Goal: Task Accomplishment & Management: Complete application form

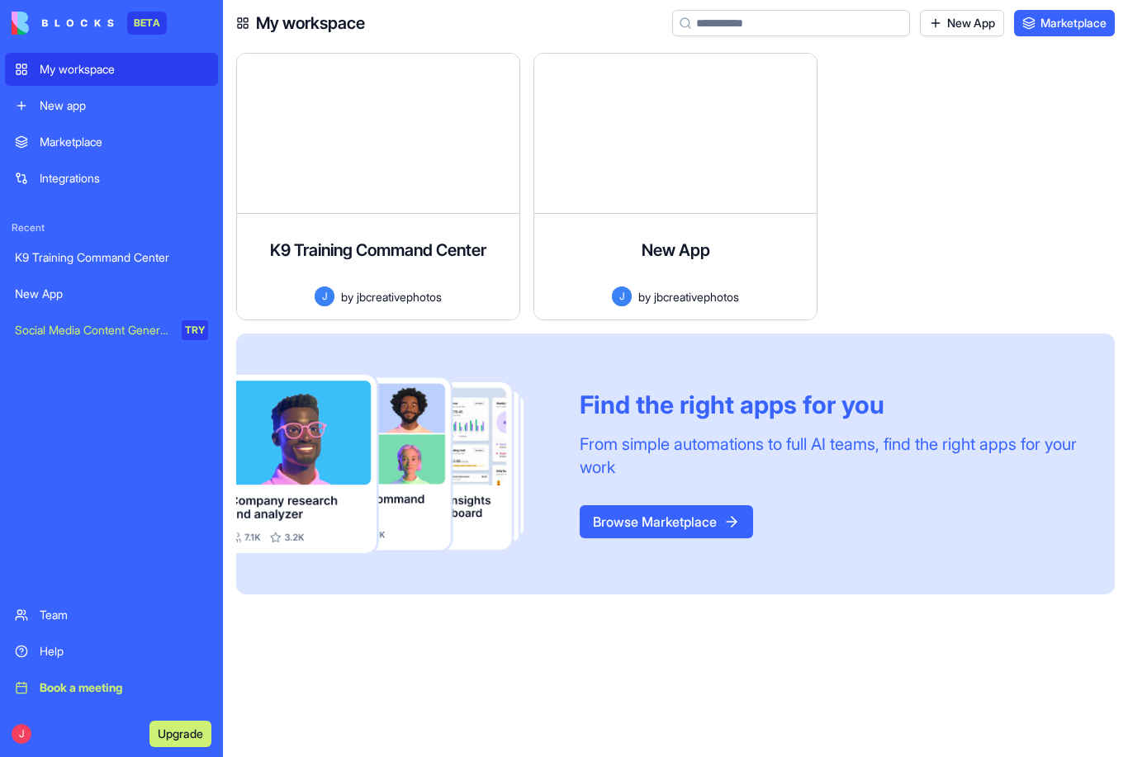
click at [127, 263] on div "K9 Training Command Center" at bounding box center [111, 257] width 193 height 17
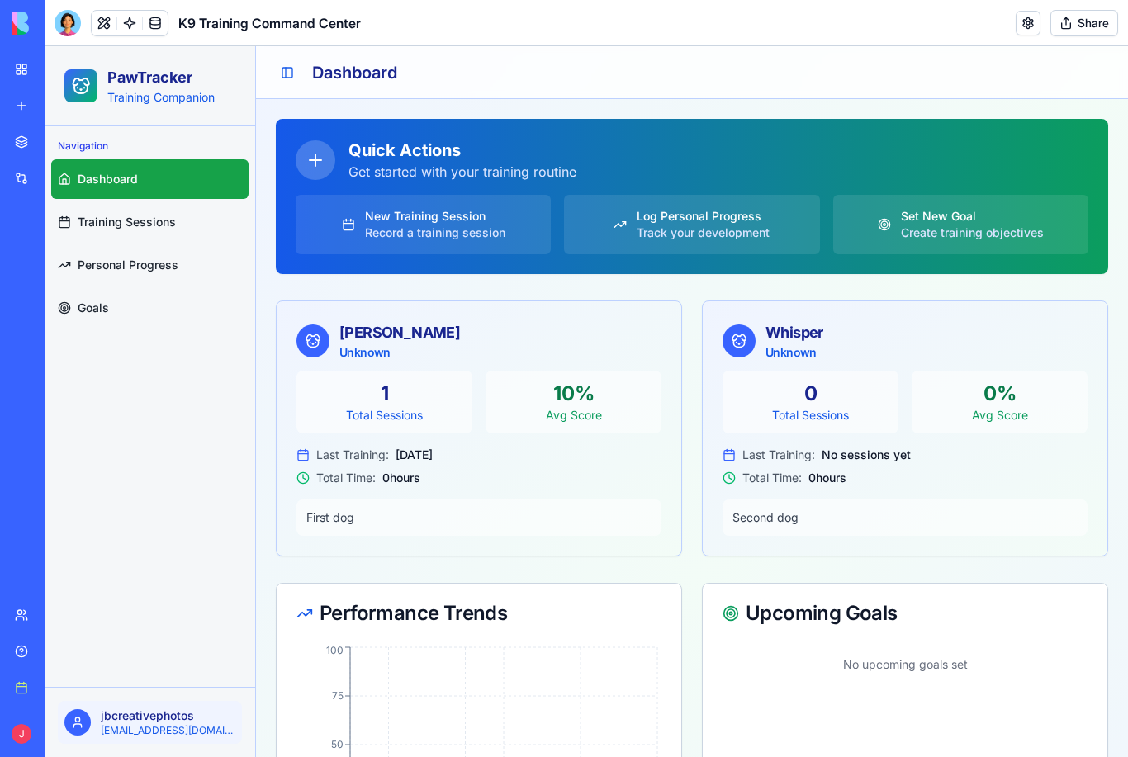
click at [163, 273] on link "Personal Progress" at bounding box center [149, 265] width 197 height 40
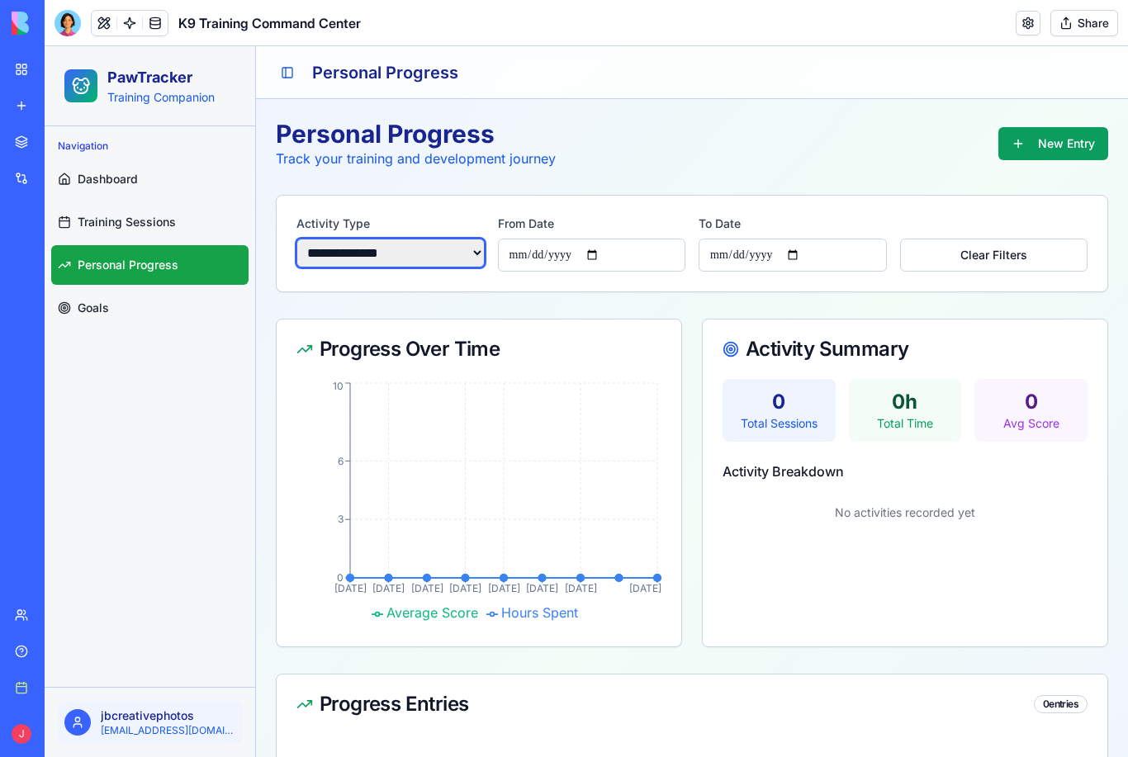
click at [459, 257] on select "**********" at bounding box center [390, 253] width 188 height 29
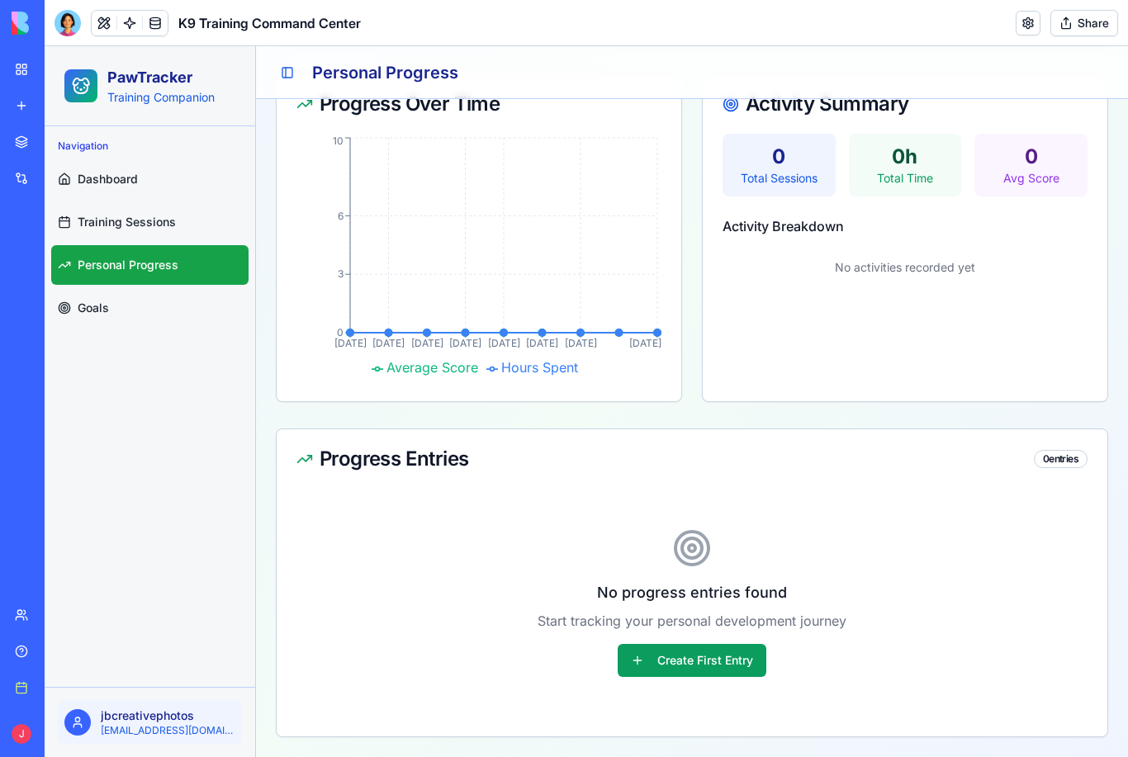
scroll to position [247, 0]
click at [740, 665] on button "Create First Entry" at bounding box center [691, 660] width 149 height 33
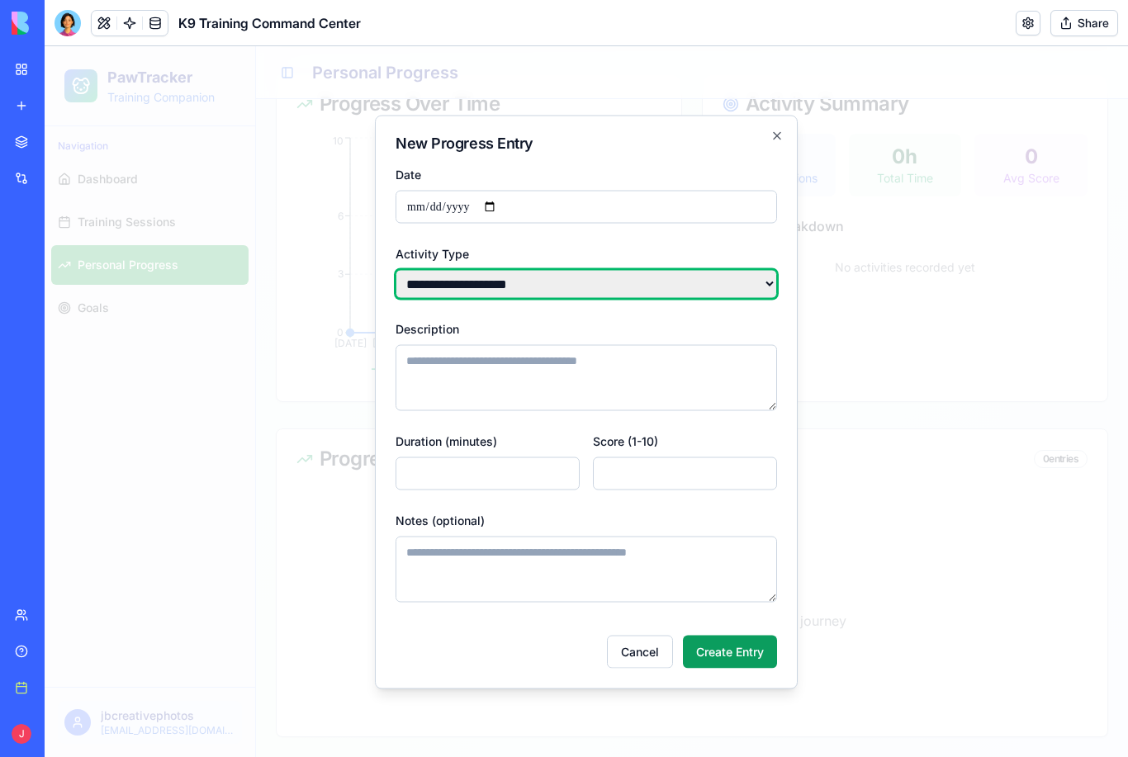
click at [763, 285] on select "**********" at bounding box center [585, 283] width 381 height 29
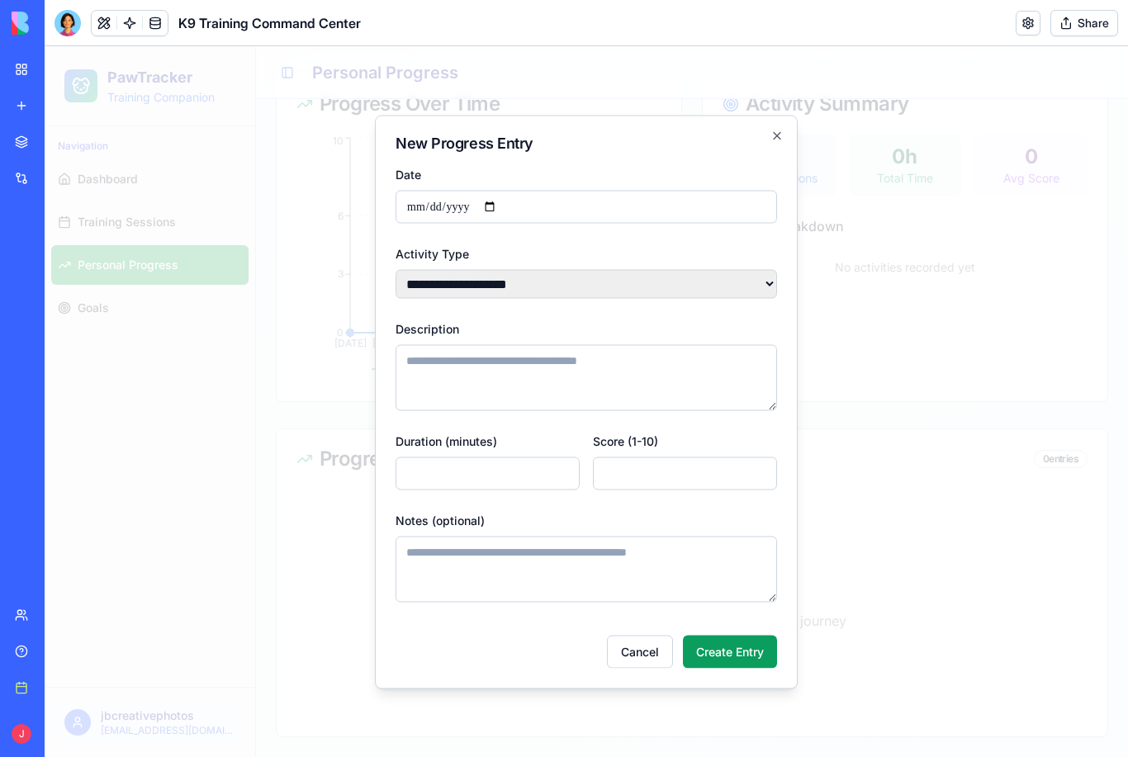
click at [771, 142] on icon "button" at bounding box center [776, 135] width 13 height 13
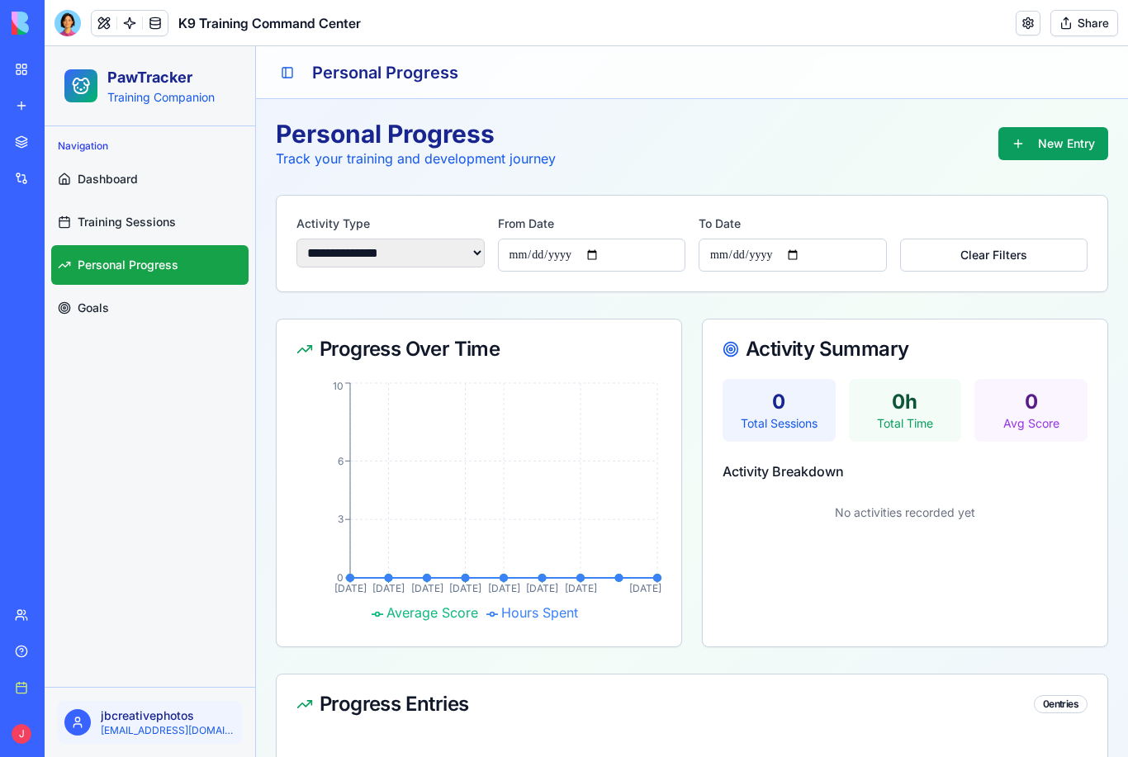
scroll to position [0, 0]
click at [158, 231] on link "Training Sessions" at bounding box center [149, 222] width 197 height 40
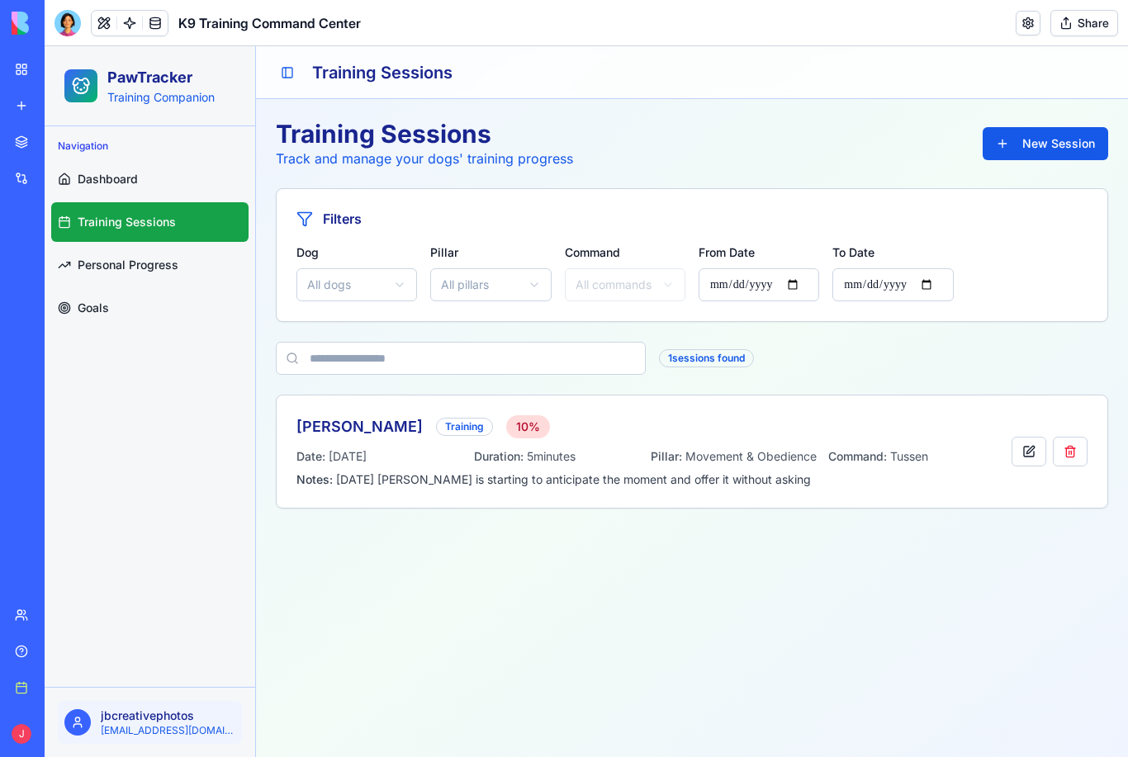
click at [1071, 152] on button "New Session" at bounding box center [1044, 143] width 125 height 33
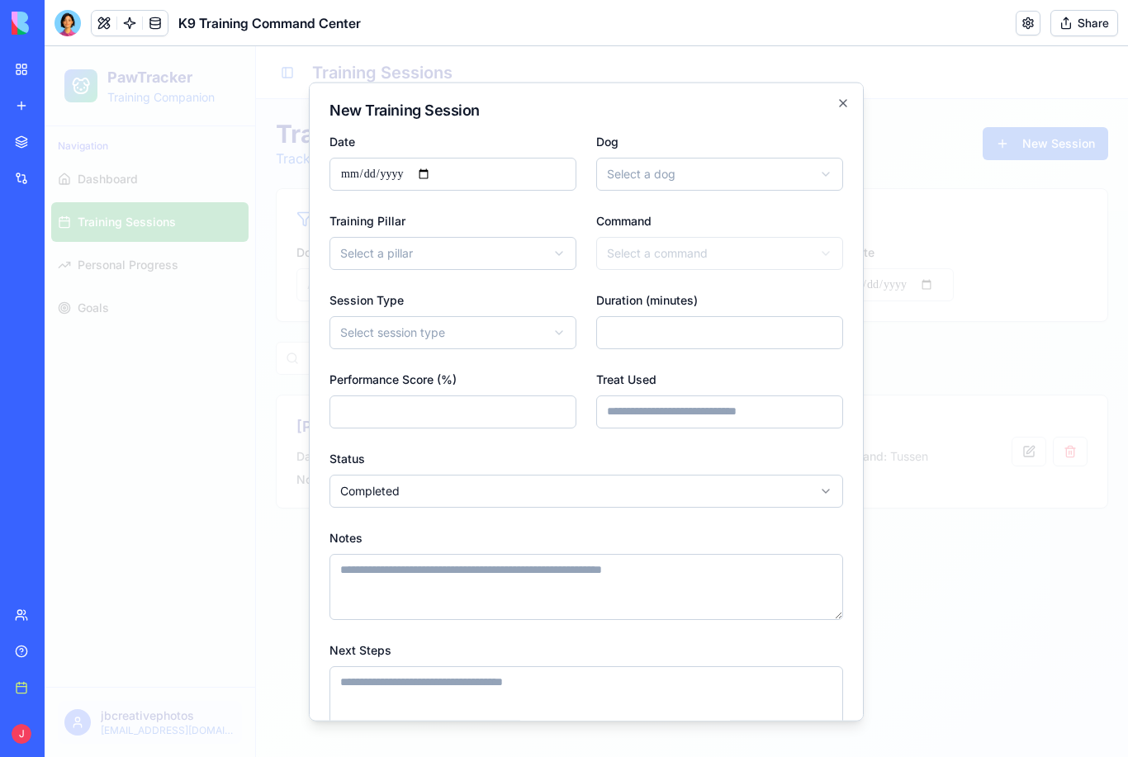
click at [741, 183] on button "Select a dog" at bounding box center [719, 173] width 247 height 33
click at [667, 236] on span "Whisper ( Unknown )" at bounding box center [678, 237] width 103 height 17
select select "*****"
click at [1026, 265] on div at bounding box center [586, 401] width 1083 height 711
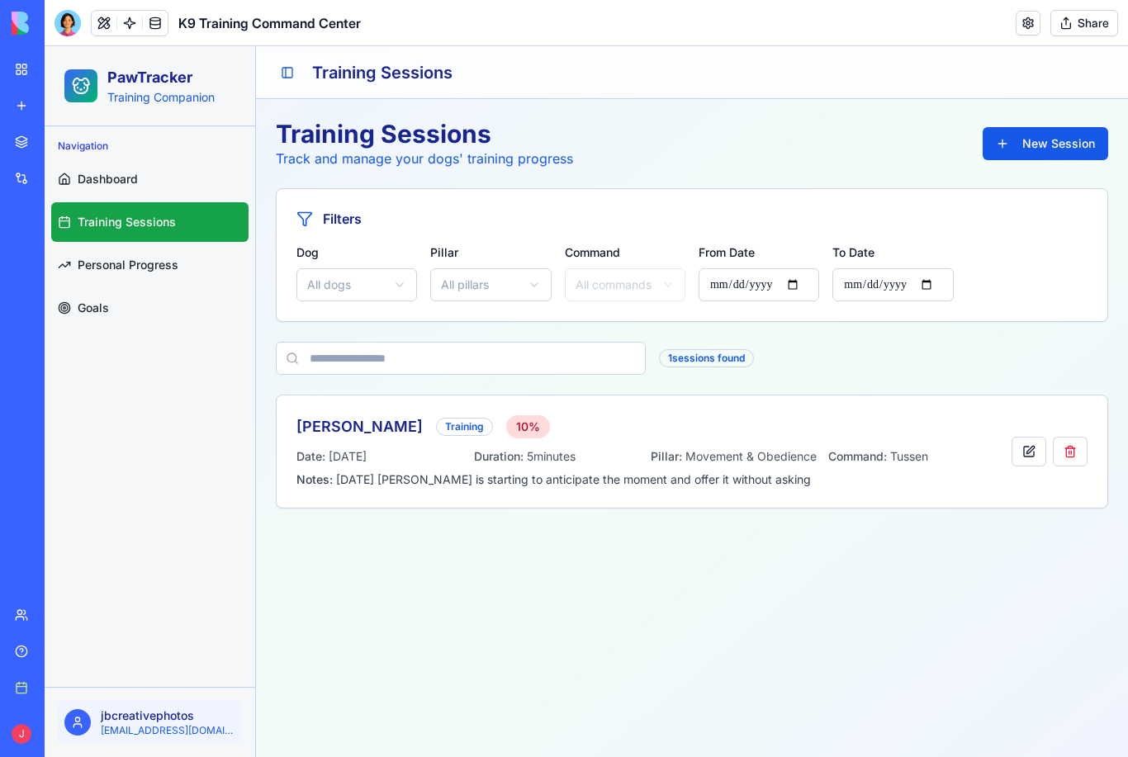
click at [1025, 15] on link at bounding box center [1027, 23] width 25 height 25
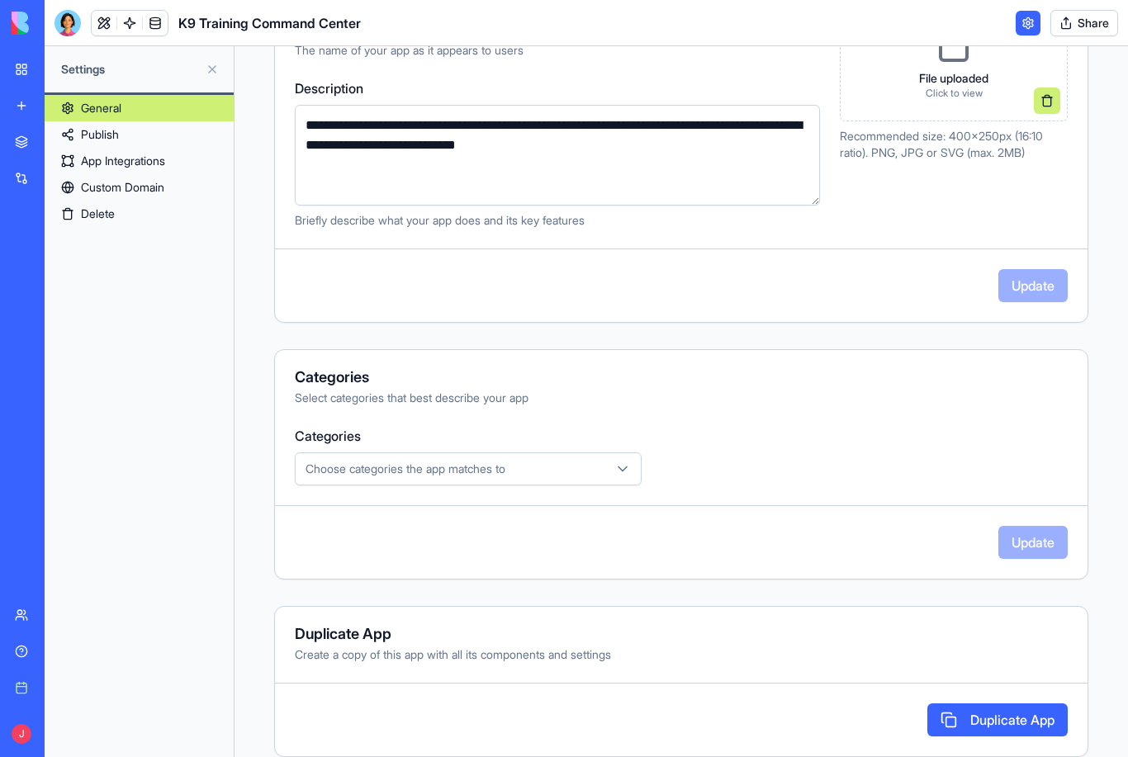
scroll to position [300, 0]
click at [624, 480] on button "Choose categories the app matches to" at bounding box center [468, 468] width 347 height 33
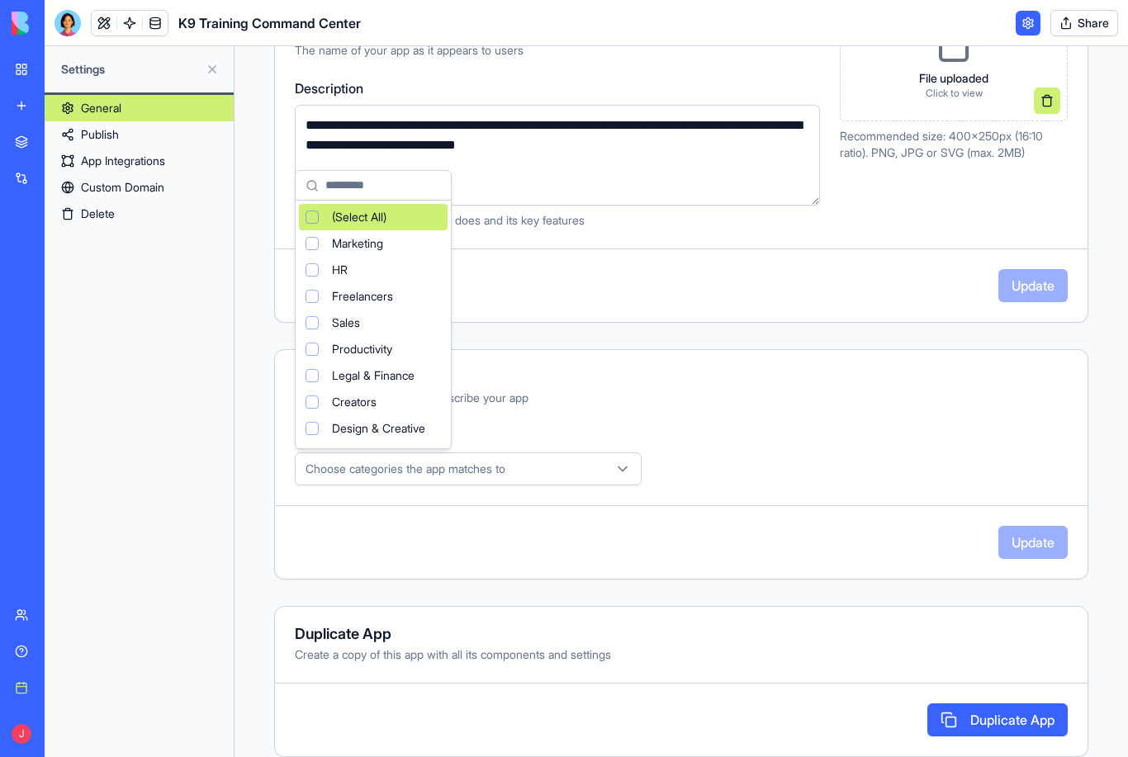
click at [897, 301] on html "**********" at bounding box center [564, 378] width 1128 height 757
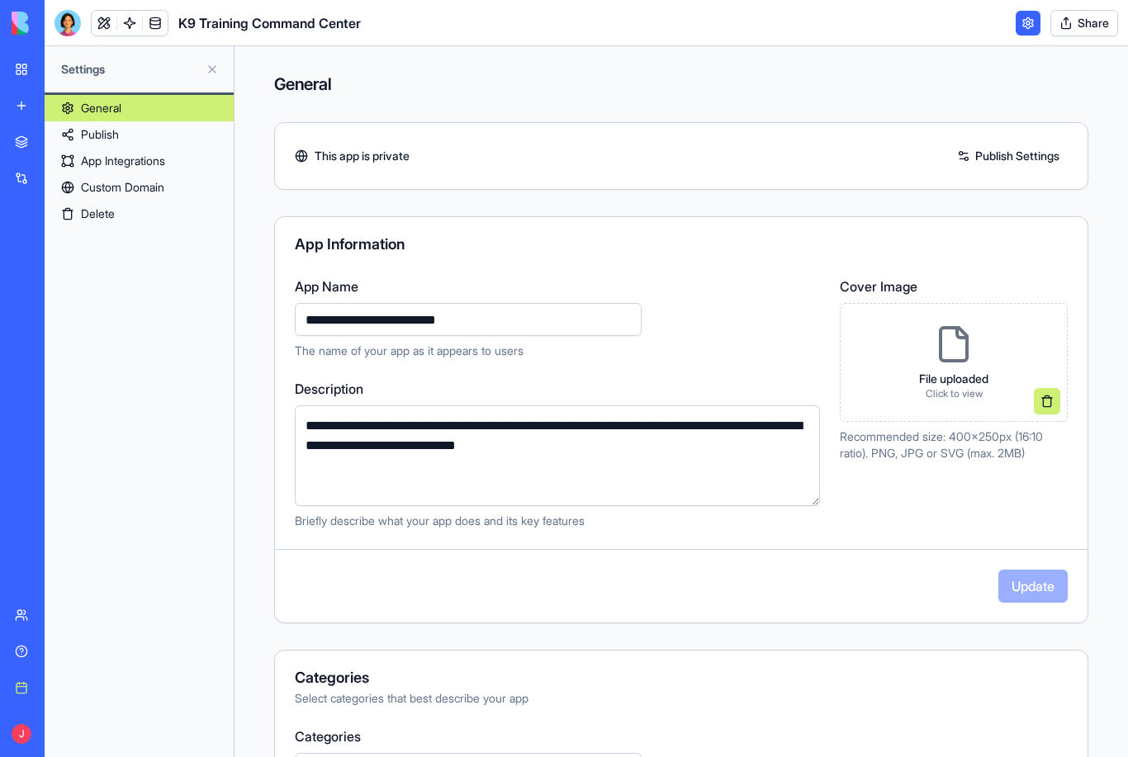
scroll to position [0, 0]
click at [944, 33] on header "K9 Training Command Center Share" at bounding box center [586, 23] width 1083 height 46
click at [169, 165] on link "App Integrations" at bounding box center [139, 161] width 189 height 26
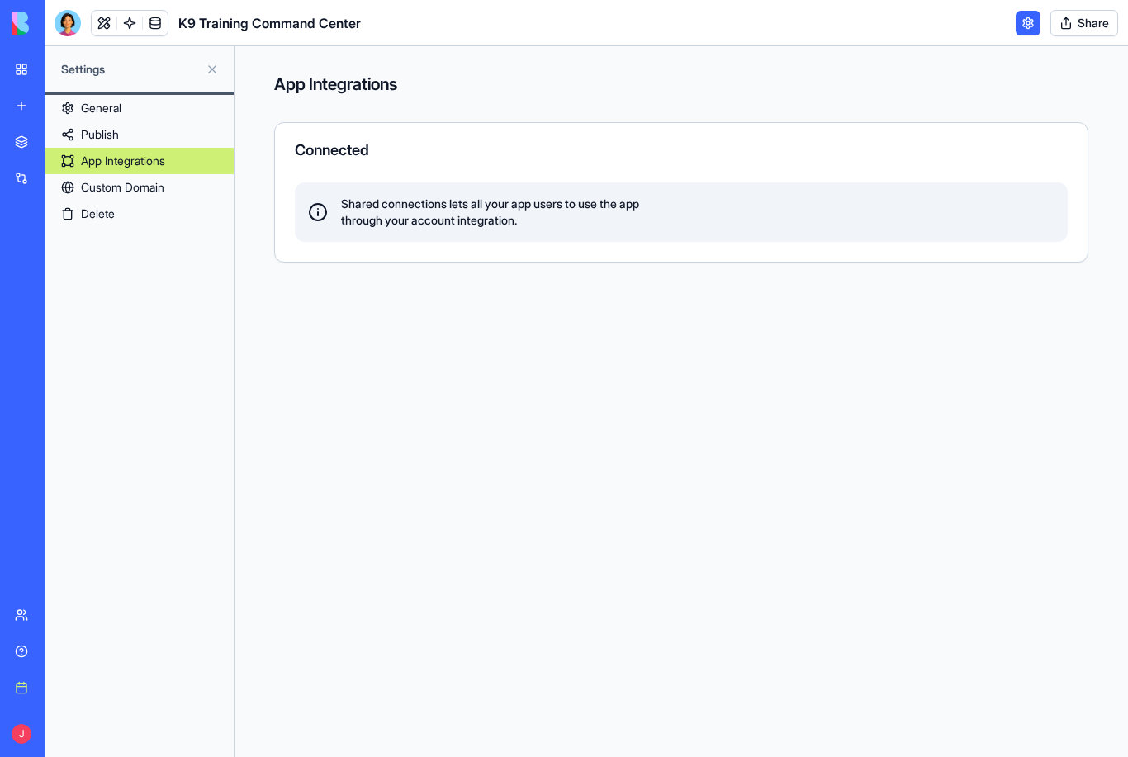
click at [166, 193] on link "Custom Domain" at bounding box center [139, 187] width 189 height 26
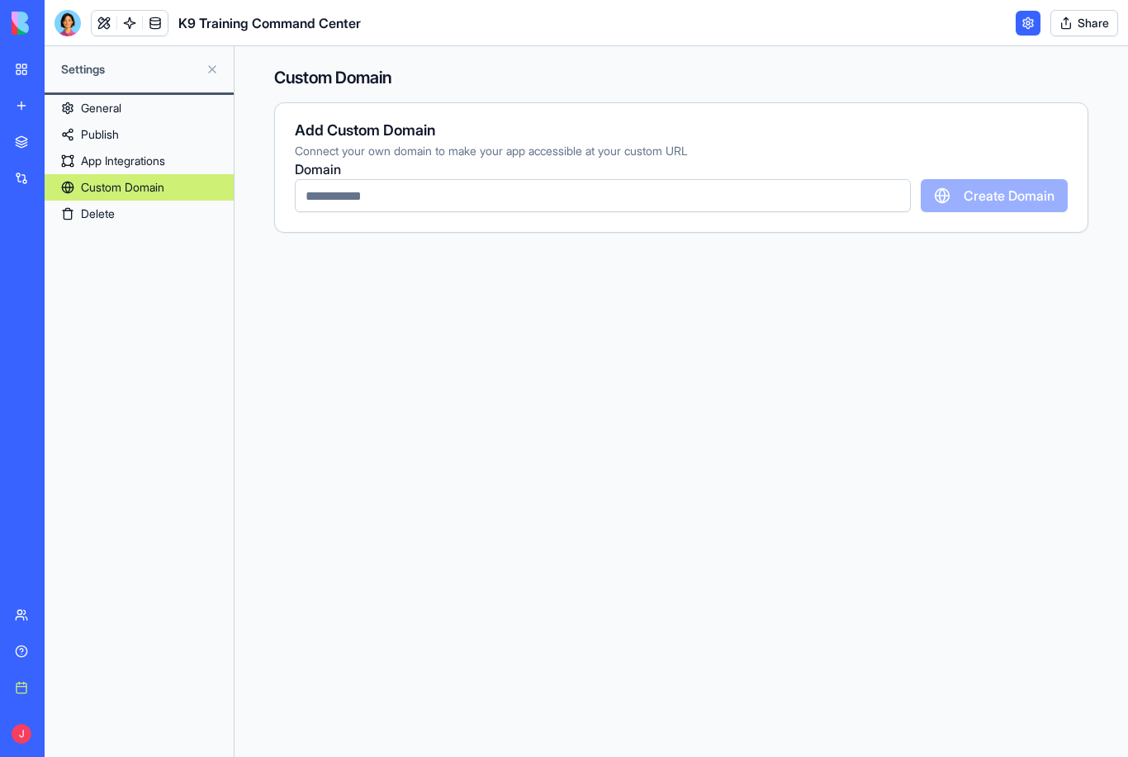
click at [112, 112] on link "General" at bounding box center [139, 108] width 189 height 26
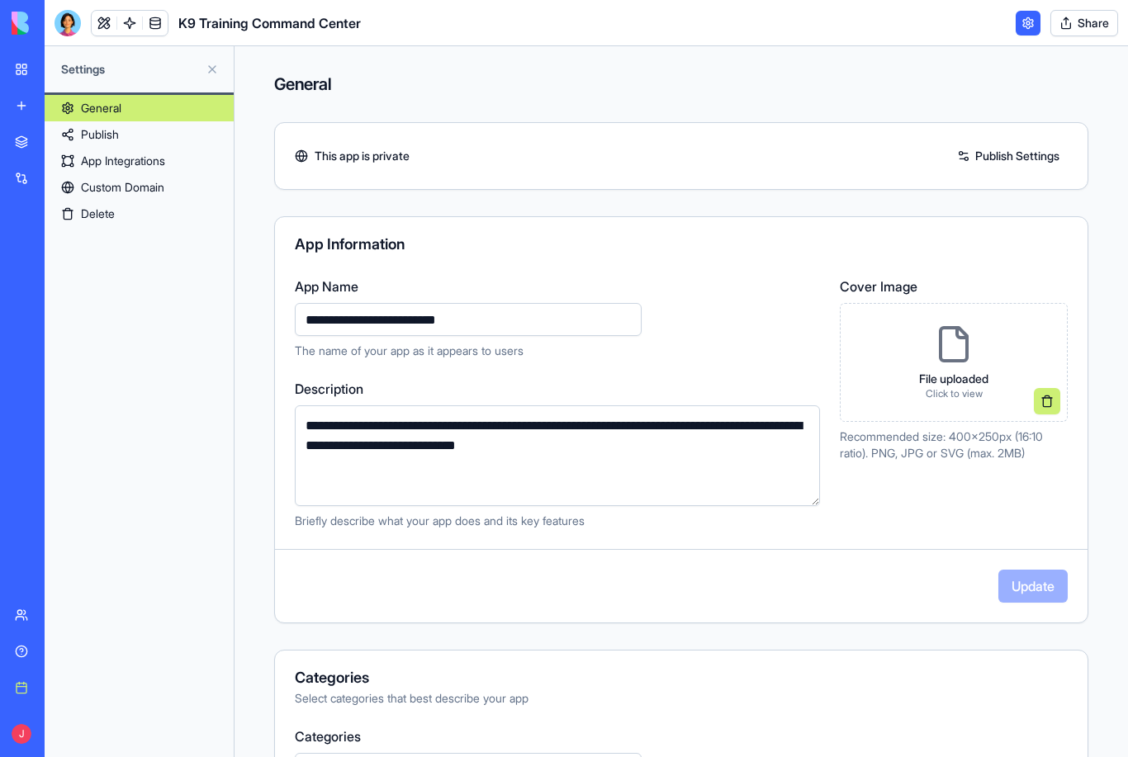
click at [30, 64] on link "My workspace" at bounding box center [38, 69] width 66 height 33
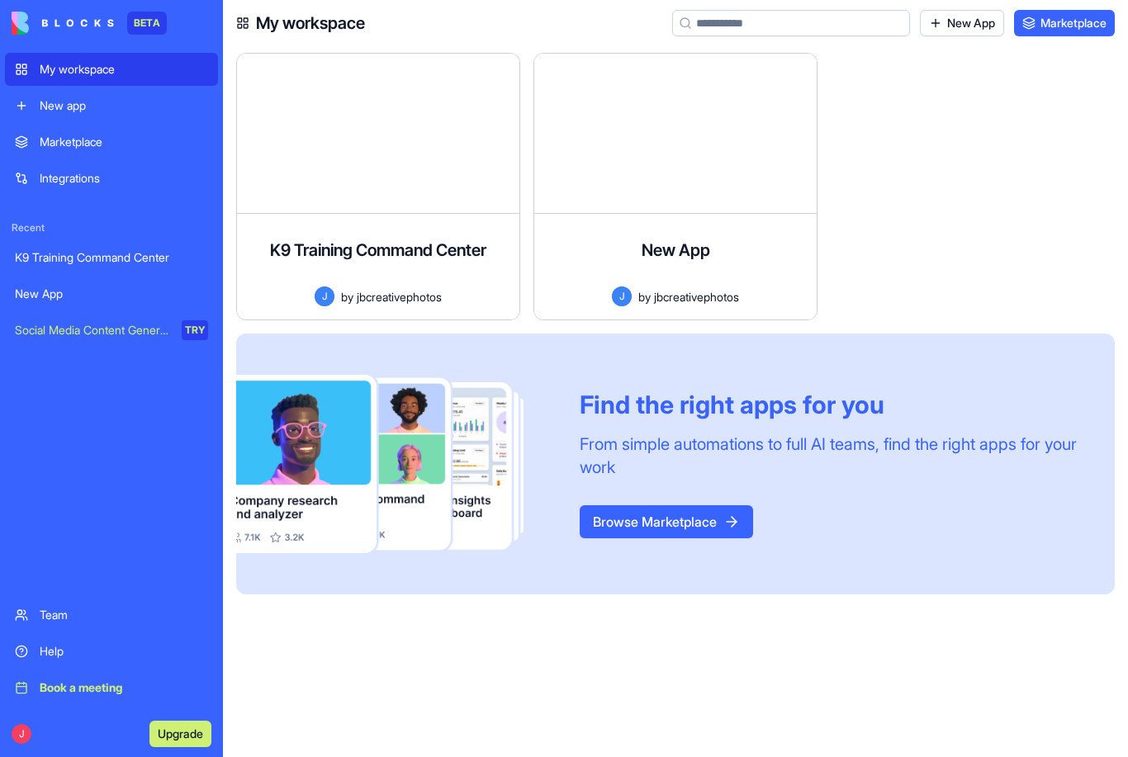
click at [446, 270] on div "K9 Training Command Center" at bounding box center [378, 250] width 216 height 46
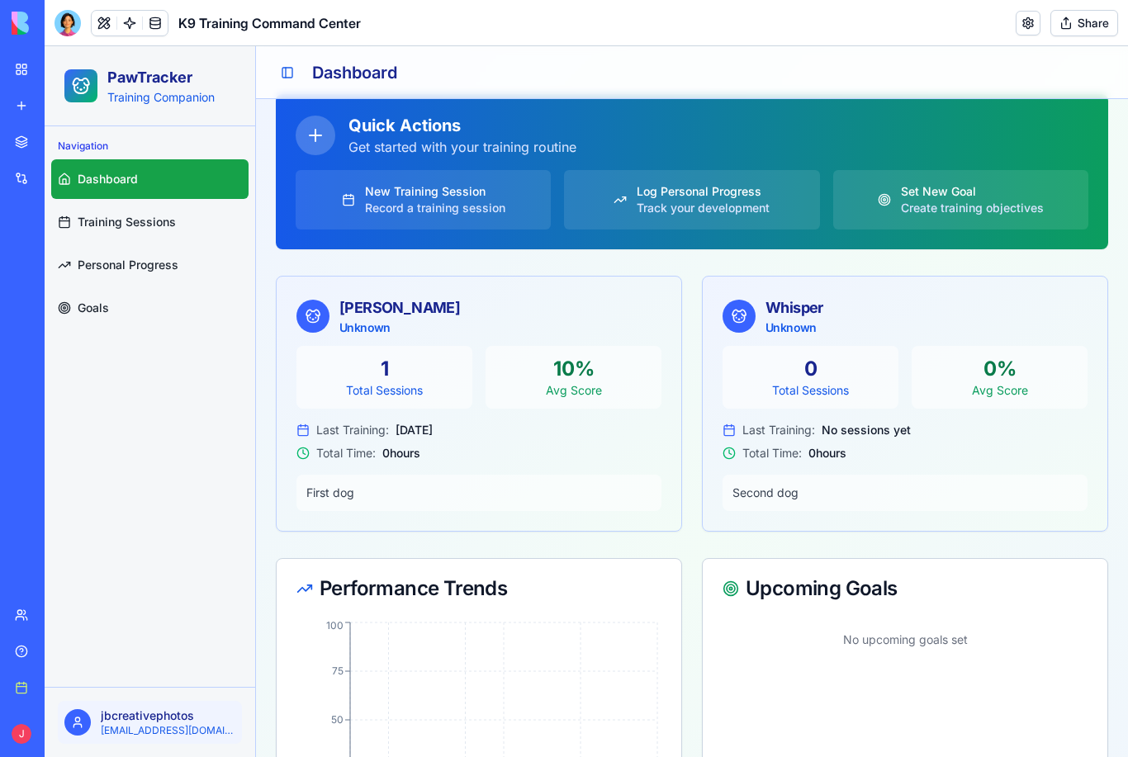
scroll to position [26, 0]
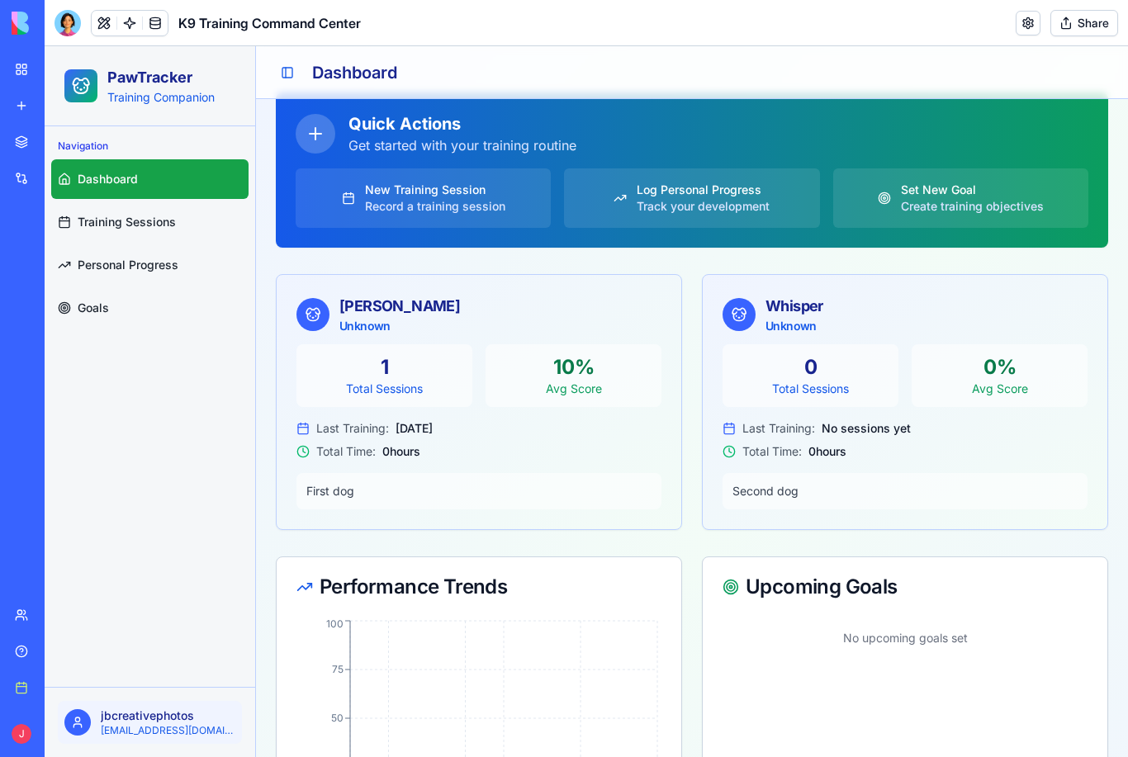
click at [1001, 201] on div "Create training objectives" at bounding box center [972, 206] width 143 height 17
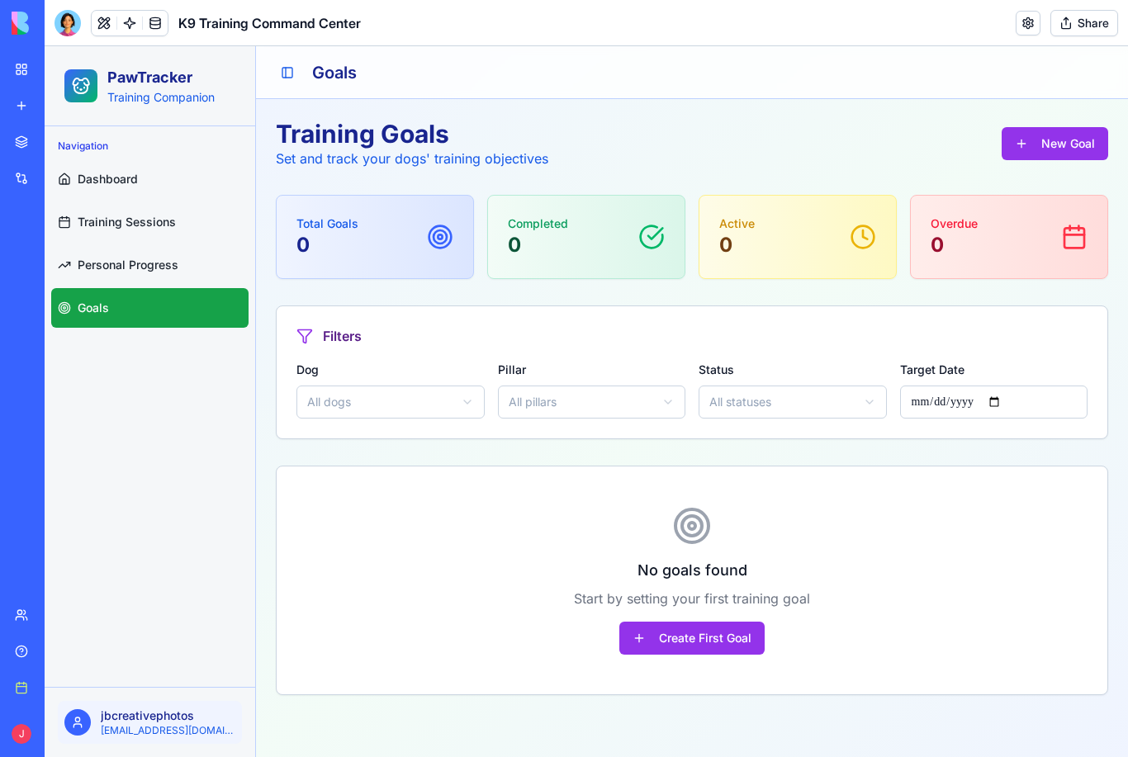
click at [453, 402] on button "All dogs" at bounding box center [390, 402] width 188 height 33
click at [622, 456] on html "PawTracker Training Companion Navigation Dashboard Training Sessions Personal P…" at bounding box center [586, 401] width 1083 height 711
click at [668, 405] on icon "button" at bounding box center [667, 401] width 13 height 13
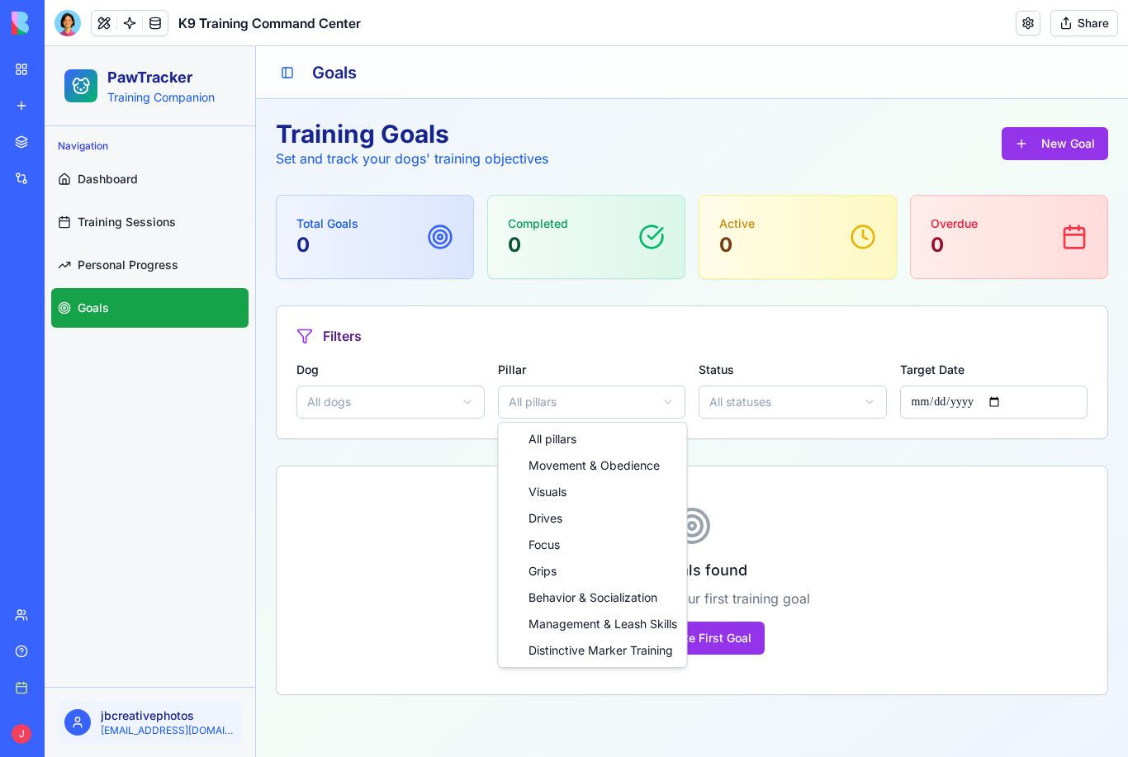
click at [862, 472] on html "PawTracker Training Companion Navigation Dashboard Training Sessions Personal P…" at bounding box center [586, 401] width 1083 height 711
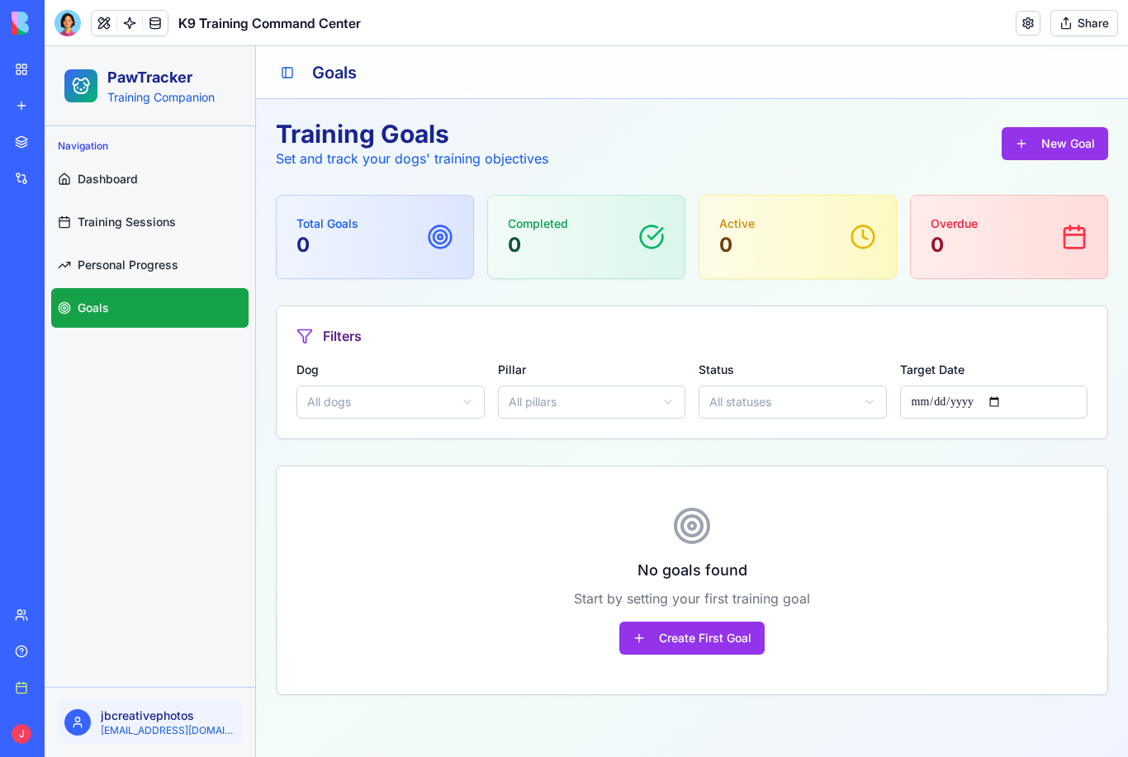
click at [105, 32] on button at bounding box center [104, 23] width 25 height 25
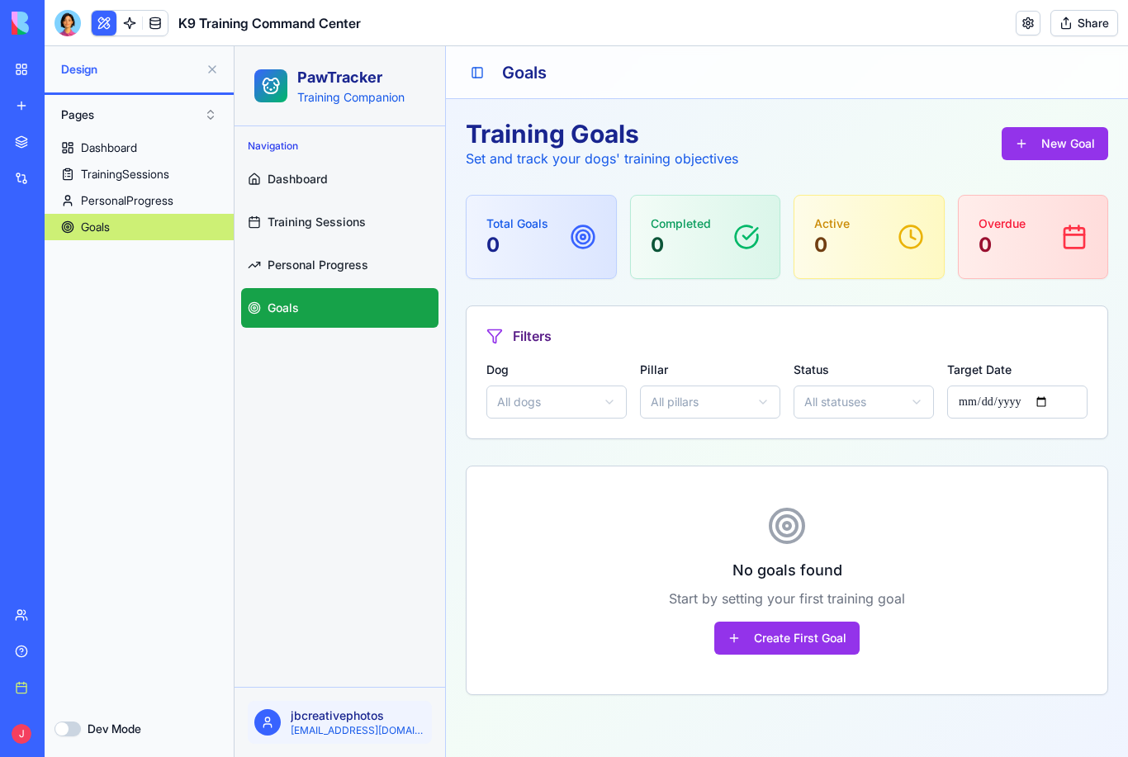
click at [611, 404] on icon "button" at bounding box center [609, 401] width 13 height 13
click at [598, 602] on html "PawTracker Training Companion Navigation Dashboard Training Sessions Personal P…" at bounding box center [680, 401] width 893 height 711
click at [66, 729] on button "Dev Mode" at bounding box center [67, 728] width 26 height 15
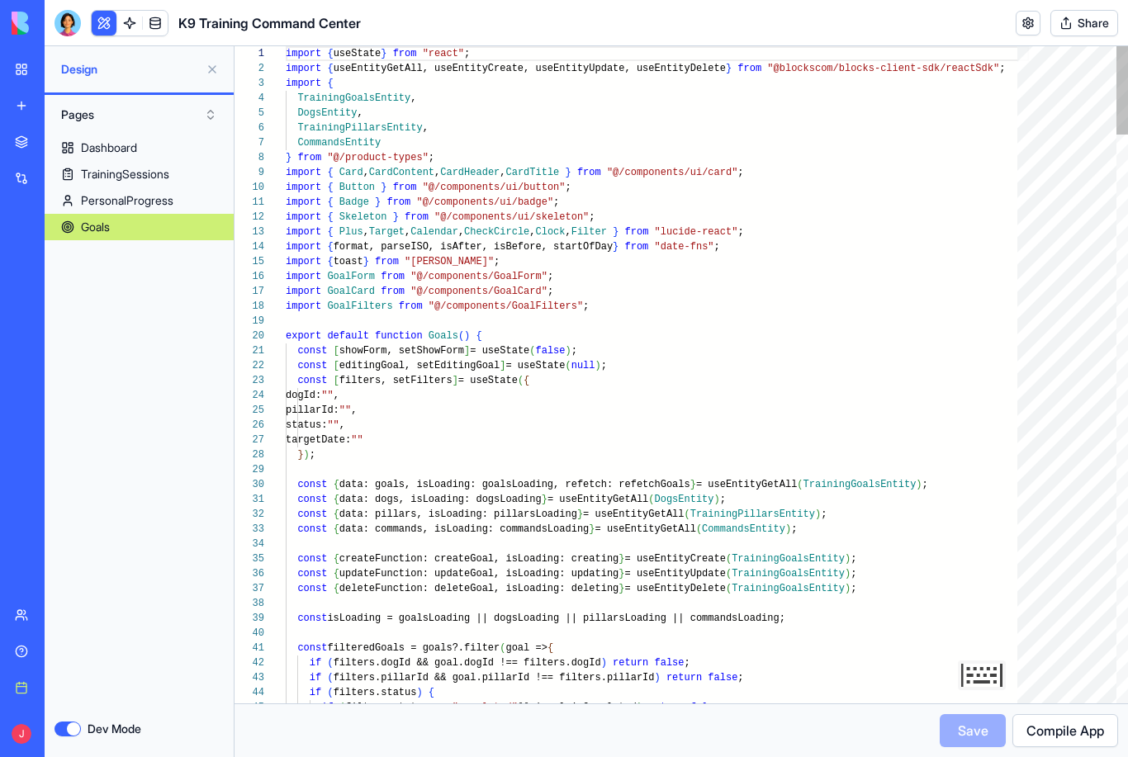
scroll to position [149, 0]
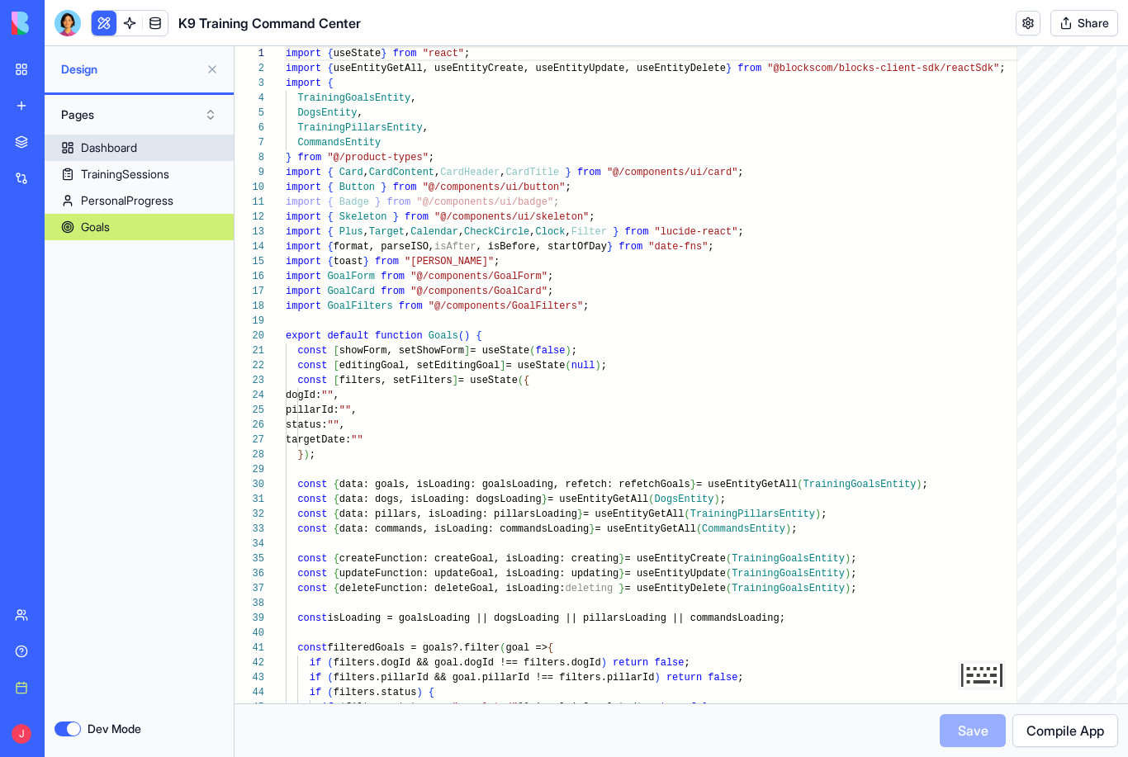
click at [127, 149] on div "Dashboard" at bounding box center [109, 148] width 56 height 17
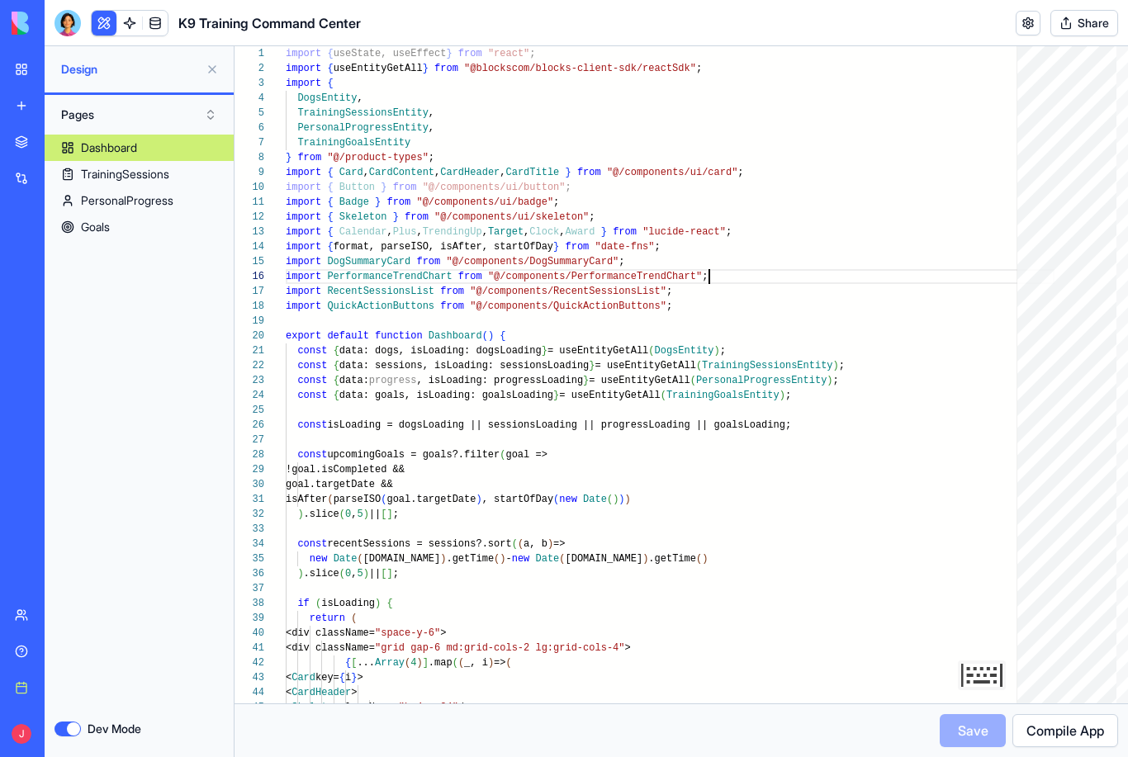
scroll to position [74, 423]
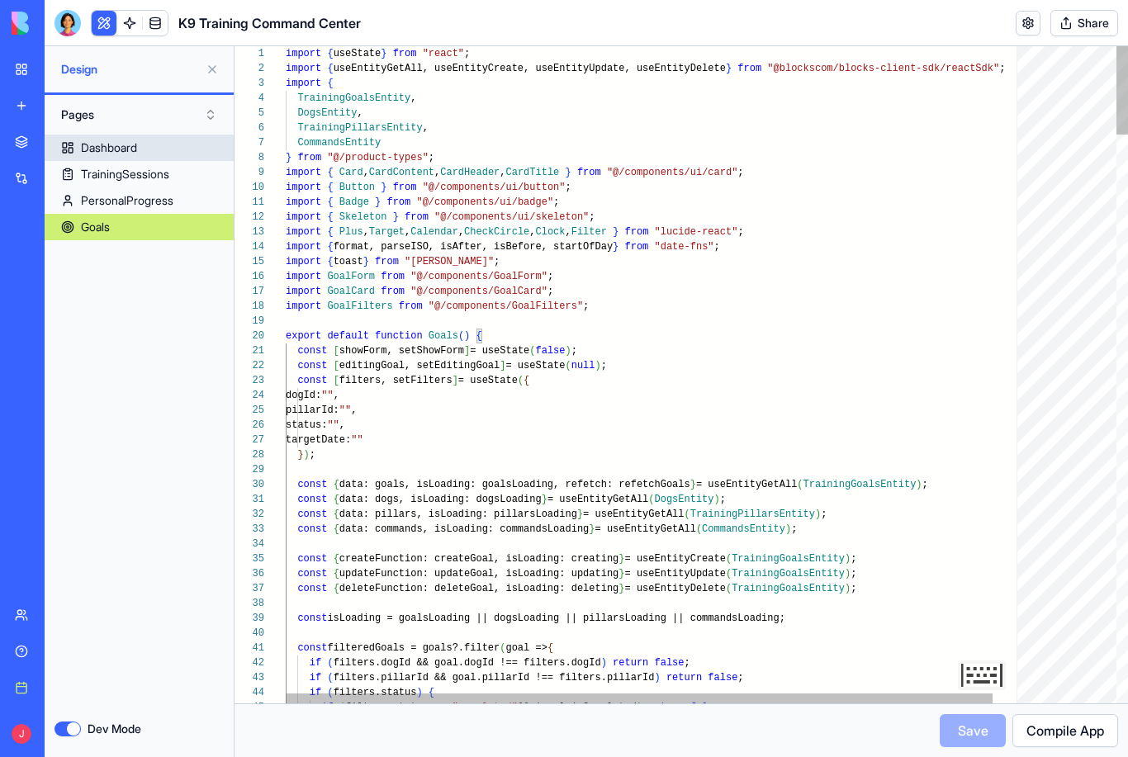
scroll to position [30, 59]
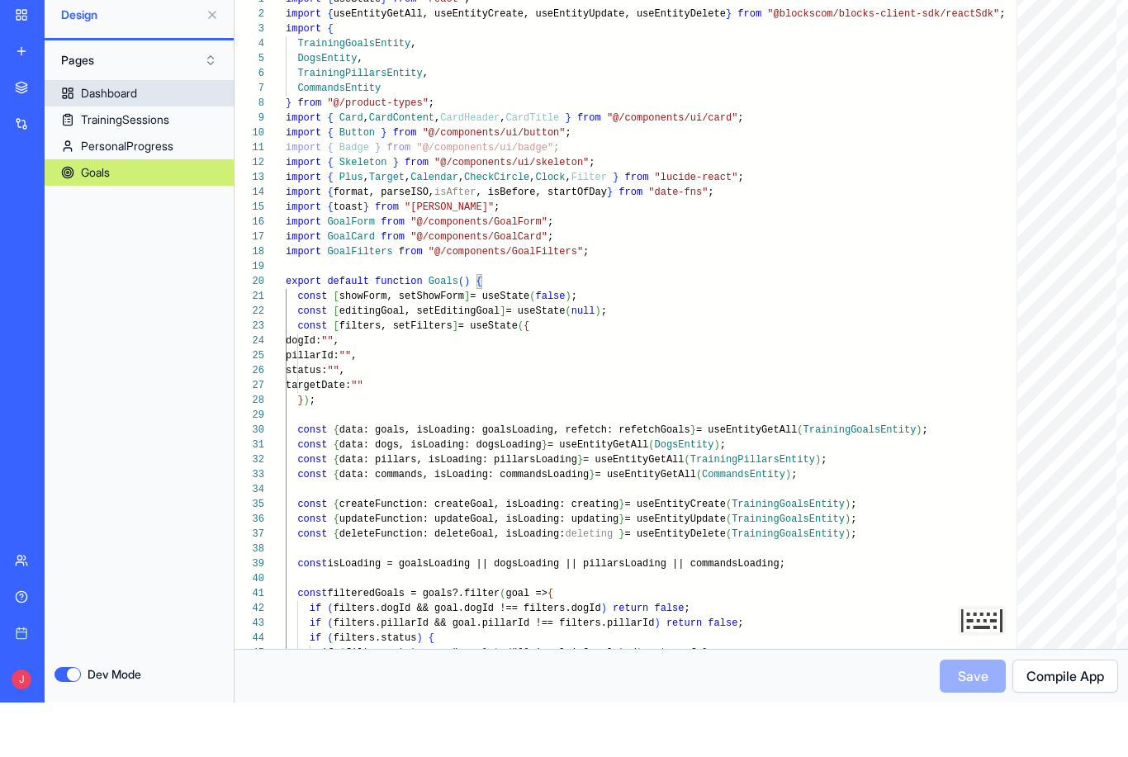
type textarea "**********"
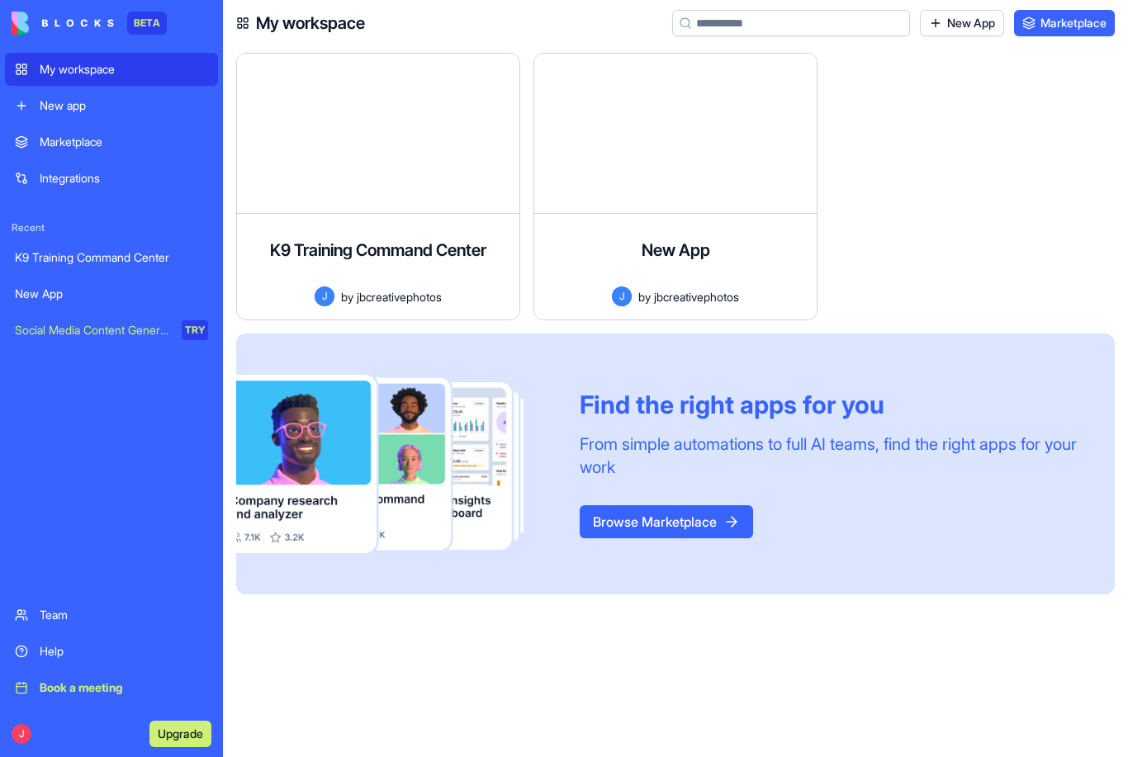
click at [1086, 270] on div at bounding box center [978, 193] width 297 height 281
click at [440, 240] on h4 "K9 Training Command Center" at bounding box center [378, 250] width 216 height 23
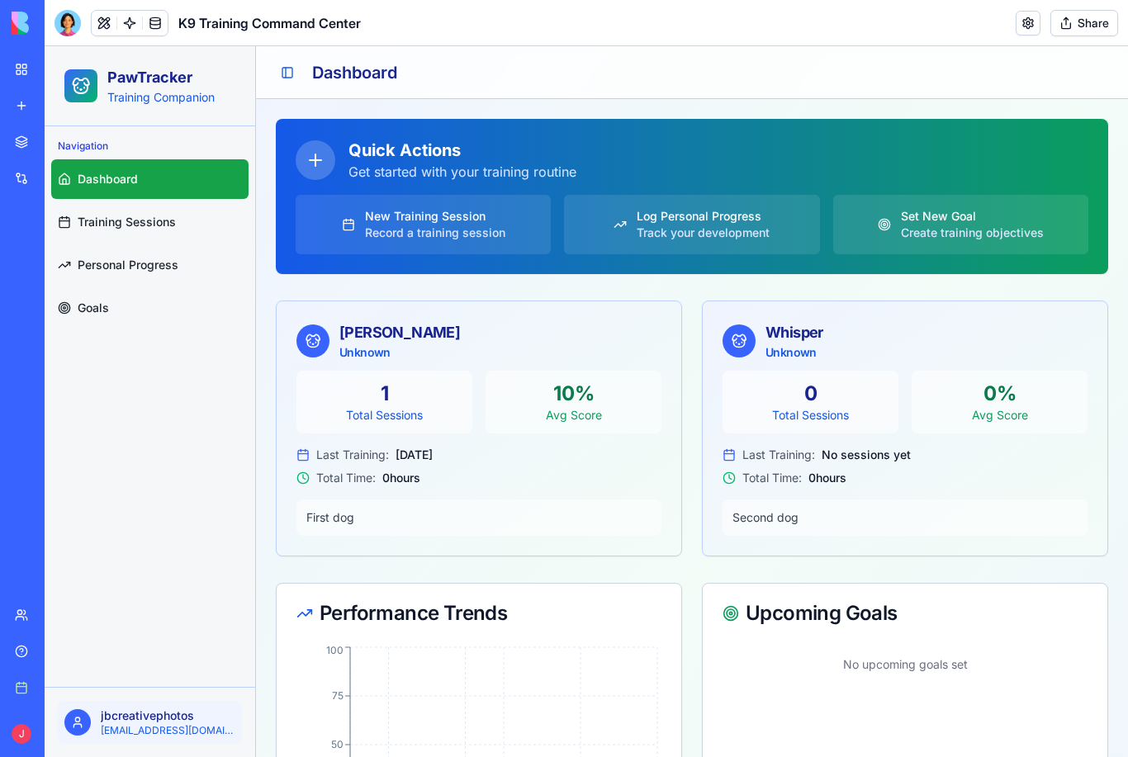
click at [158, 23] on link at bounding box center [155, 23] width 25 height 25
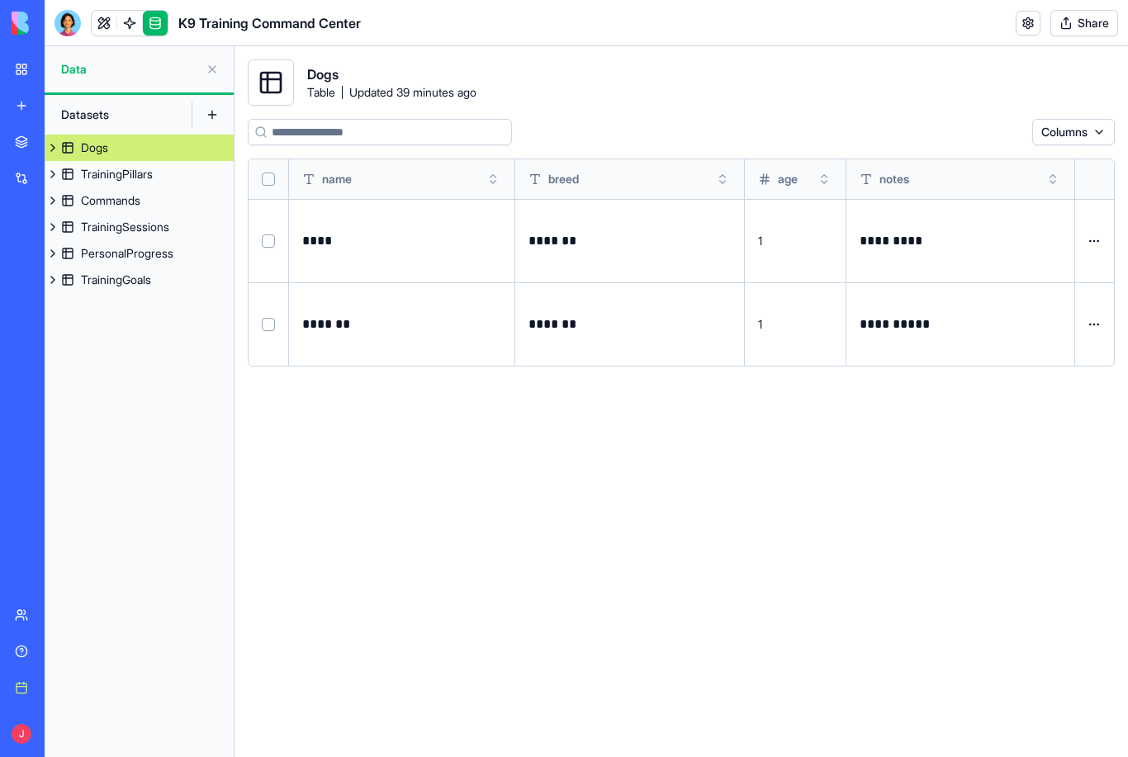
click at [1054, 253] on div "*********" at bounding box center [959, 240] width 201 height 23
click at [924, 433] on html "**********" at bounding box center [564, 378] width 1128 height 757
click at [59, 143] on button at bounding box center [53, 148] width 17 height 26
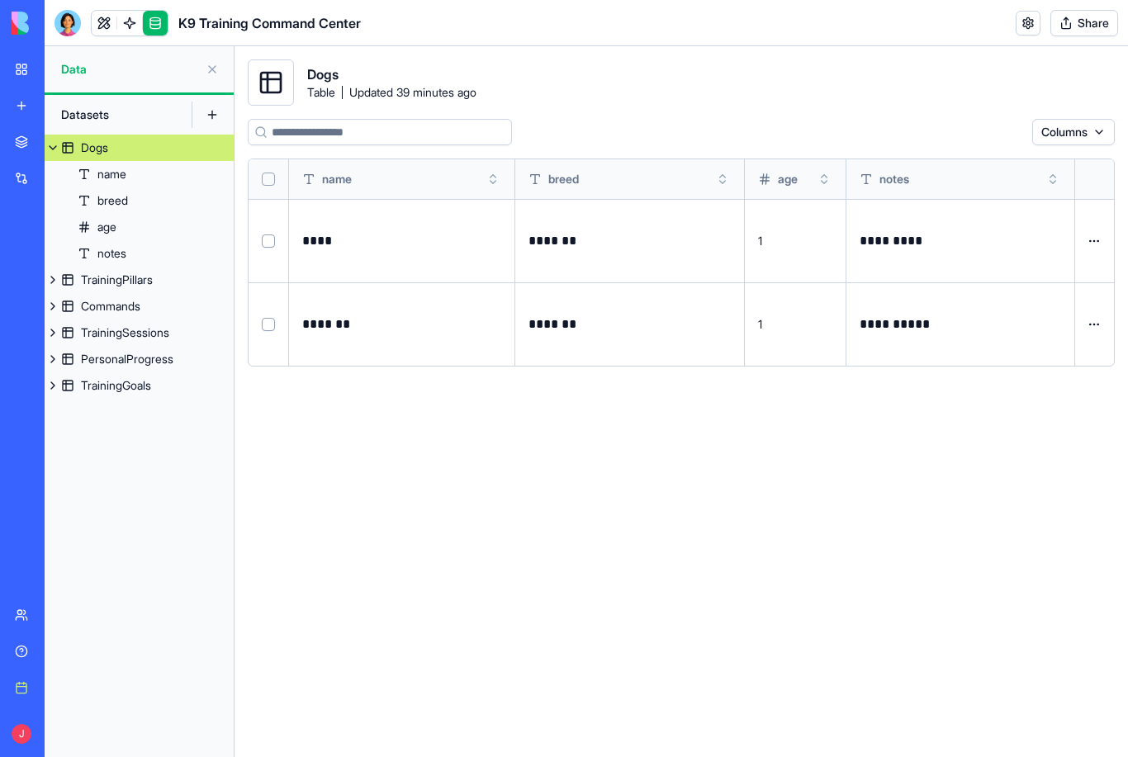
click at [281, 79] on icon at bounding box center [271, 83] width 20 height 20
click at [1034, 163] on div "id" at bounding box center [1061, 166] width 97 height 26
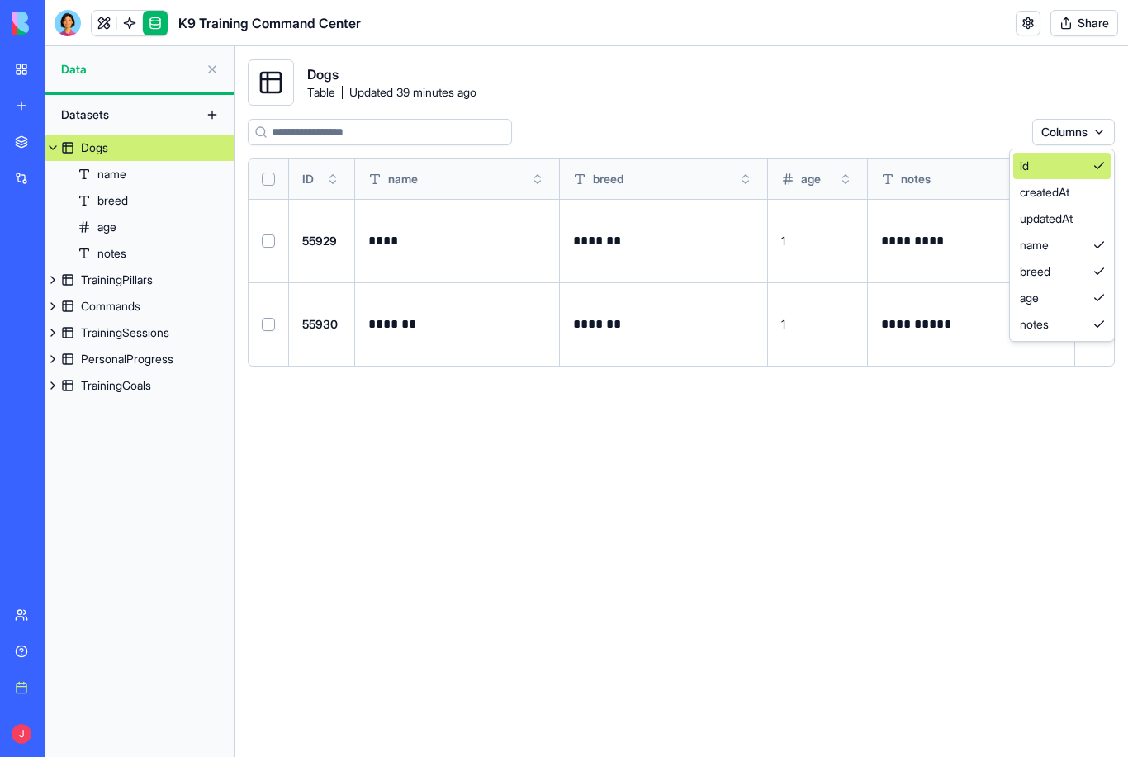
click at [1050, 165] on div "id" at bounding box center [1061, 166] width 97 height 26
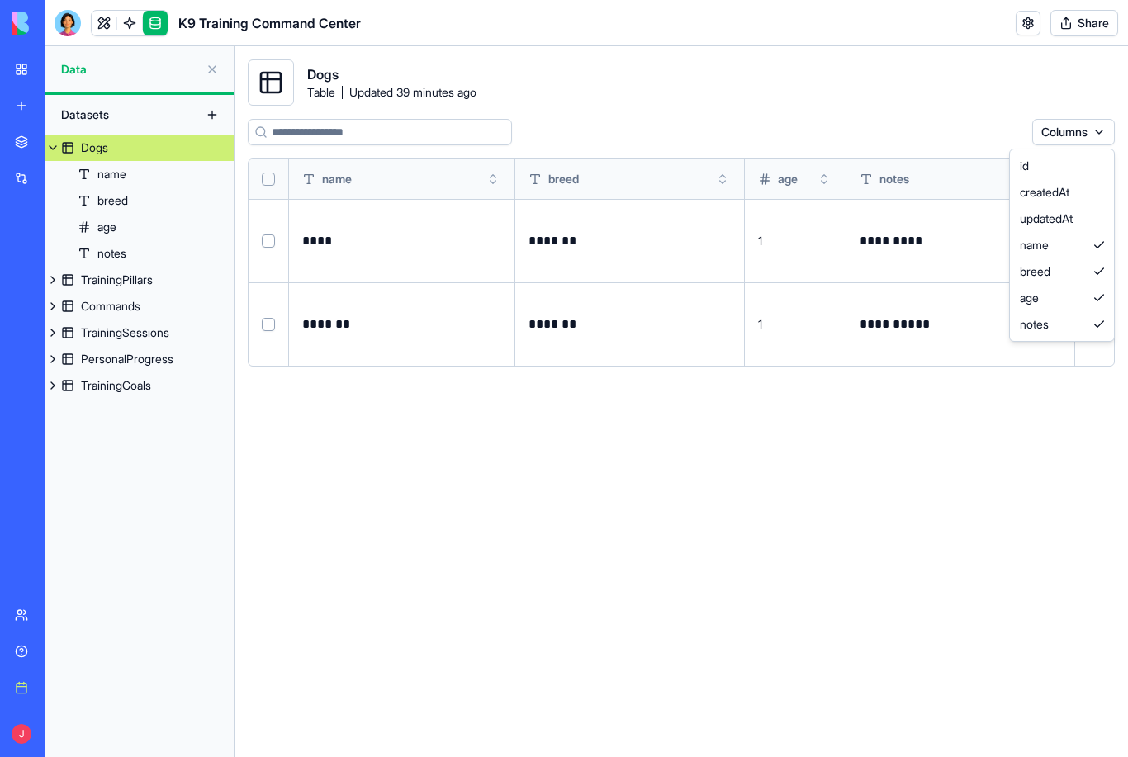
click at [944, 460] on html "**********" at bounding box center [564, 378] width 1128 height 757
click at [102, 18] on link at bounding box center [104, 23] width 25 height 25
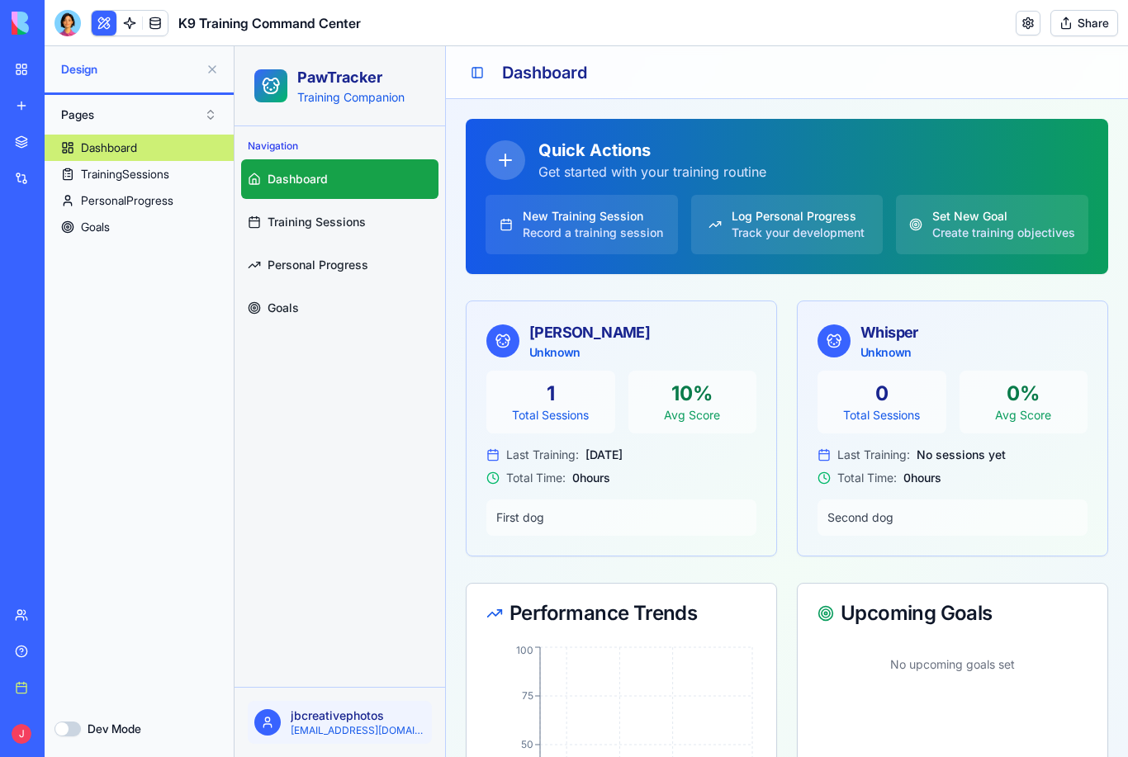
click at [134, 15] on link at bounding box center [129, 23] width 25 height 25
click at [132, 18] on link at bounding box center [129, 23] width 25 height 25
click at [133, 17] on link at bounding box center [129, 23] width 25 height 25
click at [137, 23] on link at bounding box center [129, 23] width 25 height 25
click at [162, 17] on link at bounding box center [155, 23] width 25 height 25
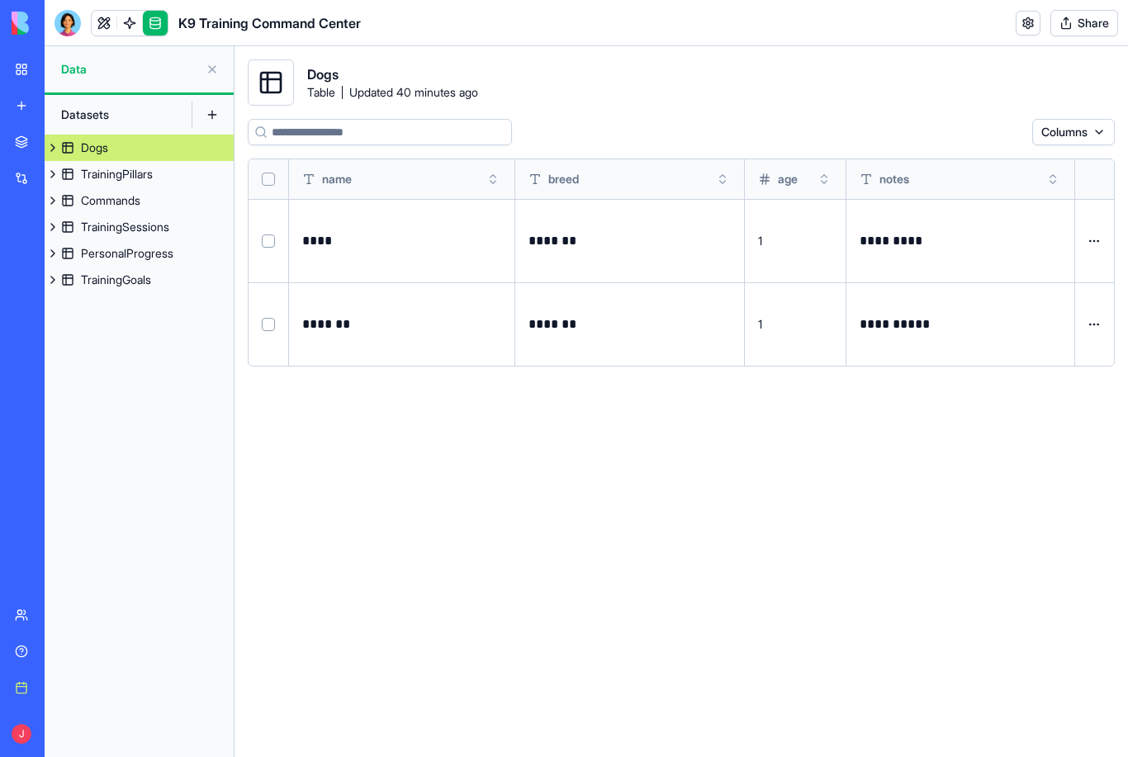
click at [136, 21] on link at bounding box center [129, 23] width 25 height 25
click at [136, 15] on link at bounding box center [129, 23] width 25 height 25
click at [218, 104] on button at bounding box center [212, 115] width 26 height 26
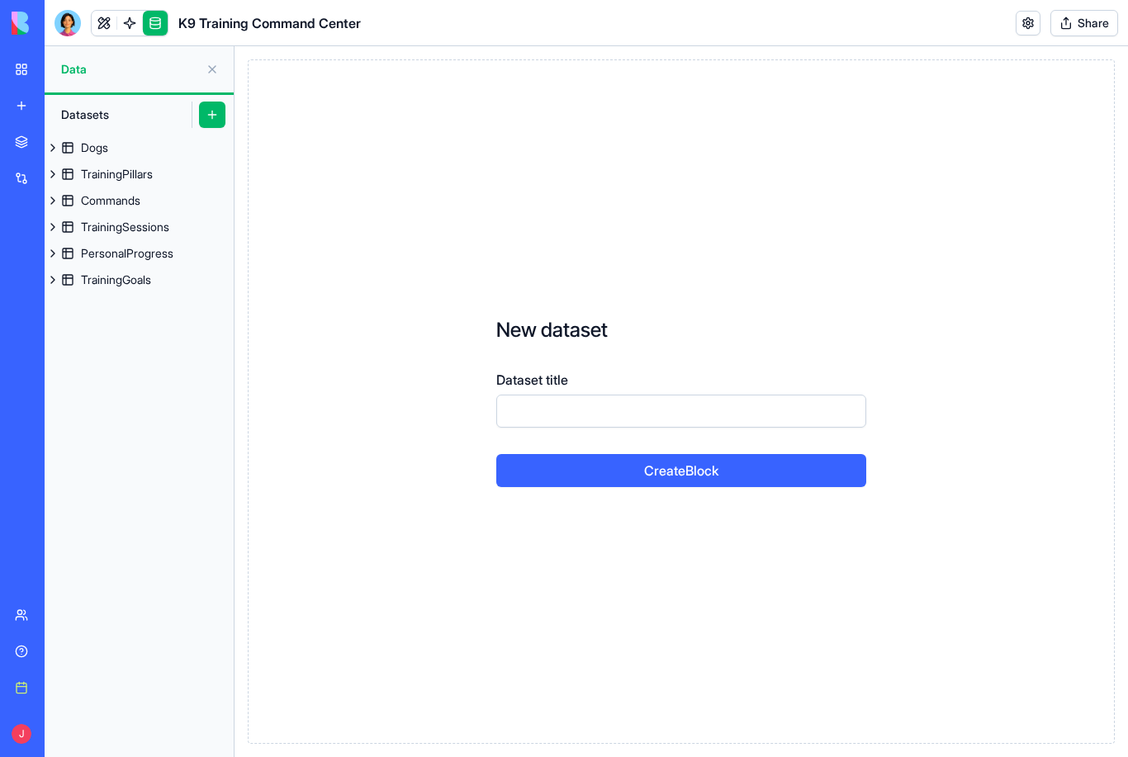
click at [207, 69] on button at bounding box center [212, 69] width 26 height 26
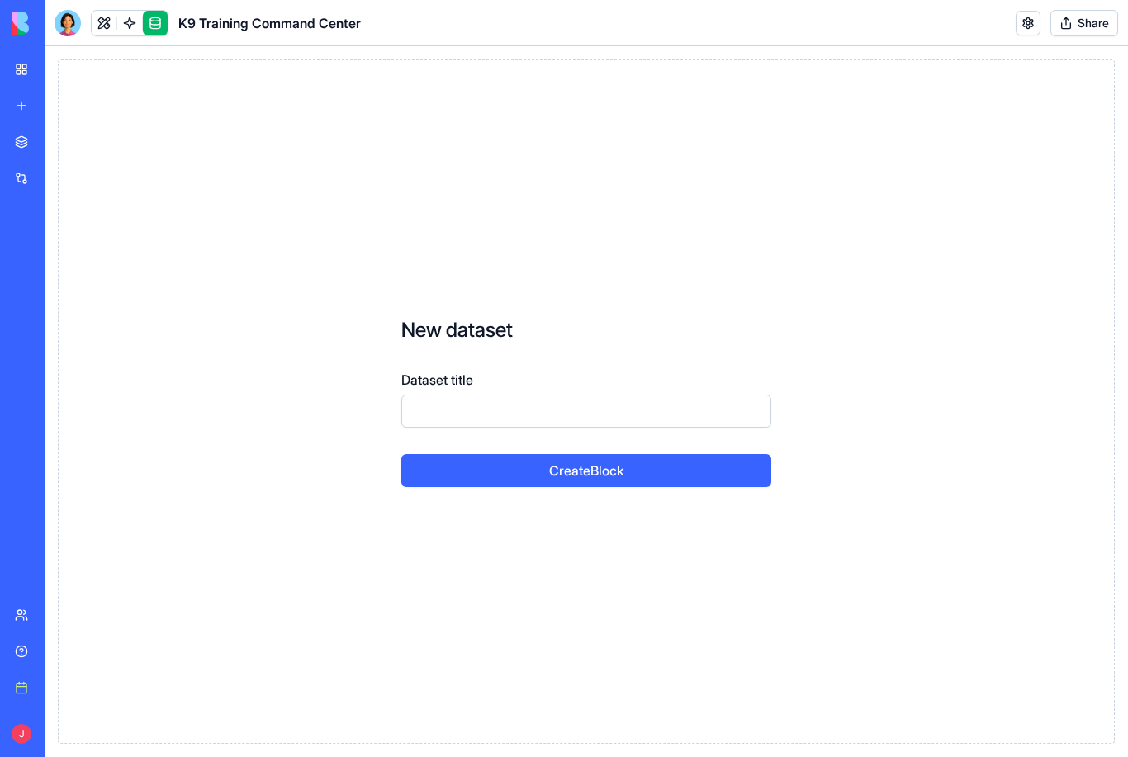
click at [298, 160] on div "New dataset Dataset title Create Block" at bounding box center [586, 401] width 1057 height 684
click at [112, 25] on link at bounding box center [104, 23] width 25 height 25
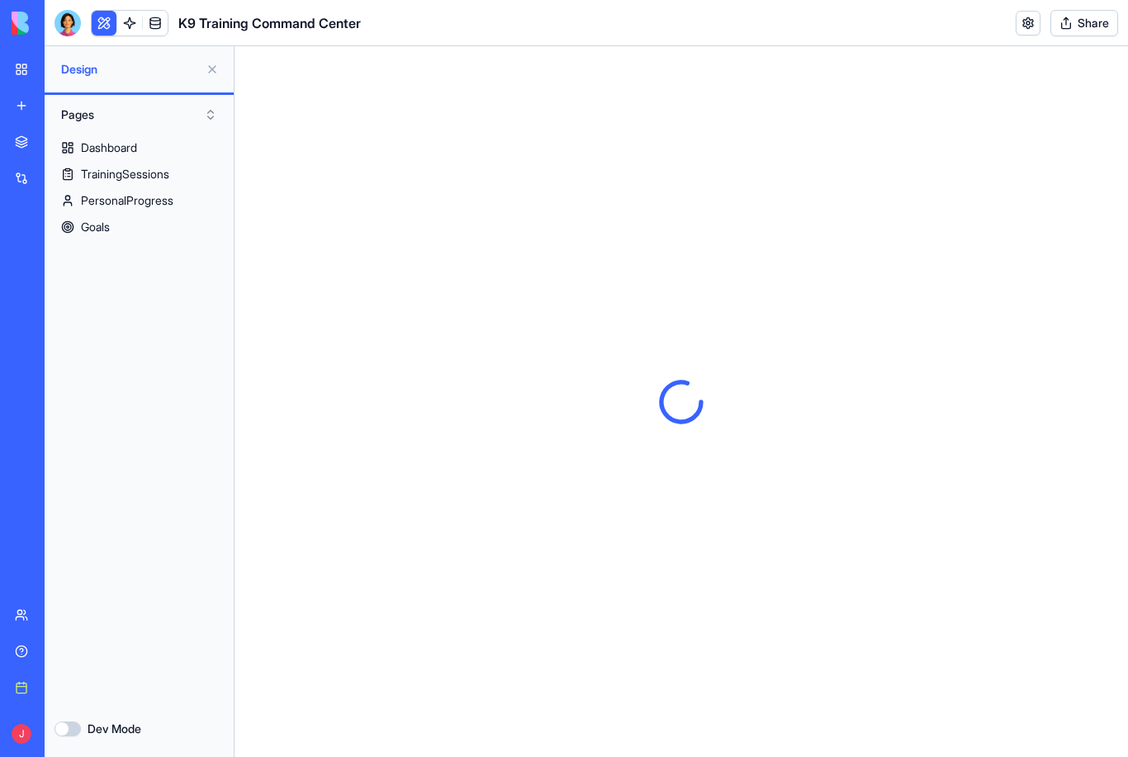
click at [124, 23] on link at bounding box center [129, 23] width 25 height 25
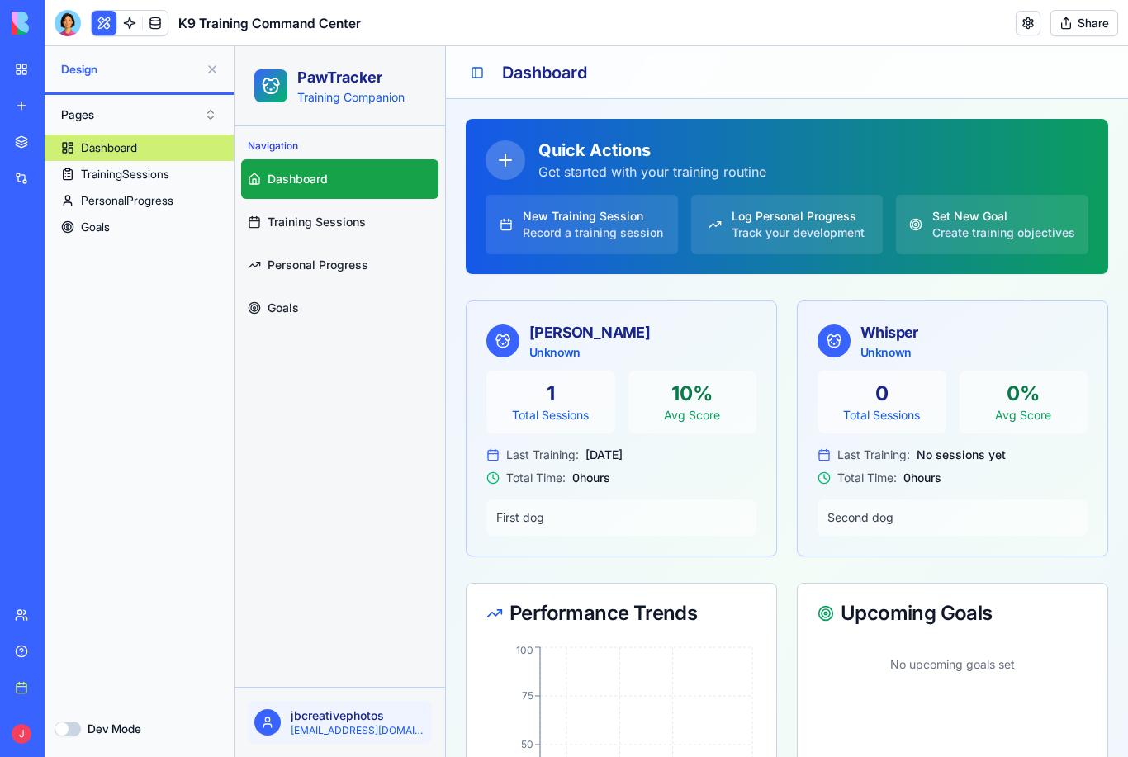
click at [33, 192] on link "Integrations" at bounding box center [38, 178] width 66 height 33
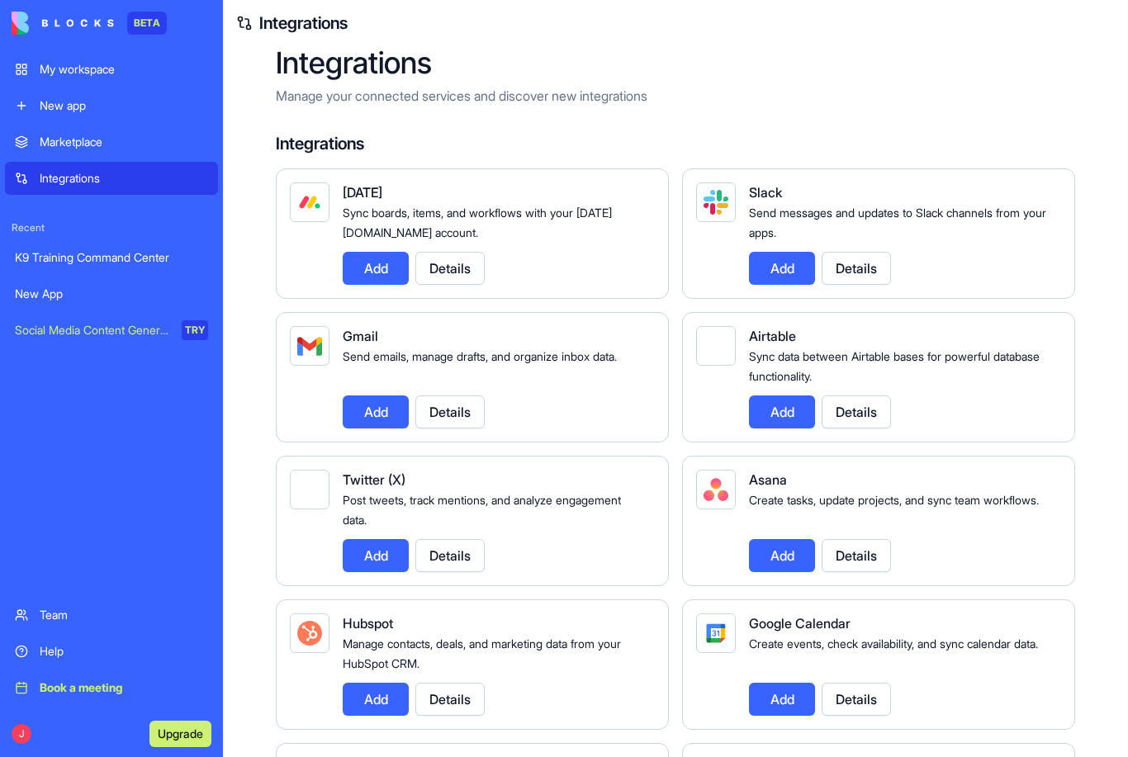
click at [25, 171] on link "Integrations" at bounding box center [111, 178] width 213 height 33
click at [90, 143] on div "Marketplace" at bounding box center [124, 142] width 168 height 17
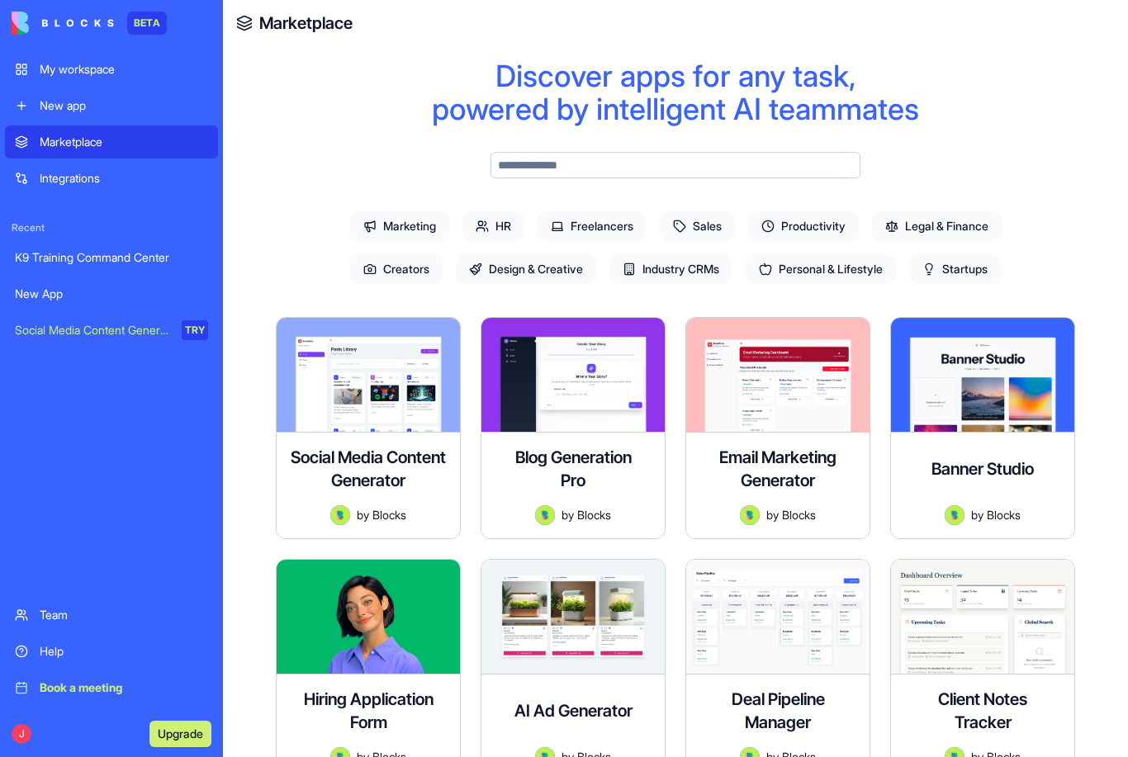
click at [97, 91] on link "New app" at bounding box center [111, 105] width 213 height 33
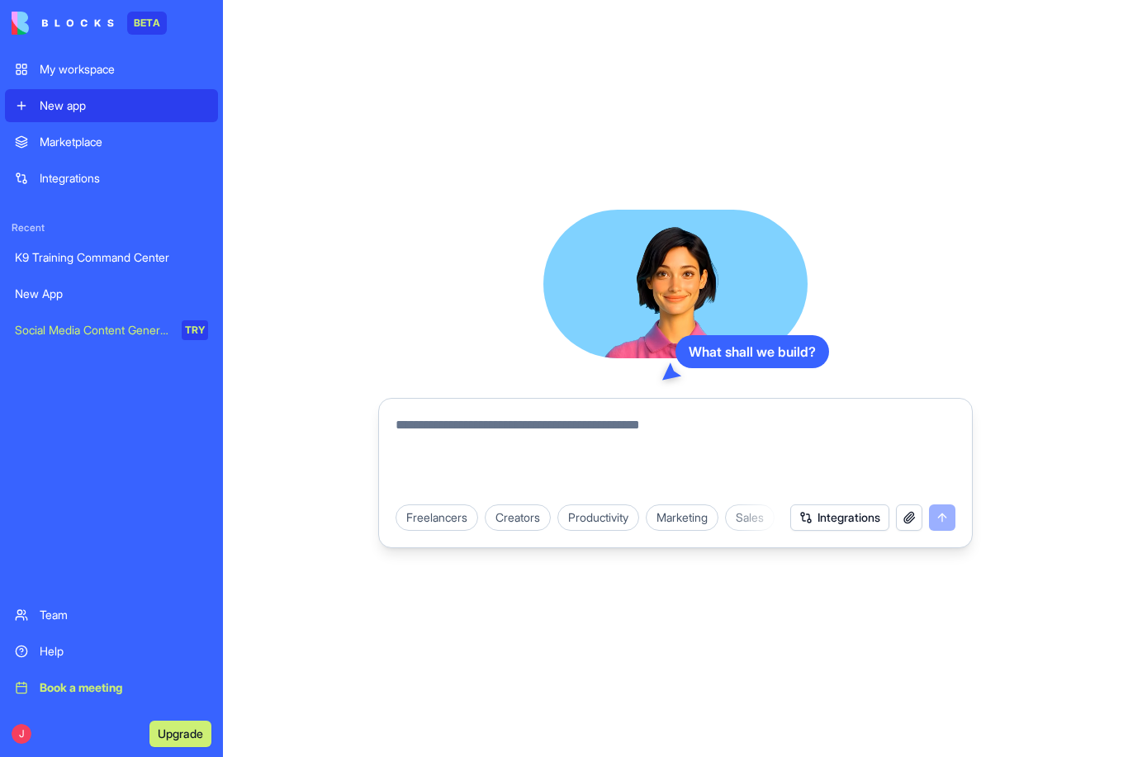
click at [906, 525] on button "button" at bounding box center [909, 517] width 26 height 26
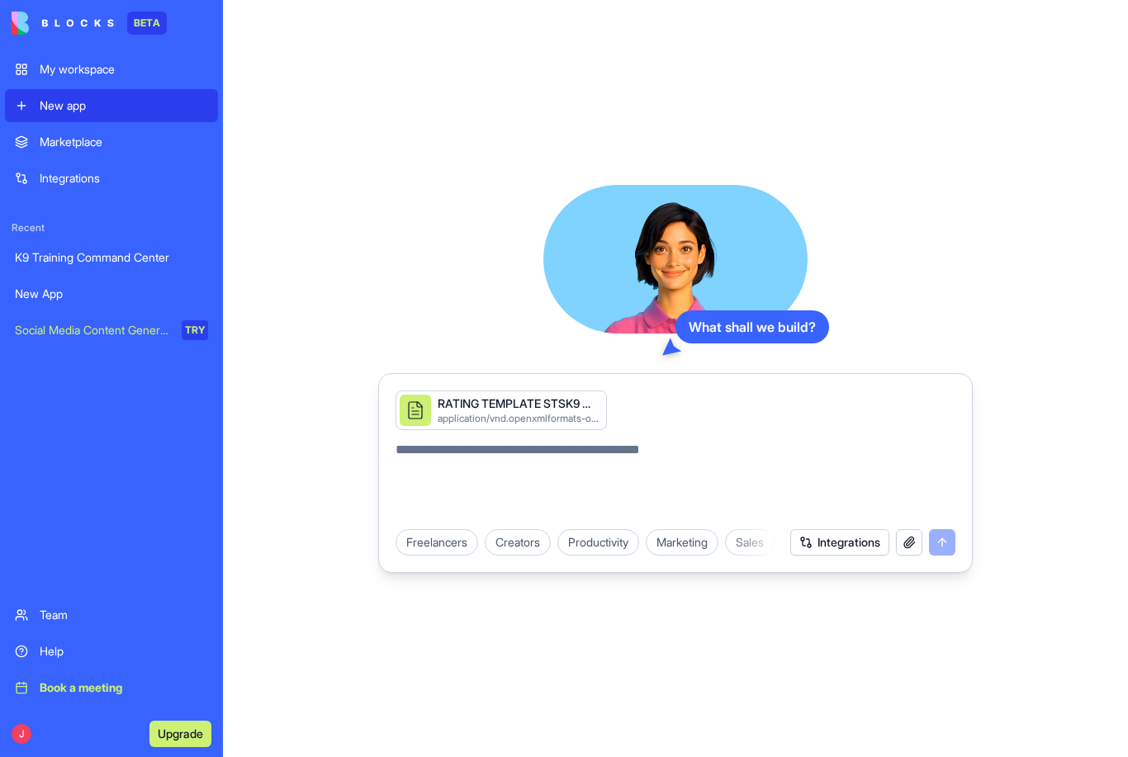
click at [494, 456] on textarea at bounding box center [675, 479] width 560 height 79
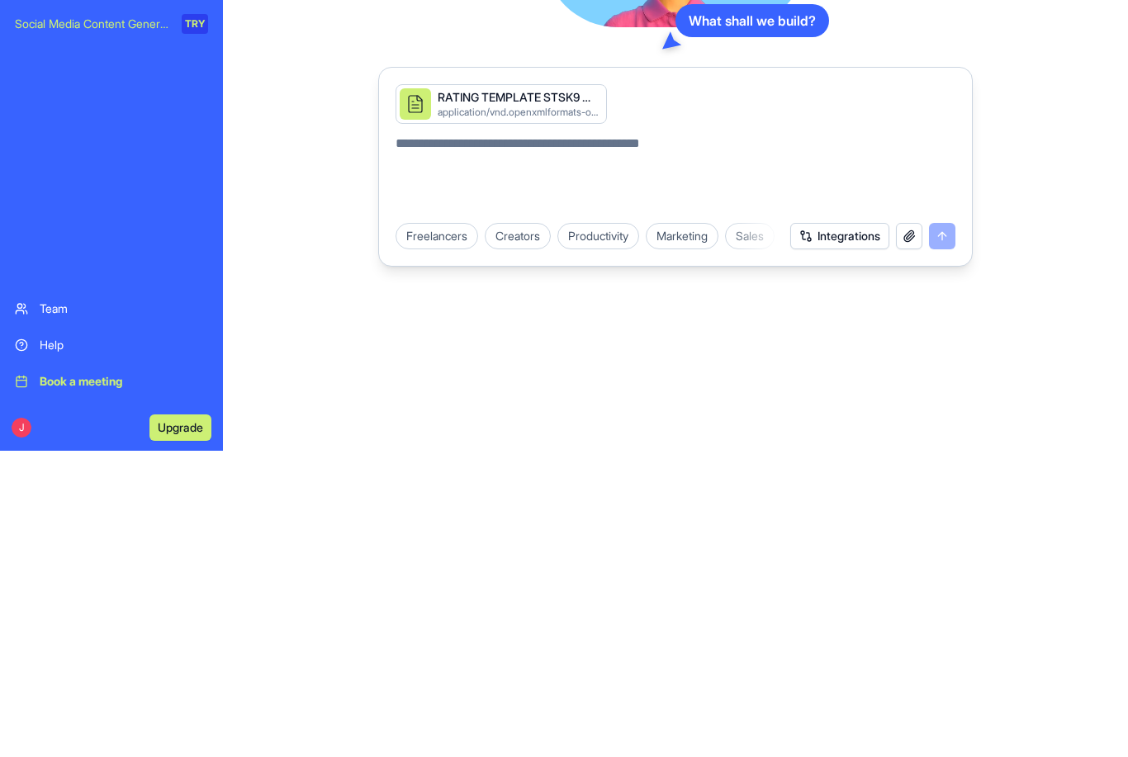
click at [475, 440] on textarea at bounding box center [675, 479] width 560 height 79
paste textarea "**********"
type textarea "**********"
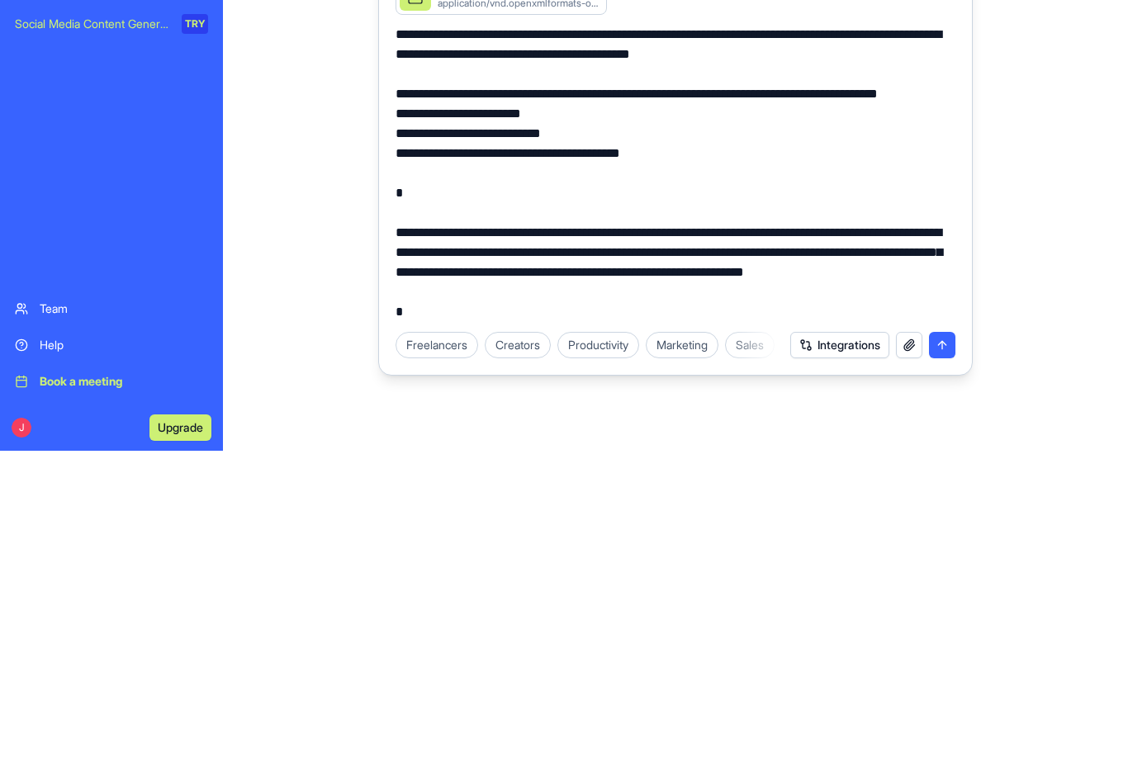
scroll to position [2417, 0]
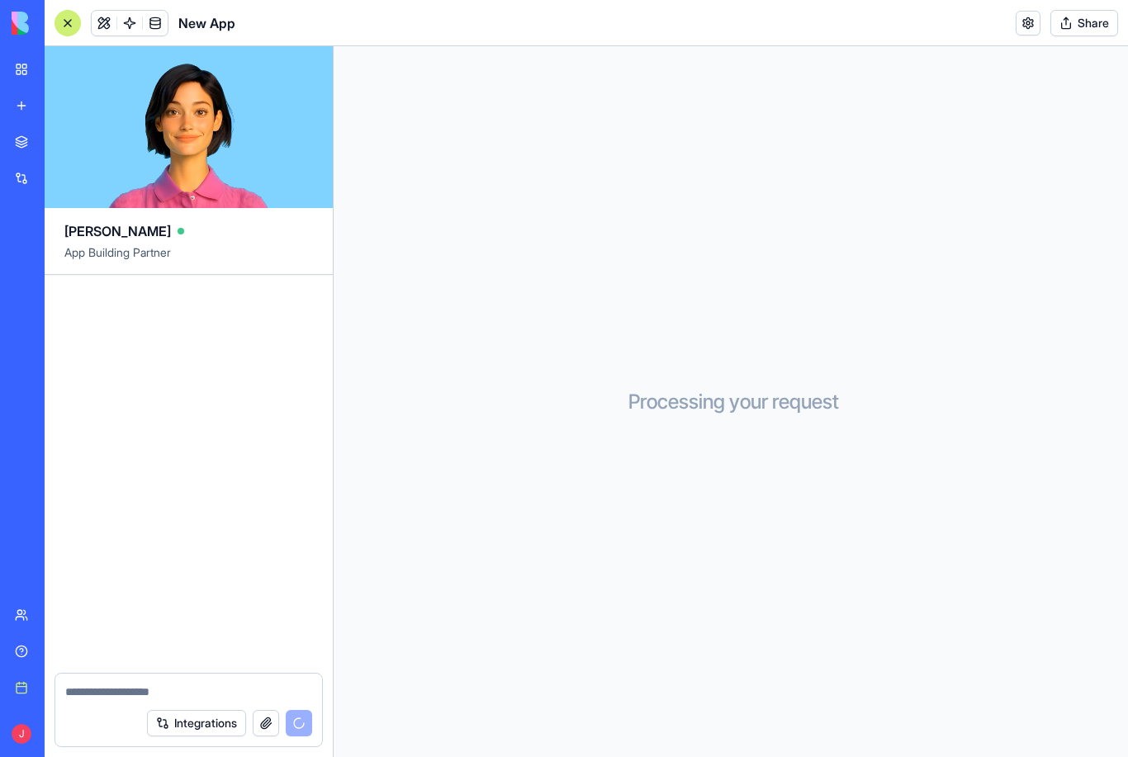
scroll to position [1623, 0]
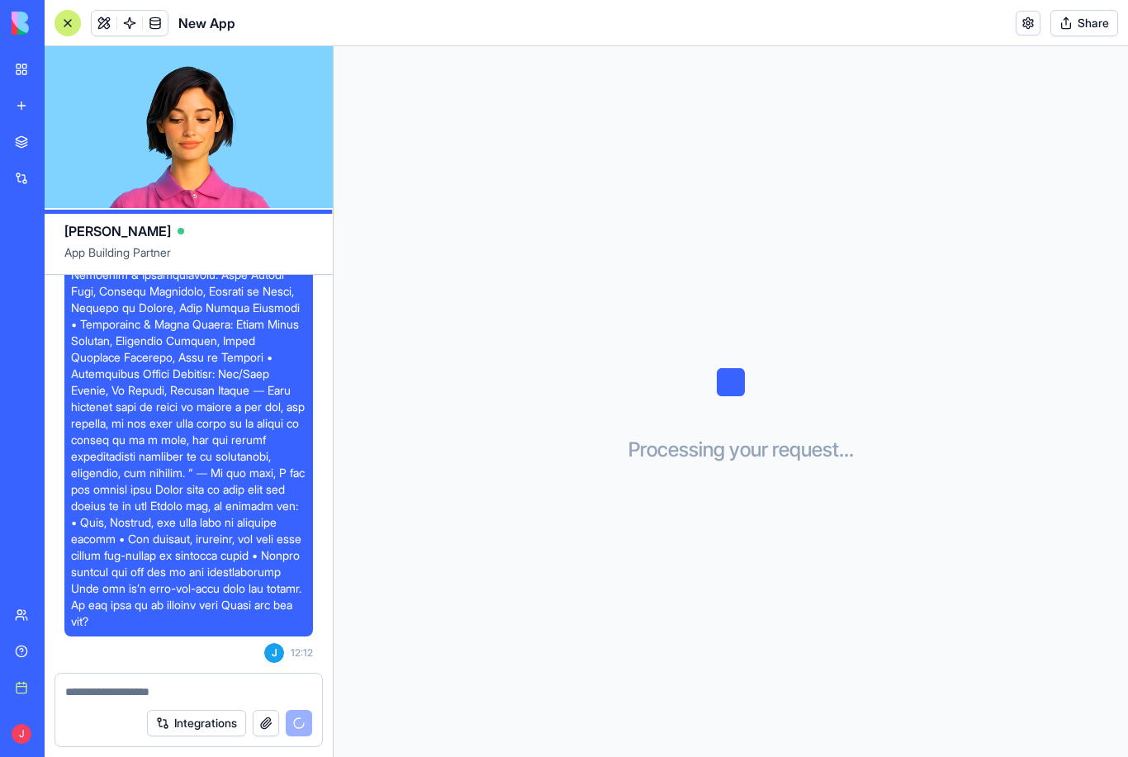
click at [146, 699] on textarea at bounding box center [188, 692] width 247 height 17
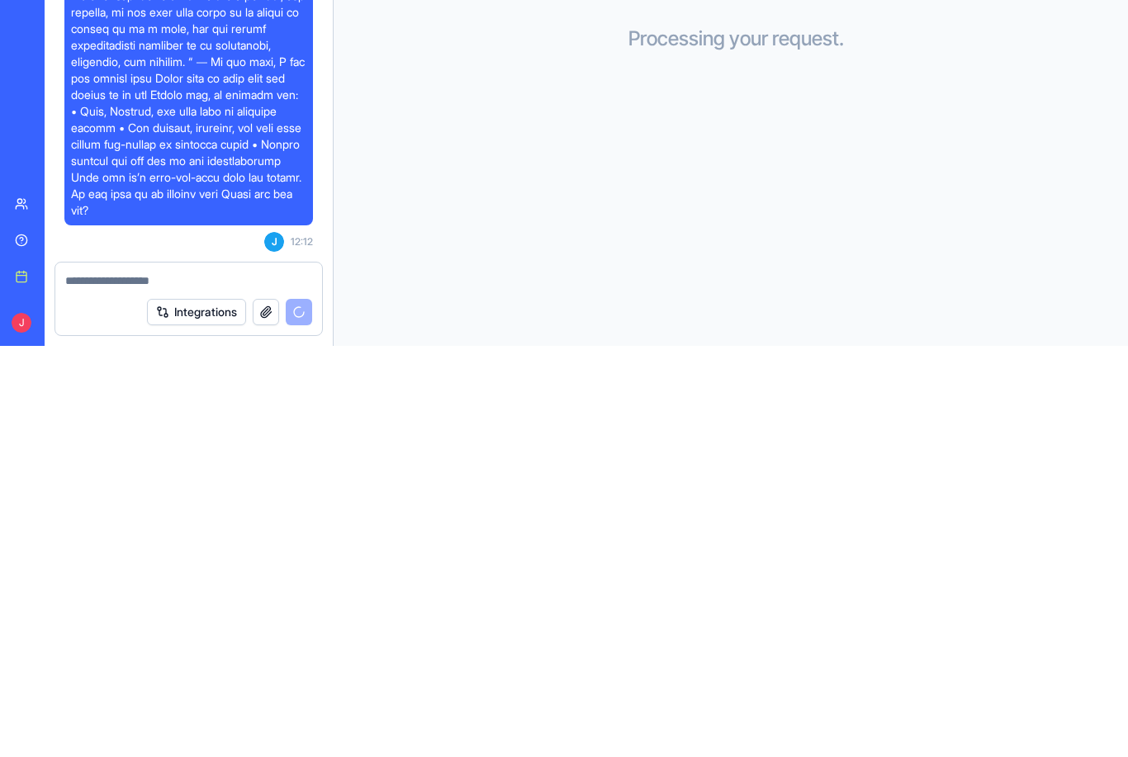
click at [114, 684] on textarea at bounding box center [188, 692] width 247 height 17
paste textarea "**********"
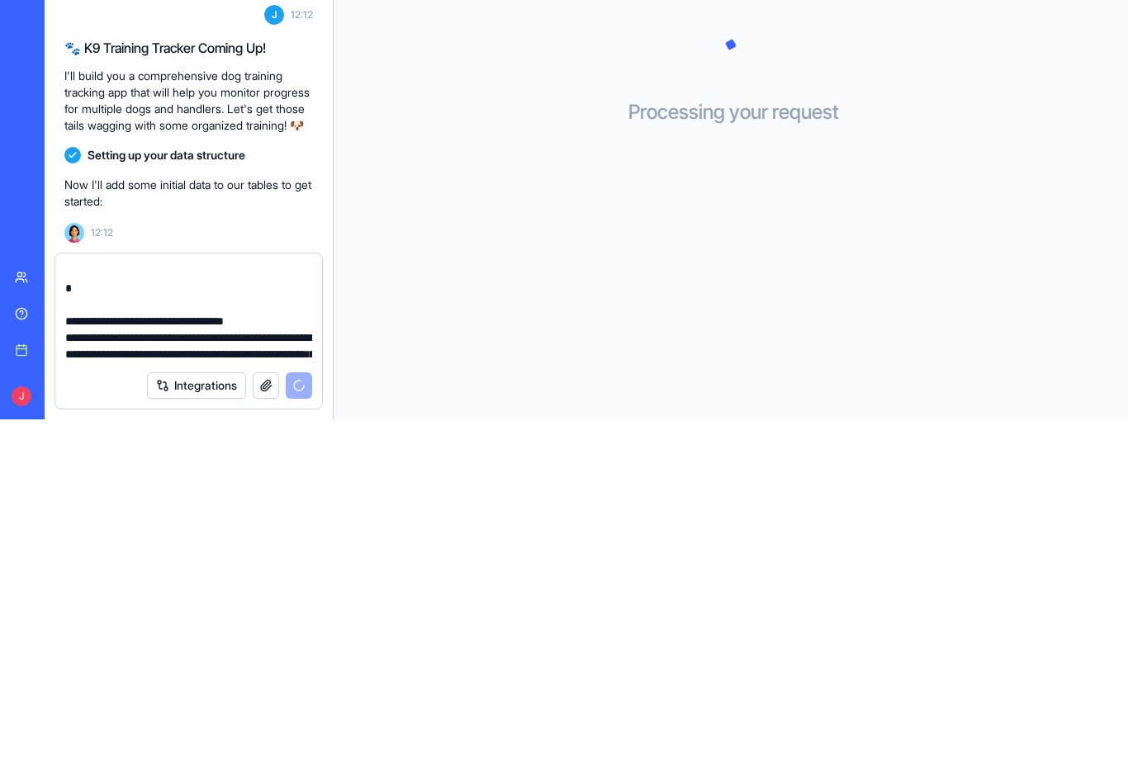
scroll to position [1940, 0]
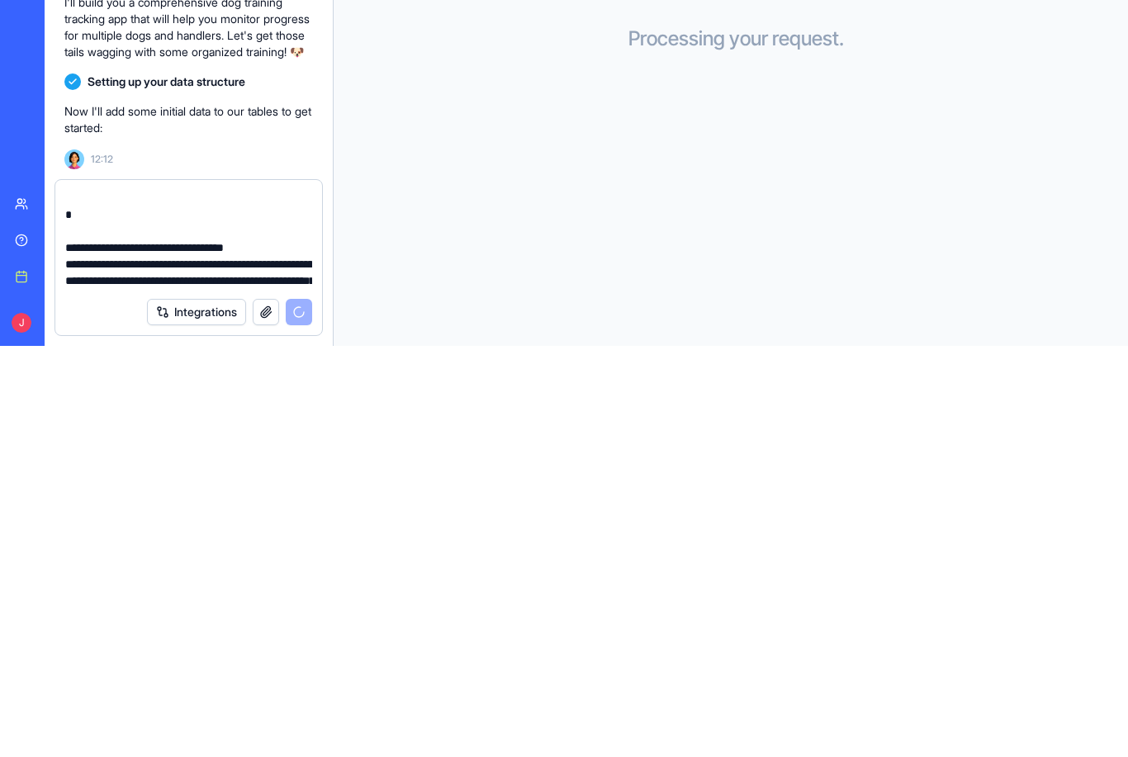
click at [263, 710] on button "button" at bounding box center [266, 723] width 26 height 26
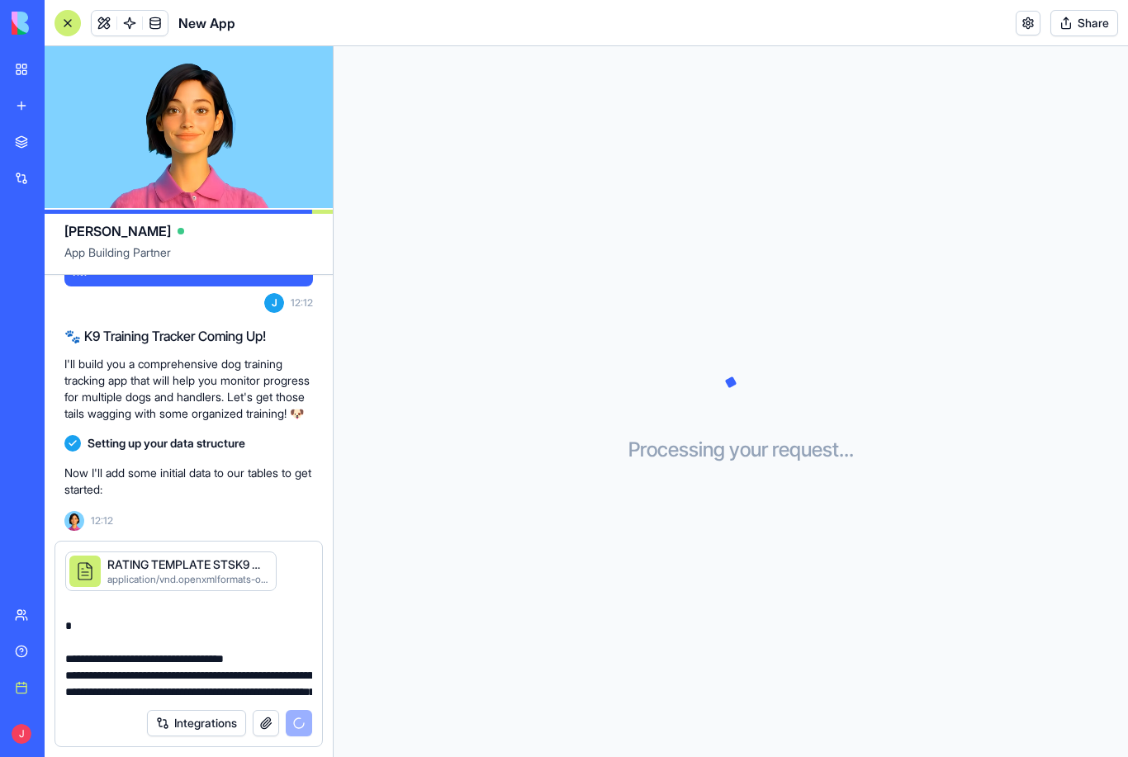
click at [158, 639] on textarea at bounding box center [188, 650] width 247 height 99
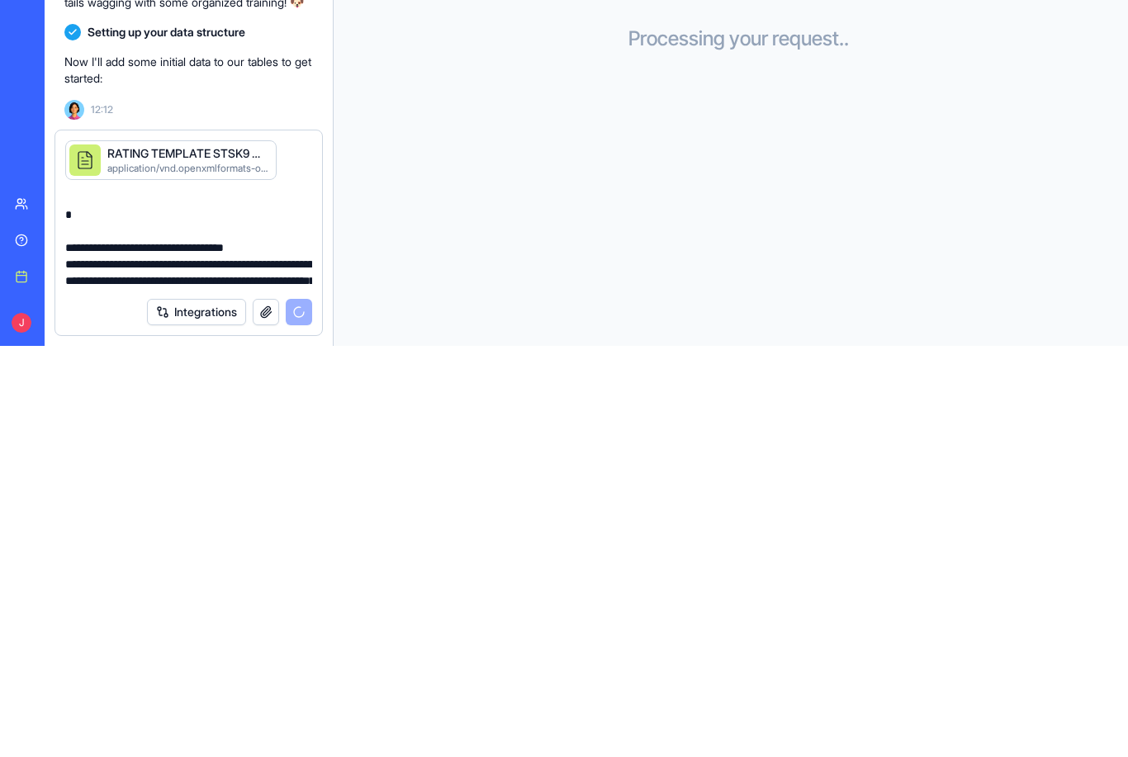
click at [137, 601] on textarea at bounding box center [188, 650] width 247 height 99
paste textarea "**********"
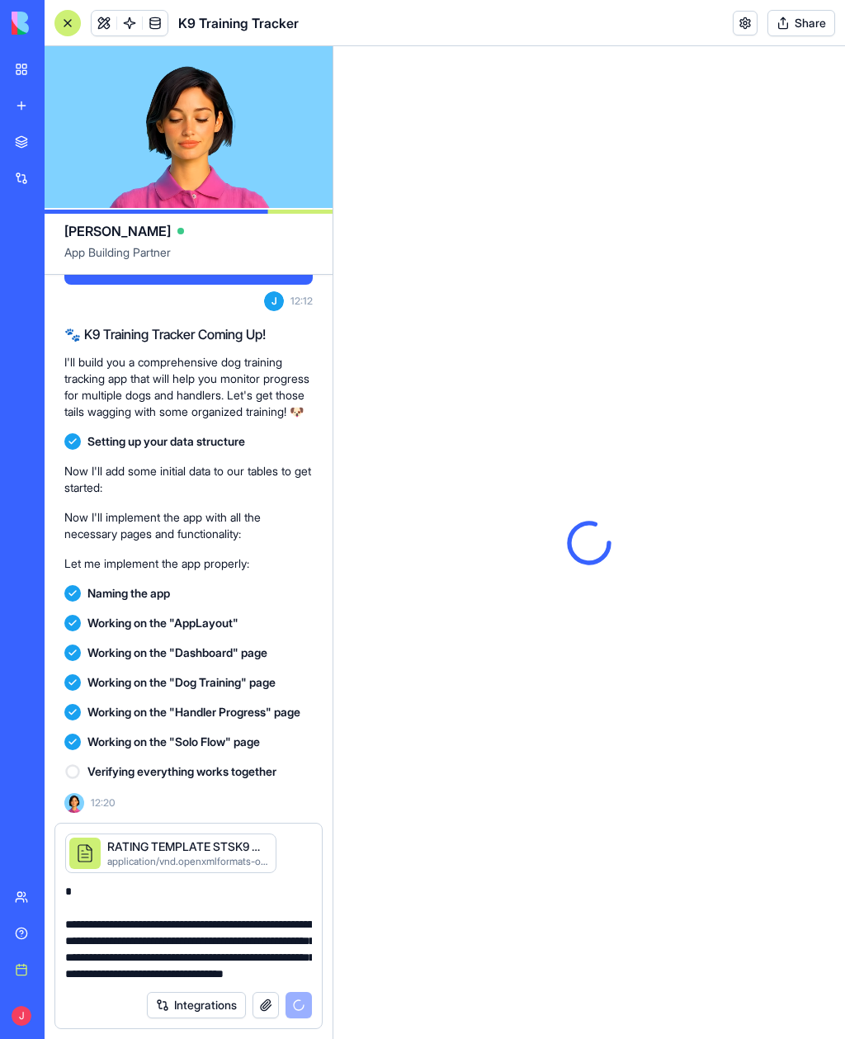
scroll to position [0, 0]
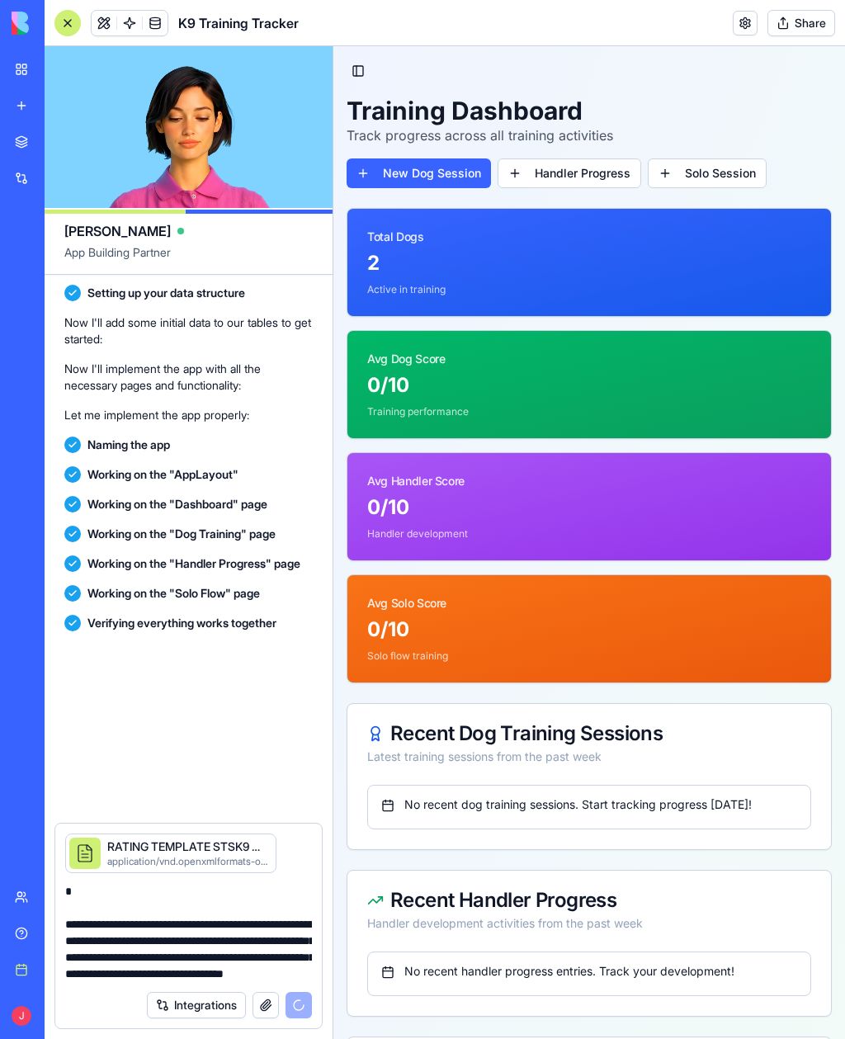
scroll to position [2318, 0]
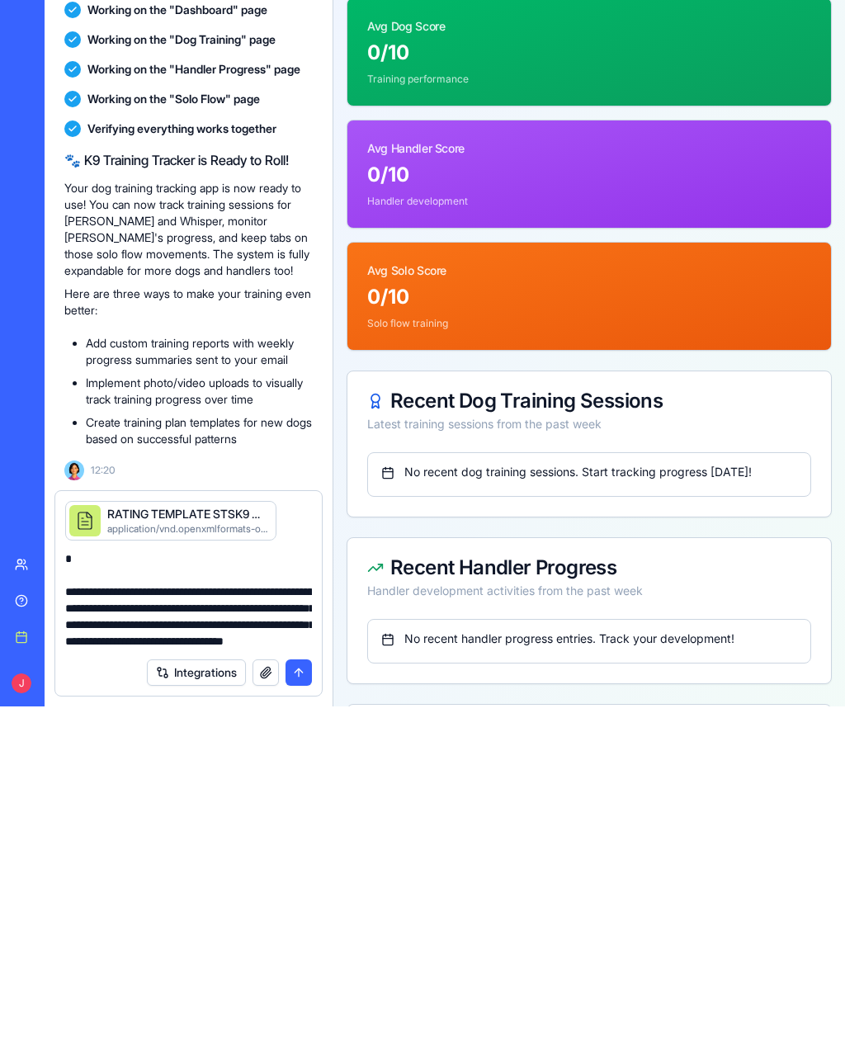
type textarea "**********"
click at [297, 756] on button "submit" at bounding box center [299, 1005] width 26 height 26
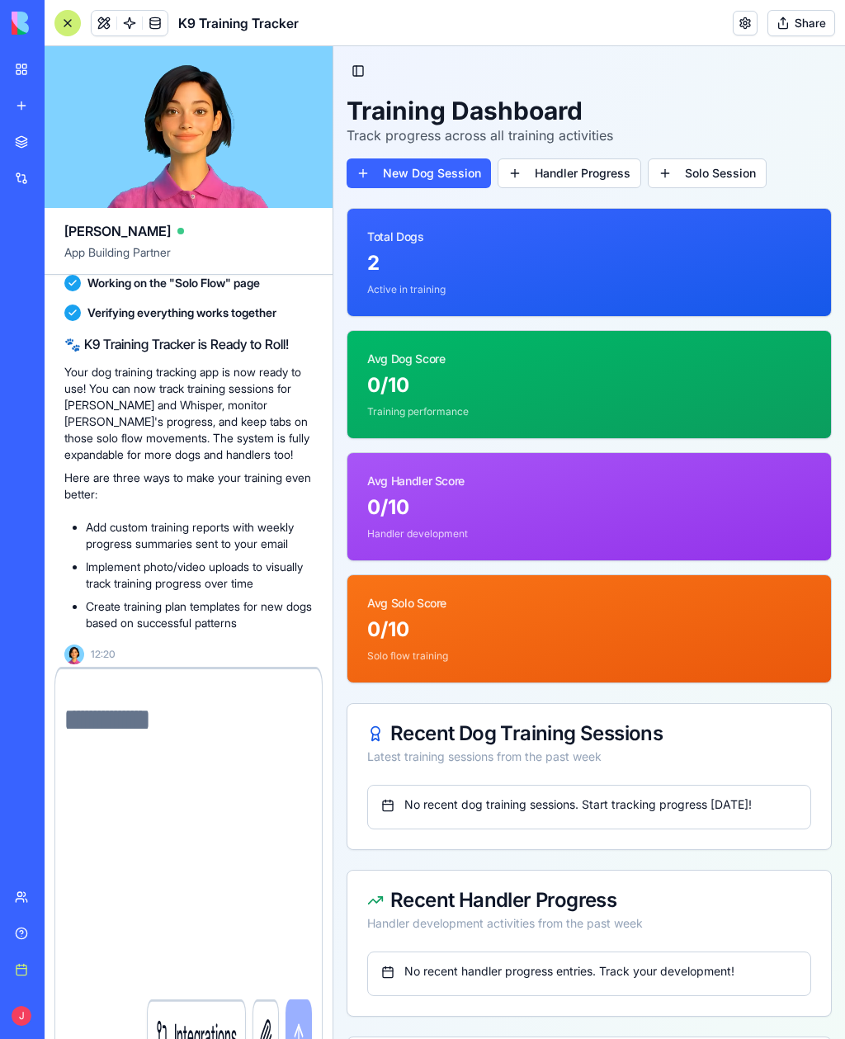
scroll to position [6769, 0]
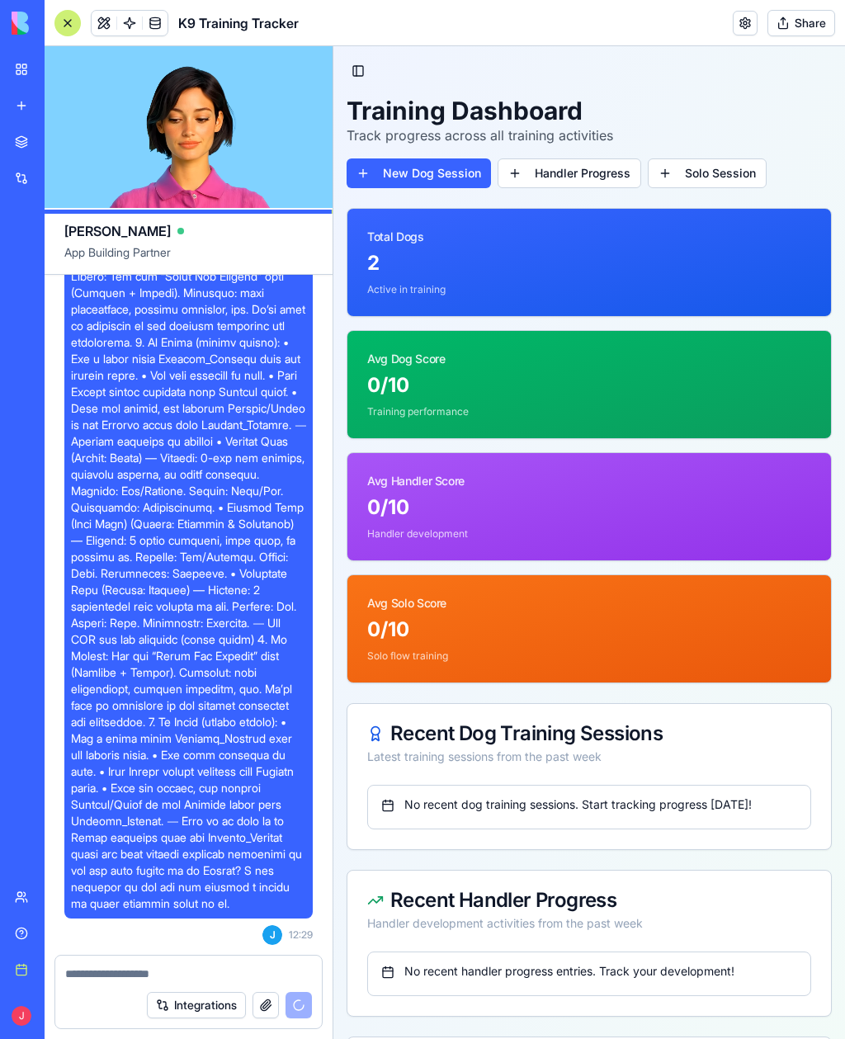
click at [726, 173] on link "Solo Session" at bounding box center [707, 173] width 119 height 30
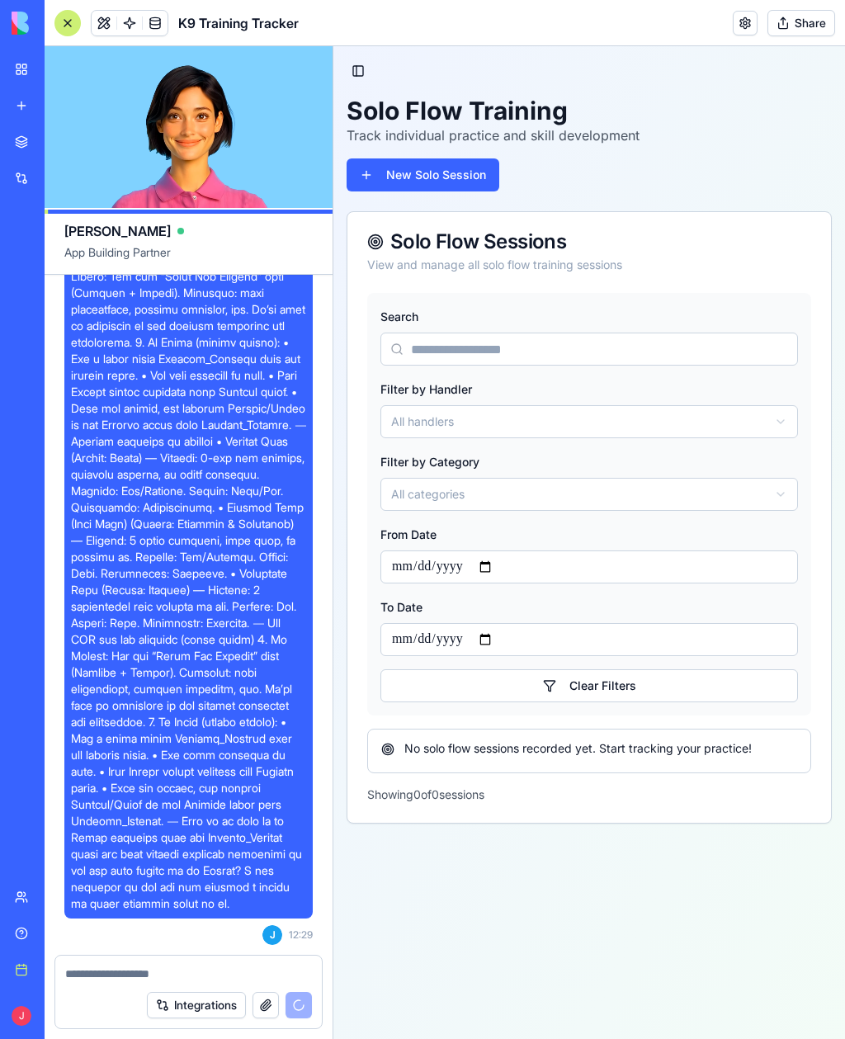
click at [763, 423] on button "All handlers" at bounding box center [590, 421] width 418 height 33
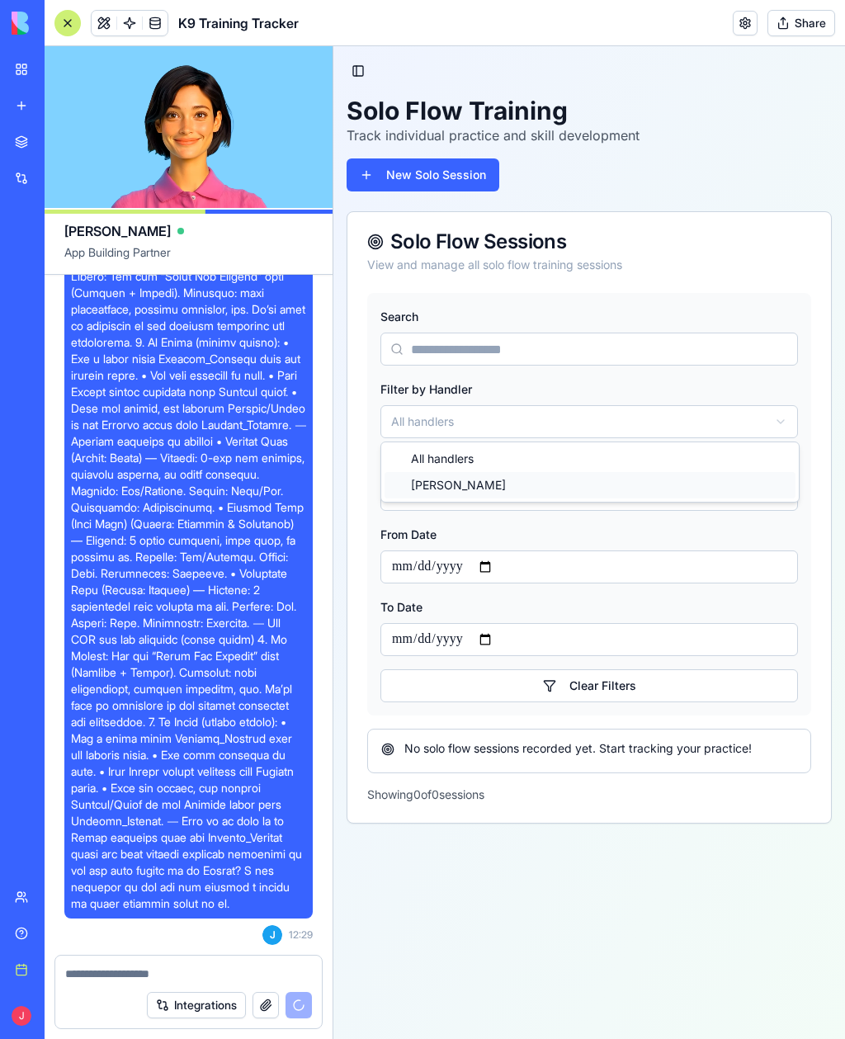
click at [516, 490] on div "[PERSON_NAME]" at bounding box center [590, 485] width 411 height 26
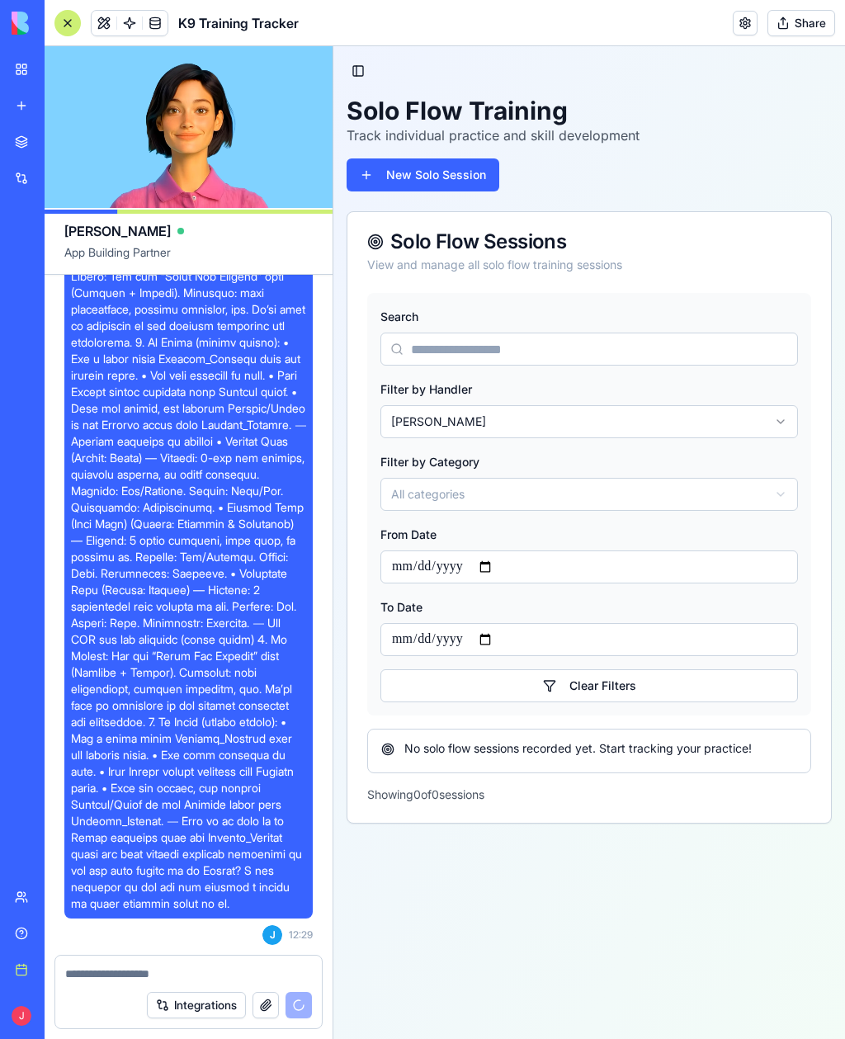
click at [786, 500] on icon "button" at bounding box center [780, 494] width 13 height 13
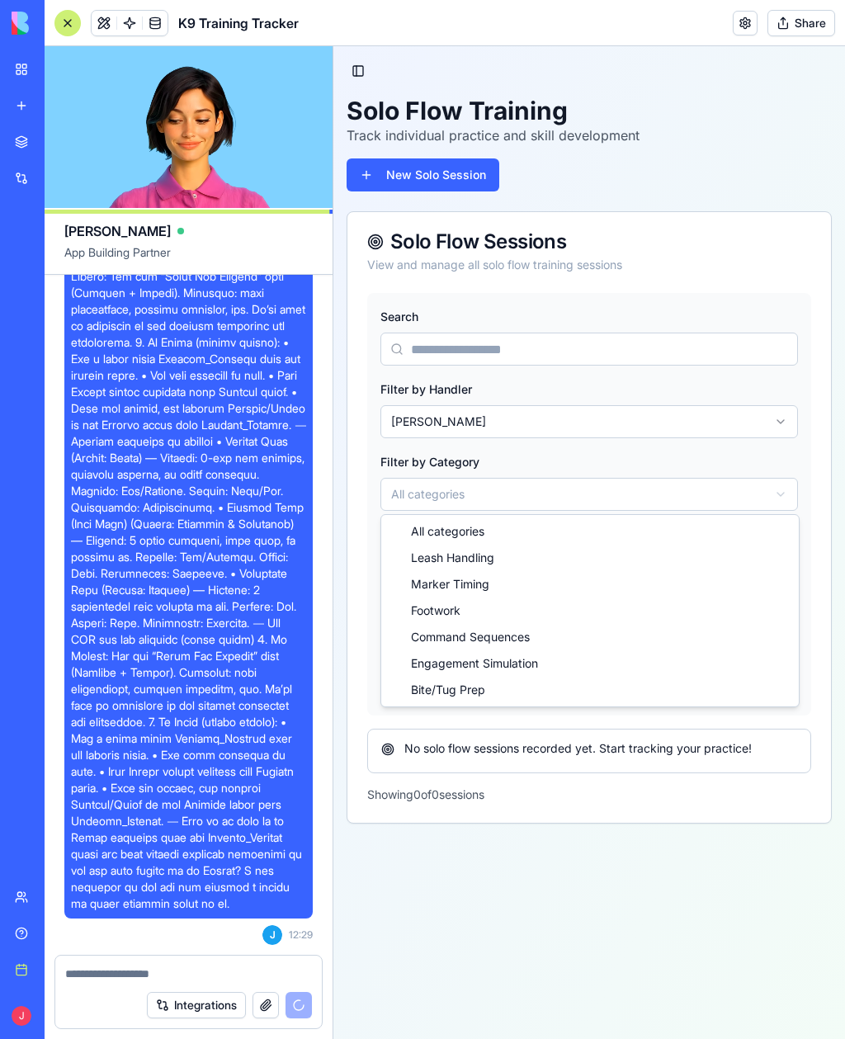
click at [805, 451] on html "Toggle Sidebar Solo Flow Training Track individual practice and skill developme…" at bounding box center [589, 542] width 512 height 993
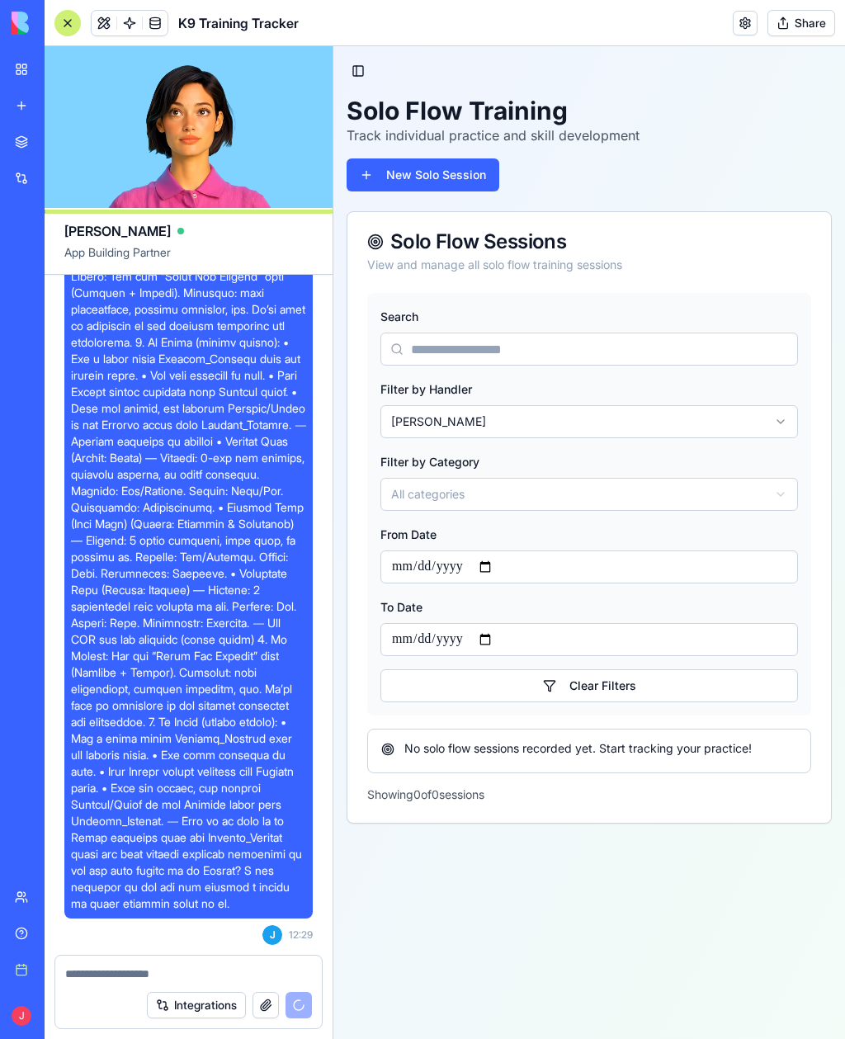
click at [762, 579] on input "From Date" at bounding box center [590, 567] width 418 height 33
type input "**********"
click at [783, 158] on div "Solo Flow Training Track individual practice and skill development New Solo Ses…" at bounding box center [589, 144] width 485 height 96
click at [712, 154] on div "Solo Flow Training Track individual practice and skill development New Solo Ses…" at bounding box center [589, 144] width 485 height 96
click at [362, 72] on button "Toggle Sidebar" at bounding box center [358, 70] width 23 height 23
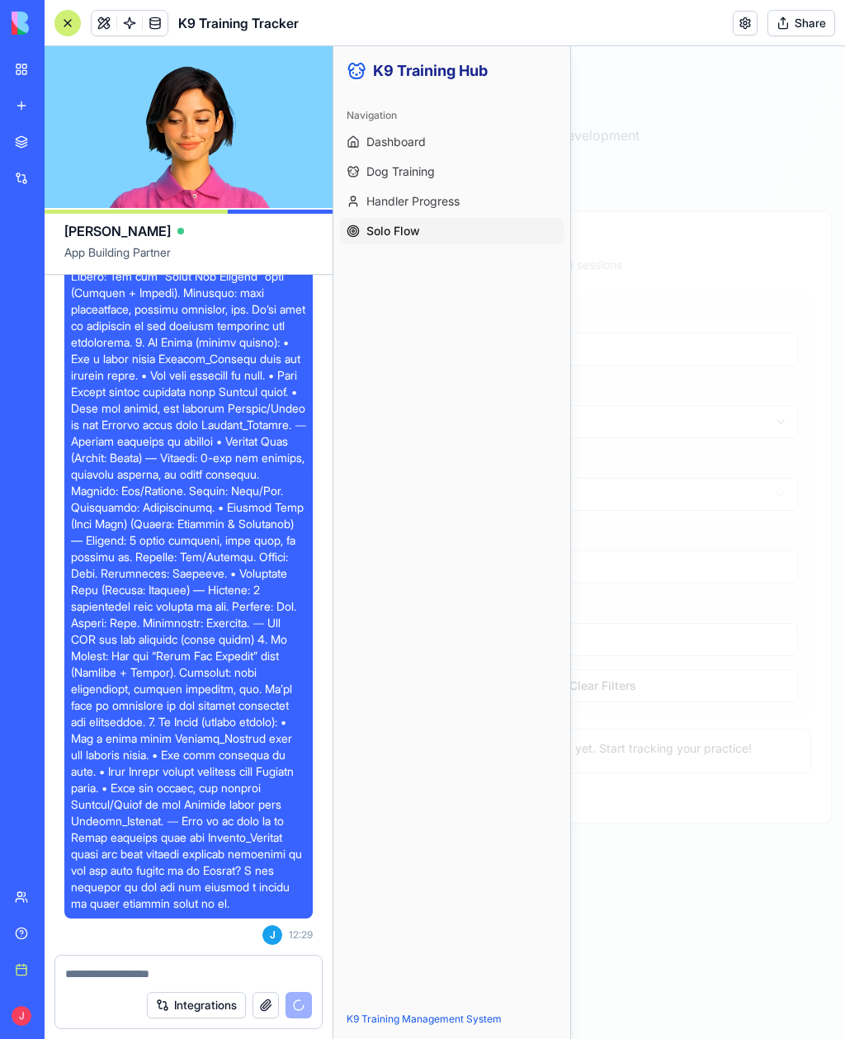
click at [420, 147] on span "Dashboard" at bounding box center [396, 142] width 59 height 17
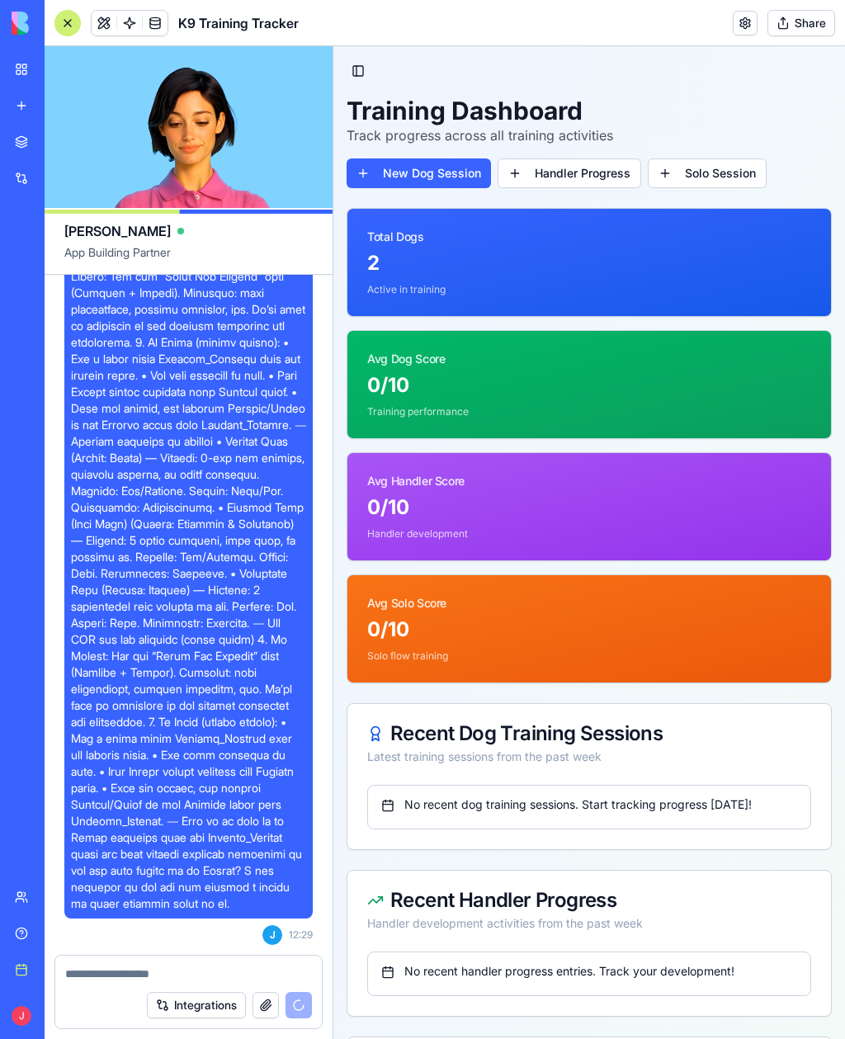
click at [641, 392] on div "0 /10" at bounding box center [589, 385] width 444 height 26
click at [706, 393] on div "0 /10" at bounding box center [589, 385] width 444 height 26
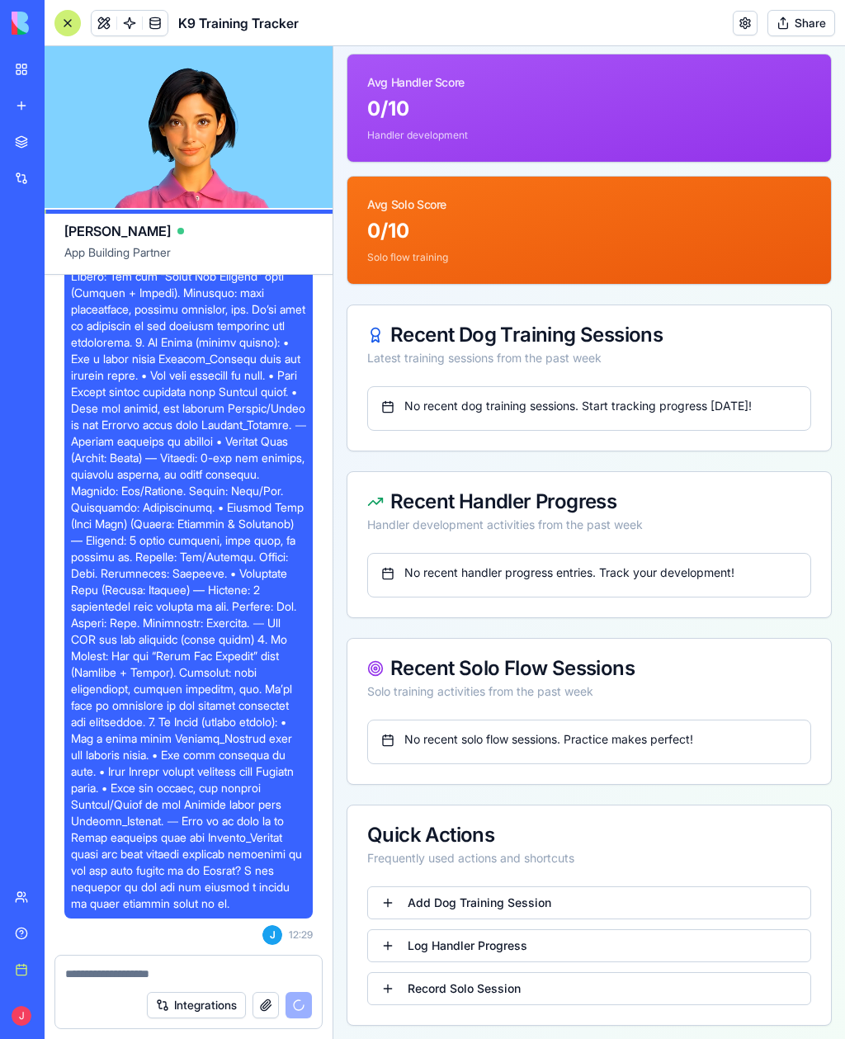
scroll to position [399, 0]
click at [400, 756] on link "Record Solo Session" at bounding box center [589, 988] width 444 height 33
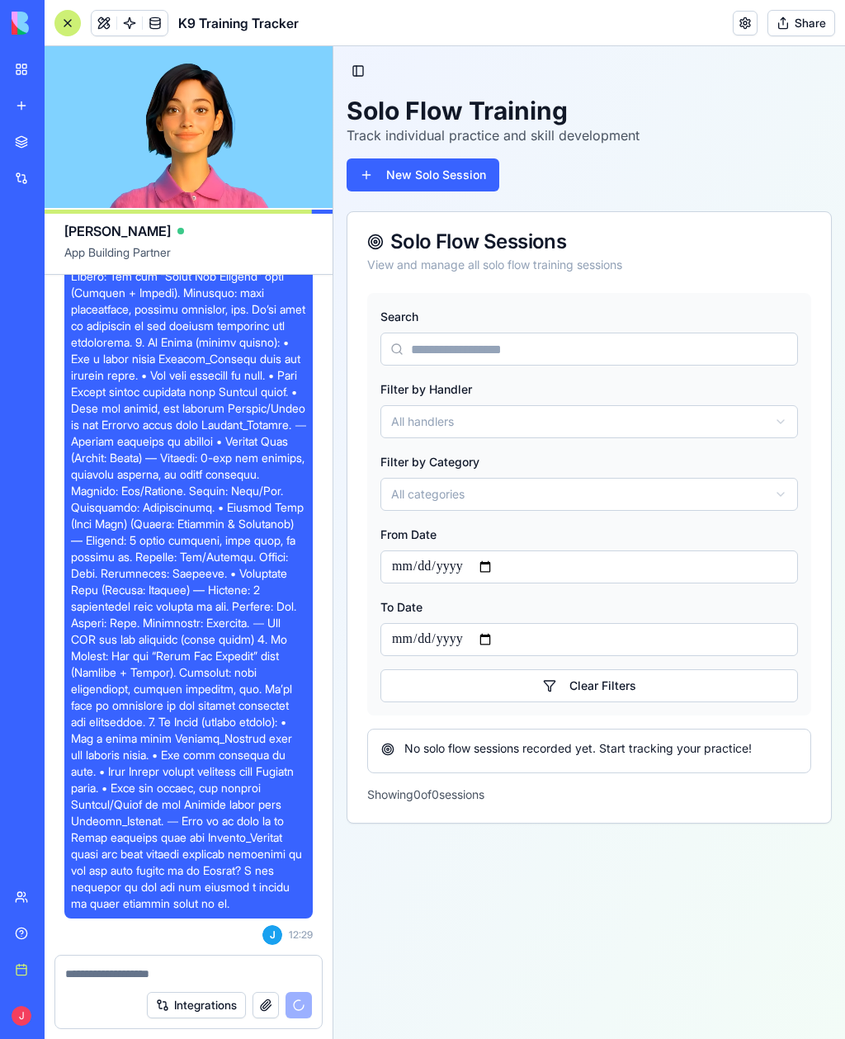
click at [750, 347] on input "Search" at bounding box center [590, 349] width 418 height 33
type input "*"
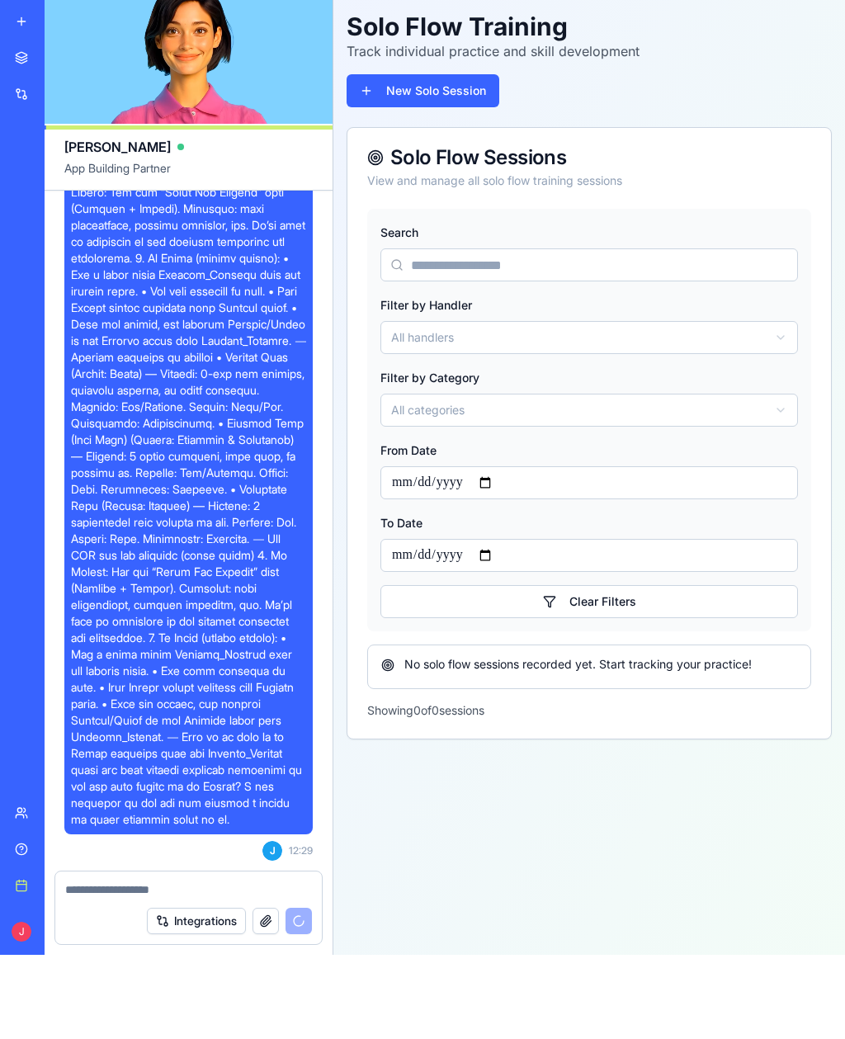
click at [461, 90] on button "New Solo Session" at bounding box center [423, 90] width 153 height 33
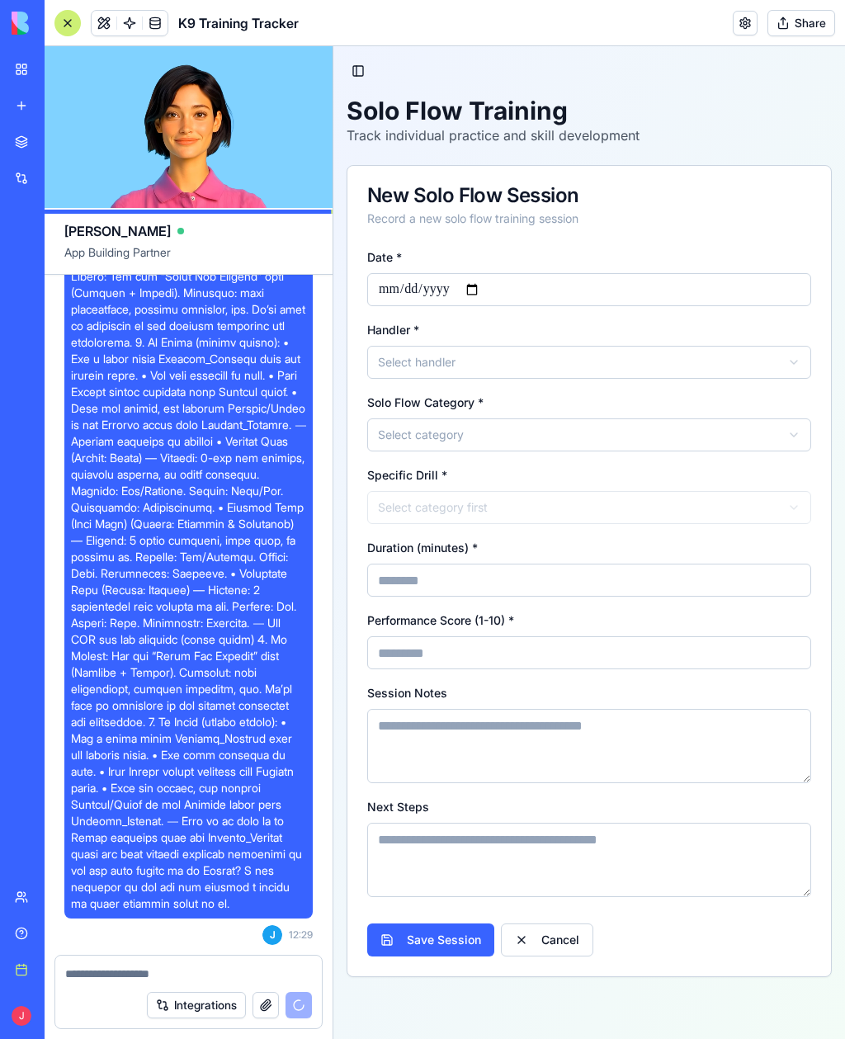
click at [721, 365] on button "Select handler" at bounding box center [589, 362] width 444 height 33
click at [451, 412] on div "[PERSON_NAME]" at bounding box center [590, 401] width 438 height 26
click at [646, 434] on button "Select category" at bounding box center [589, 435] width 444 height 33
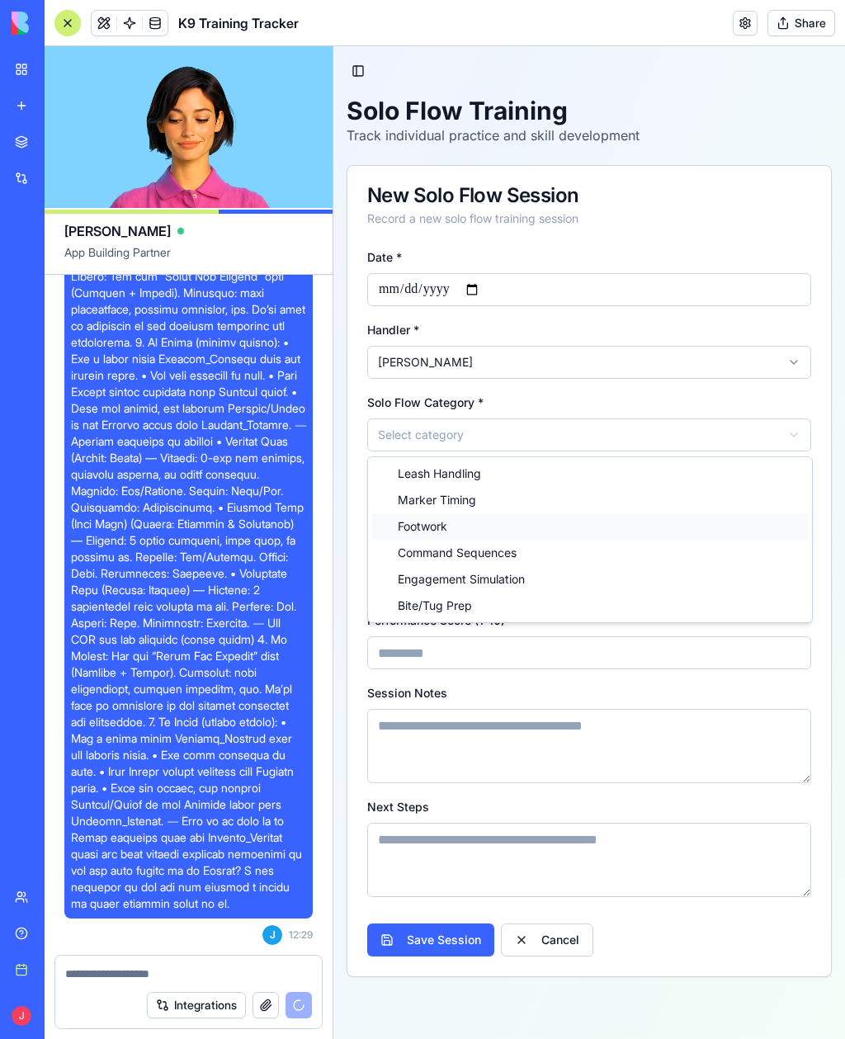
click at [467, 538] on div "Footwork" at bounding box center [590, 526] width 438 height 26
select select "*****"
click at [467, 538] on div "**********" at bounding box center [589, 458] width 444 height 423
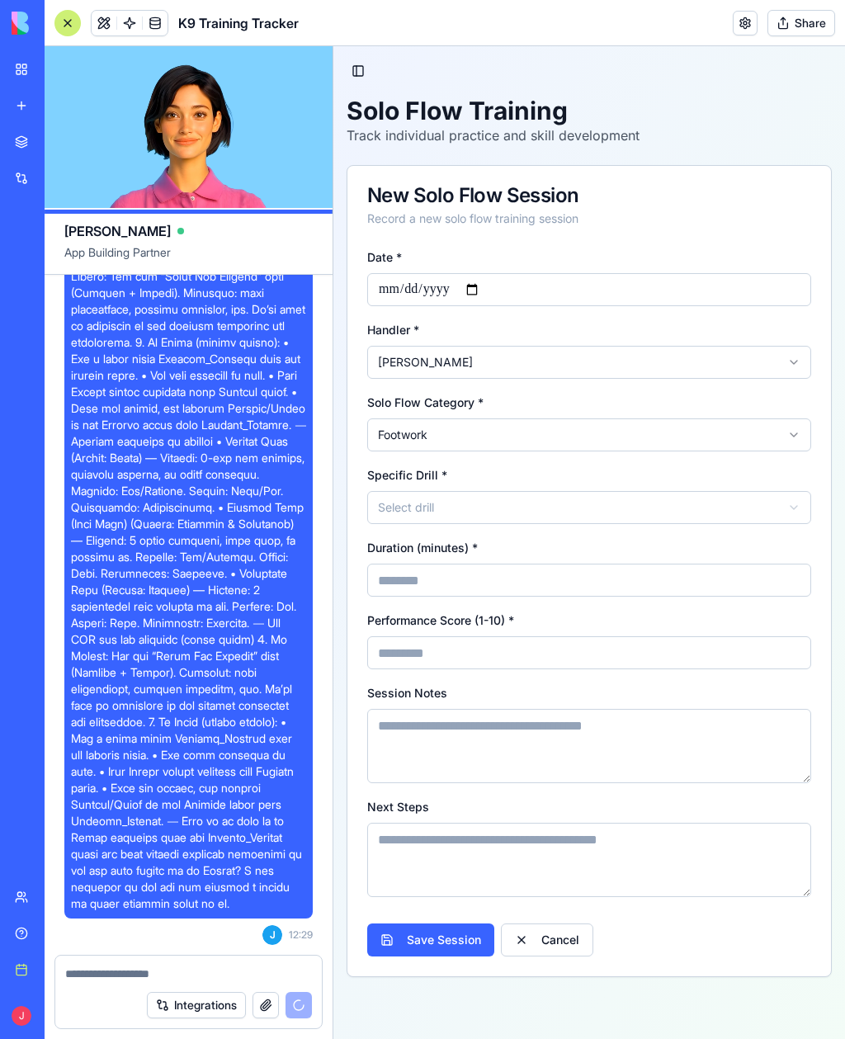
click at [608, 513] on button "Select drill" at bounding box center [589, 507] width 444 height 33
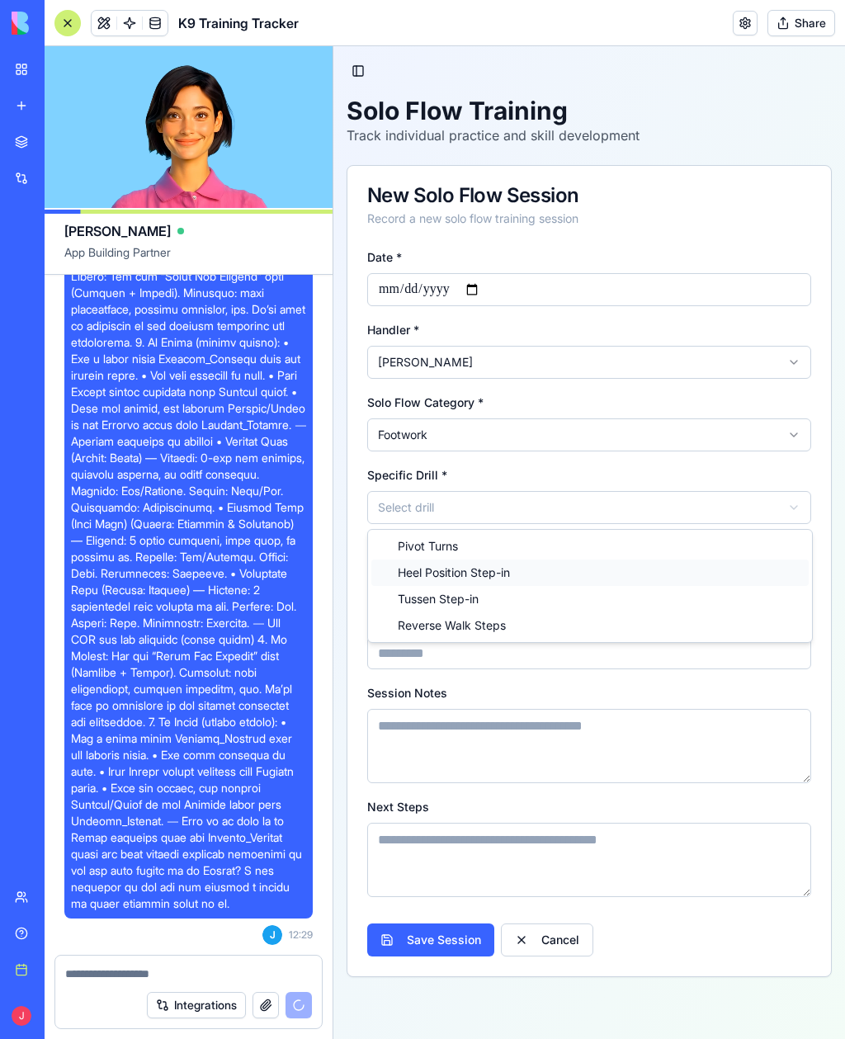
click at [466, 578] on span "Heel Position Step-in" at bounding box center [454, 573] width 112 height 17
select select "*****"
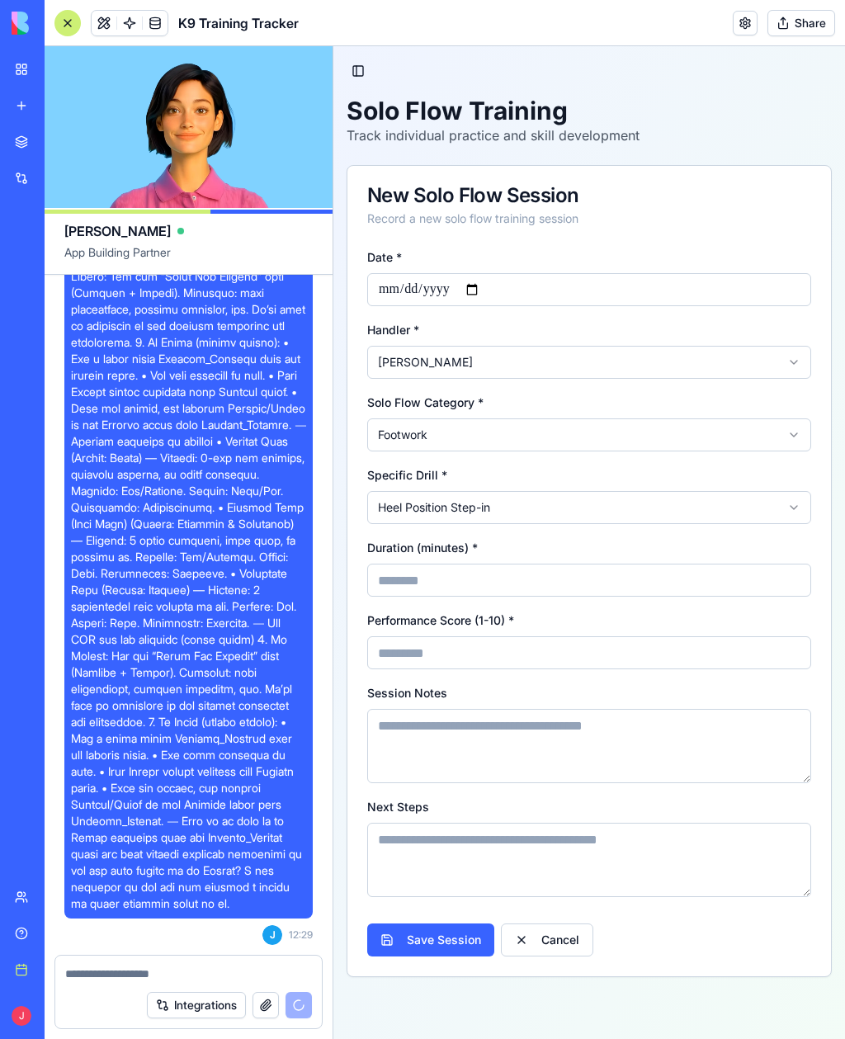
click at [722, 589] on input "Duration (minutes) *" at bounding box center [589, 580] width 444 height 33
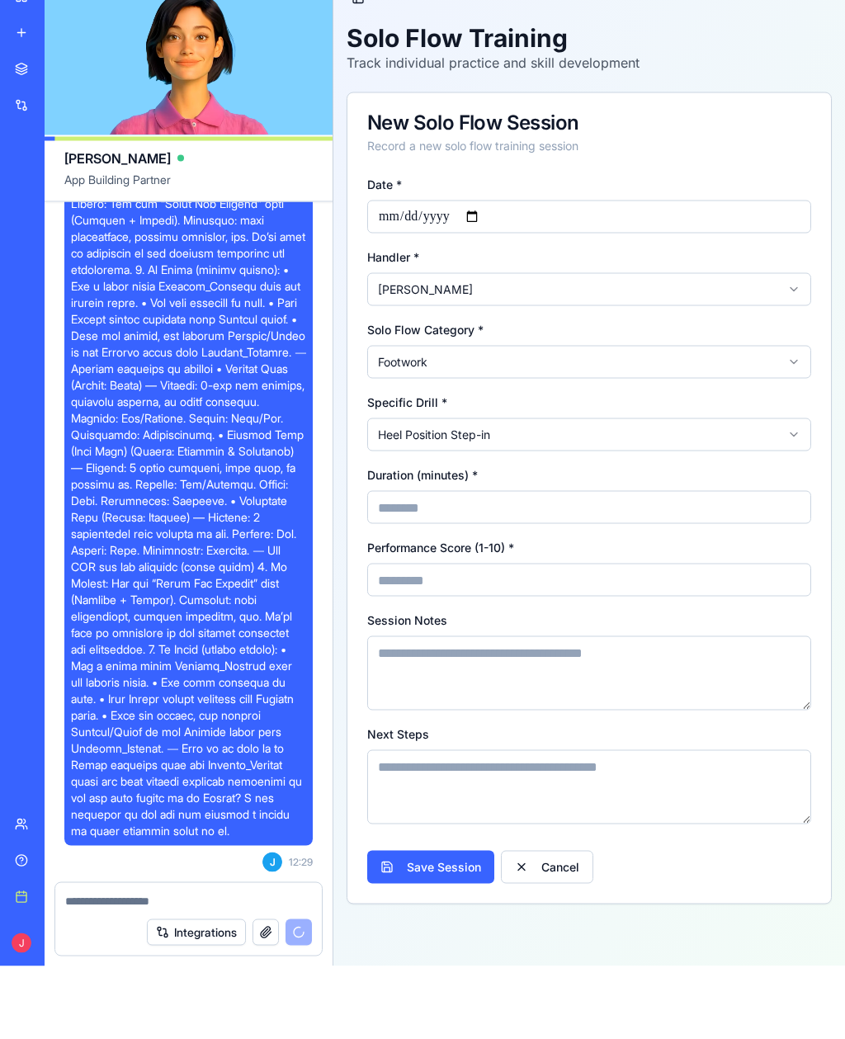
type input "*"
click at [626, 586] on input "Performance Score (1-10) *" at bounding box center [589, 580] width 444 height 33
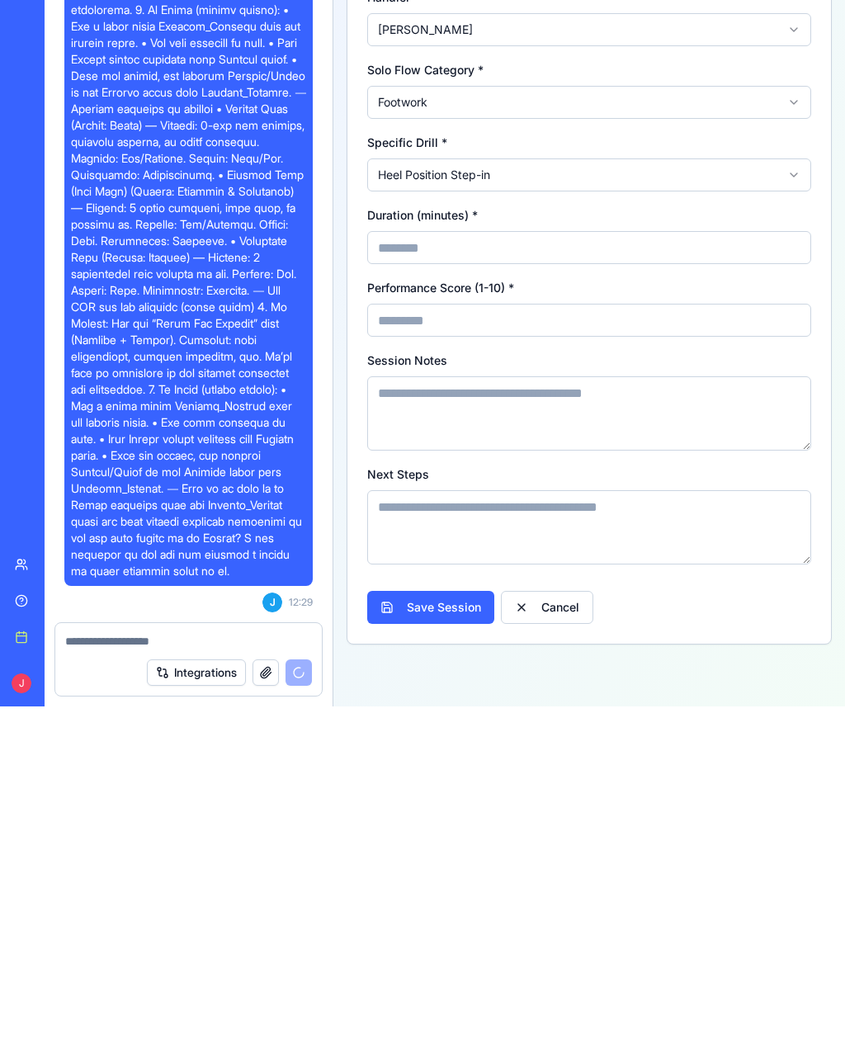
type input "*"
click at [452, 612] on button "Save Session" at bounding box center [430, 607] width 127 height 33
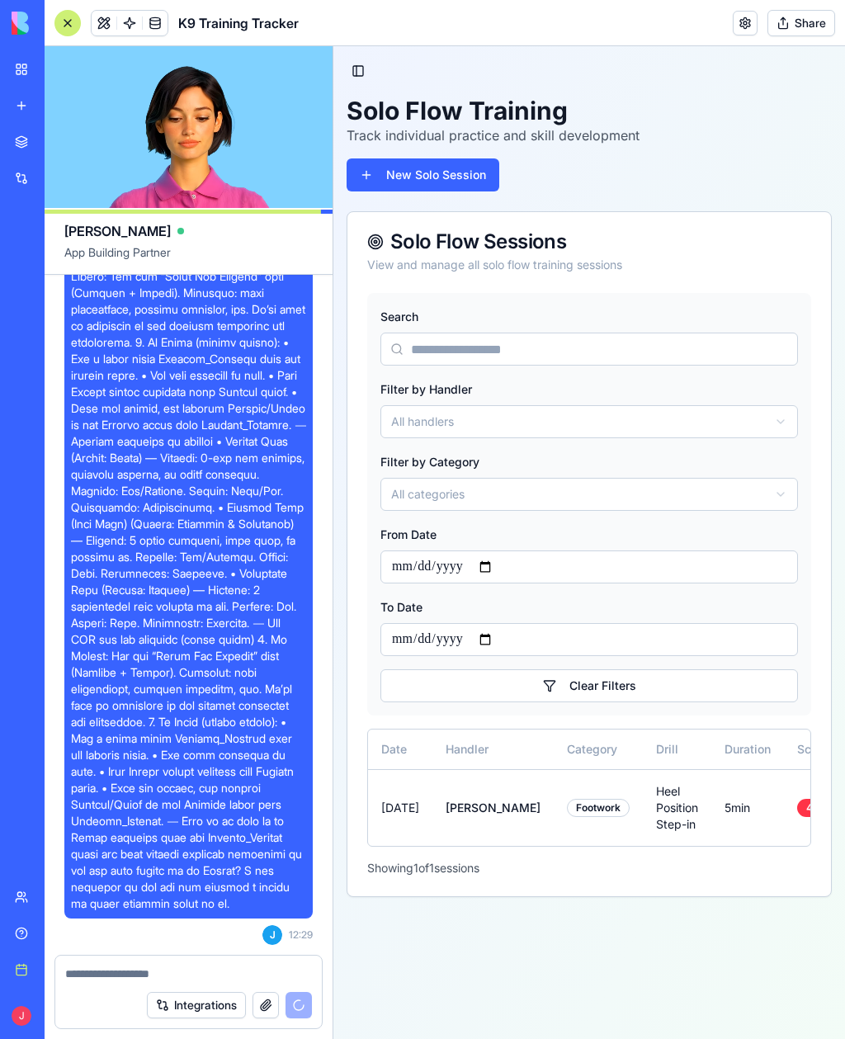
click at [751, 26] on link at bounding box center [745, 23] width 25 height 25
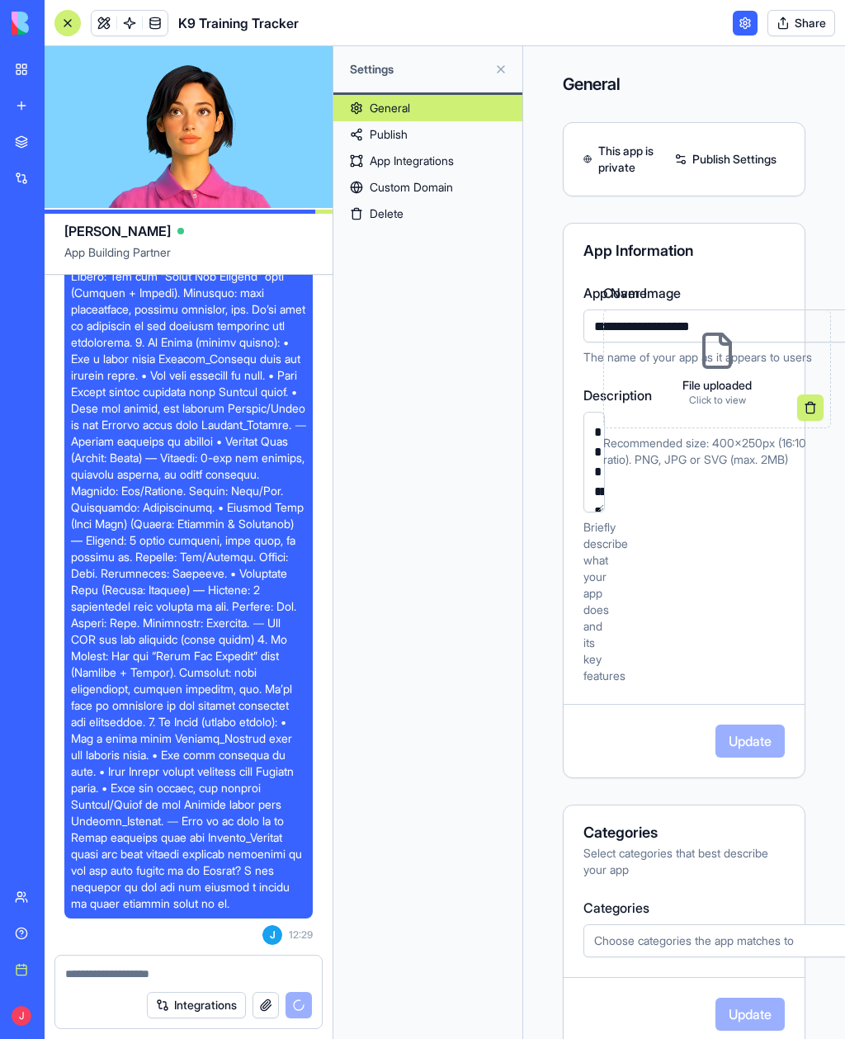
scroll to position [6898, 0]
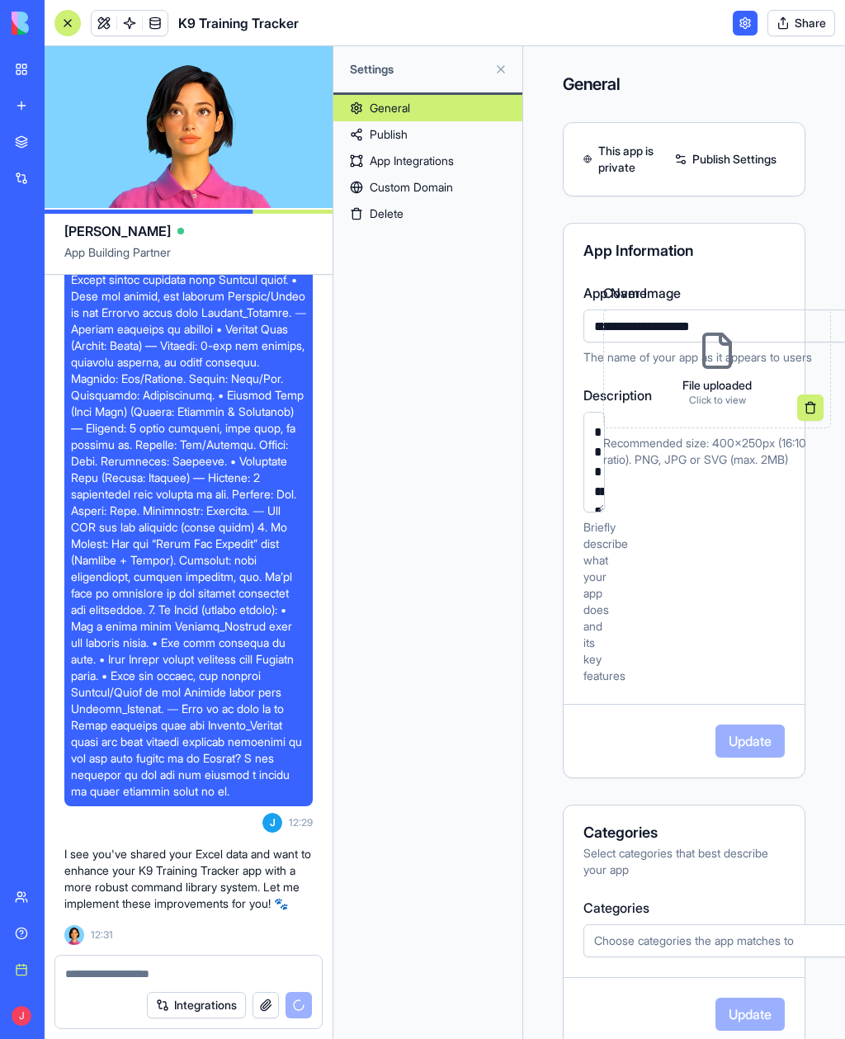
click at [505, 70] on button at bounding box center [501, 69] width 26 height 26
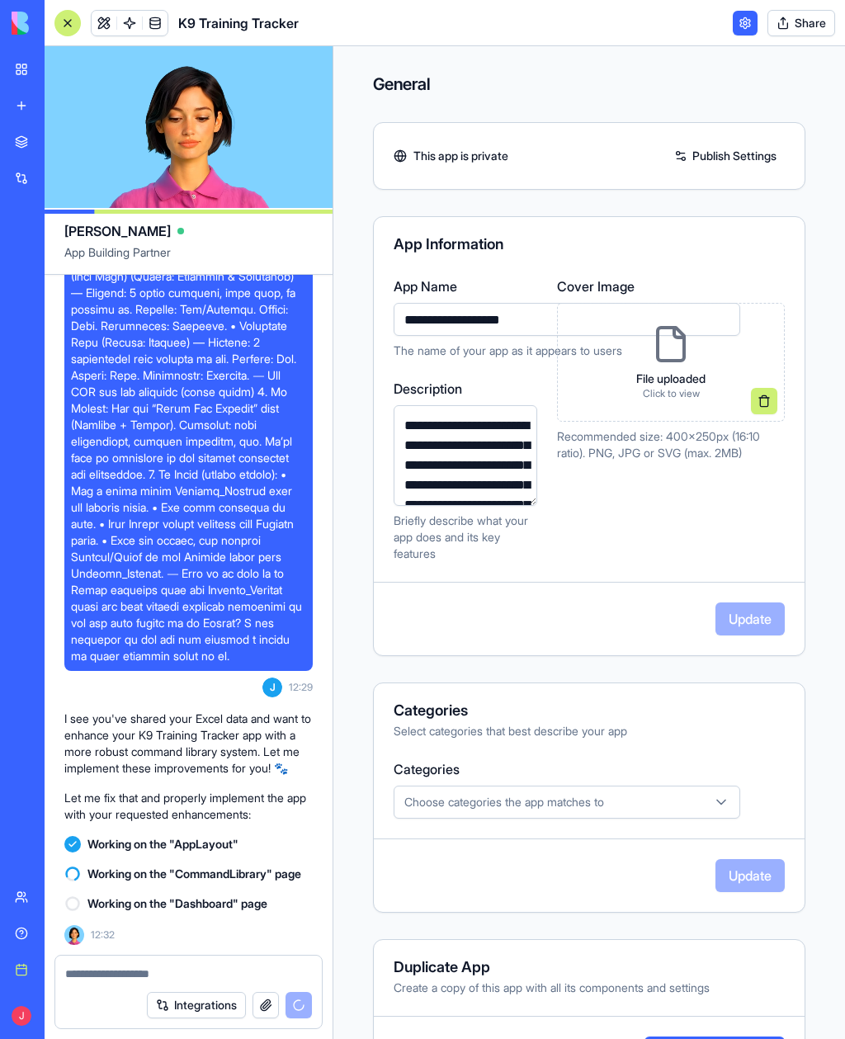
scroll to position [0, 0]
click at [395, 89] on h4 "General" at bounding box center [589, 84] width 433 height 23
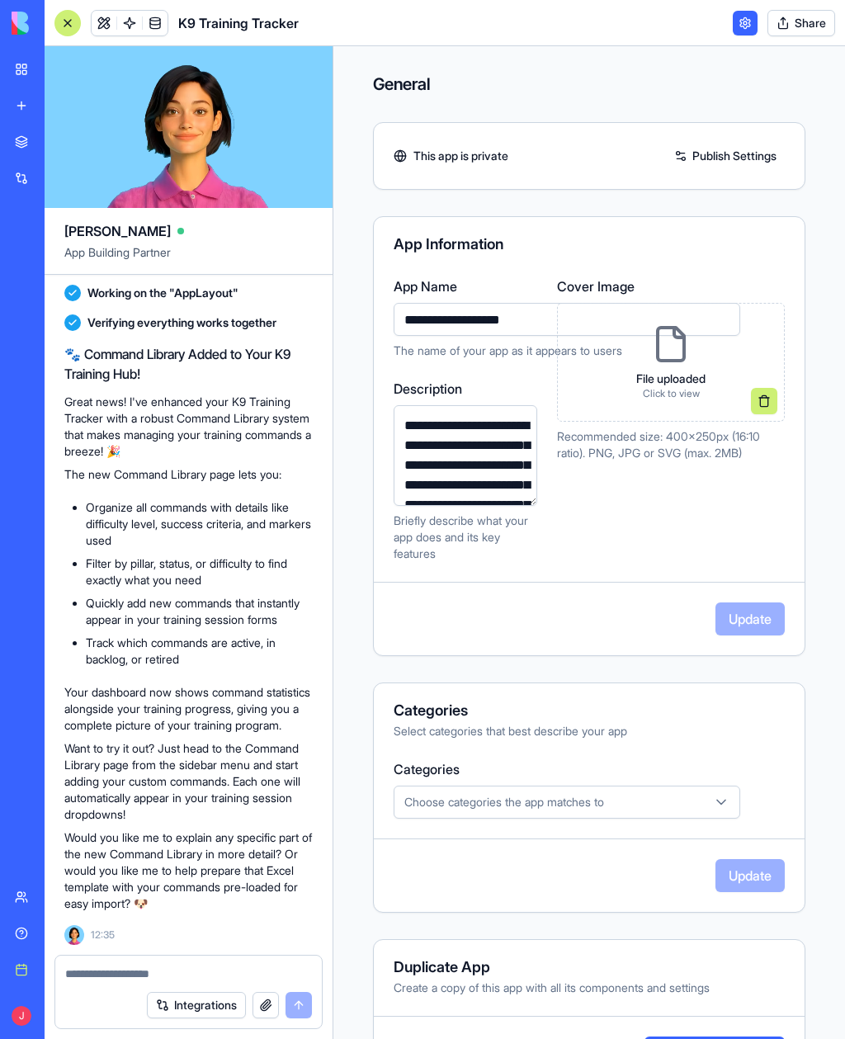
click at [401, 95] on h4 "General" at bounding box center [589, 84] width 433 height 23
click at [12, 67] on link "My workspace" at bounding box center [38, 69] width 66 height 33
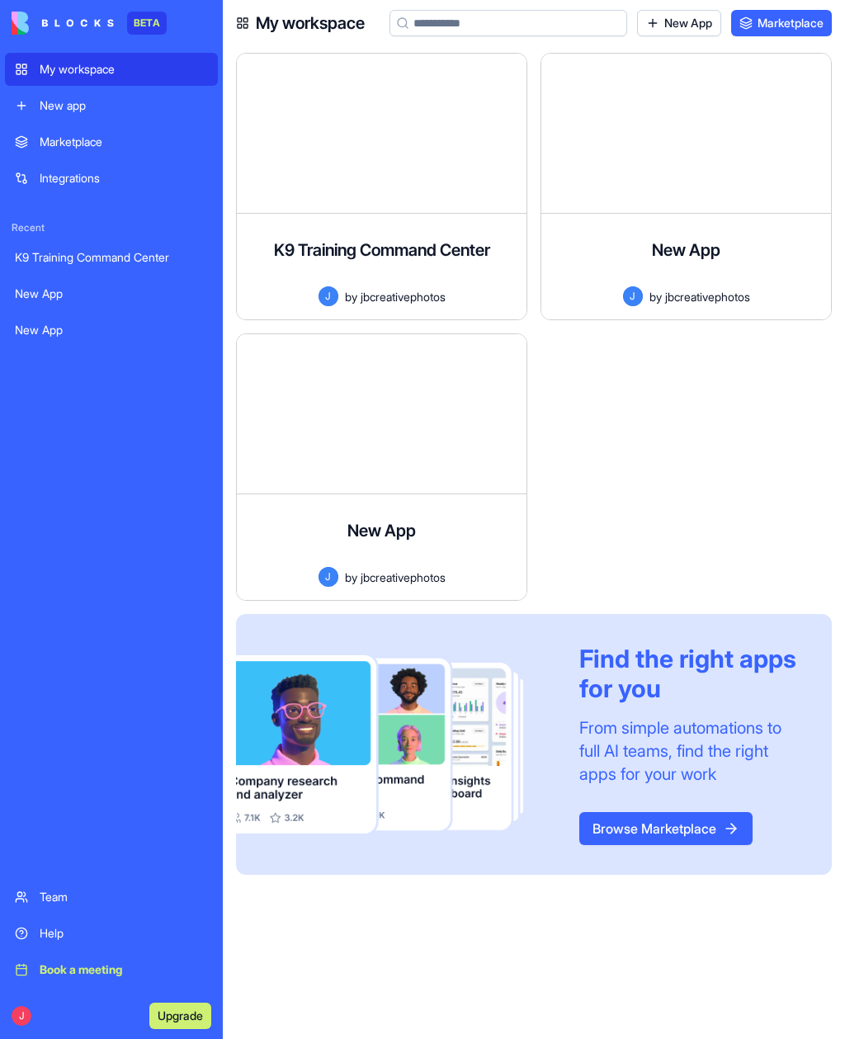
click at [445, 459] on div at bounding box center [382, 413] width 290 height 159
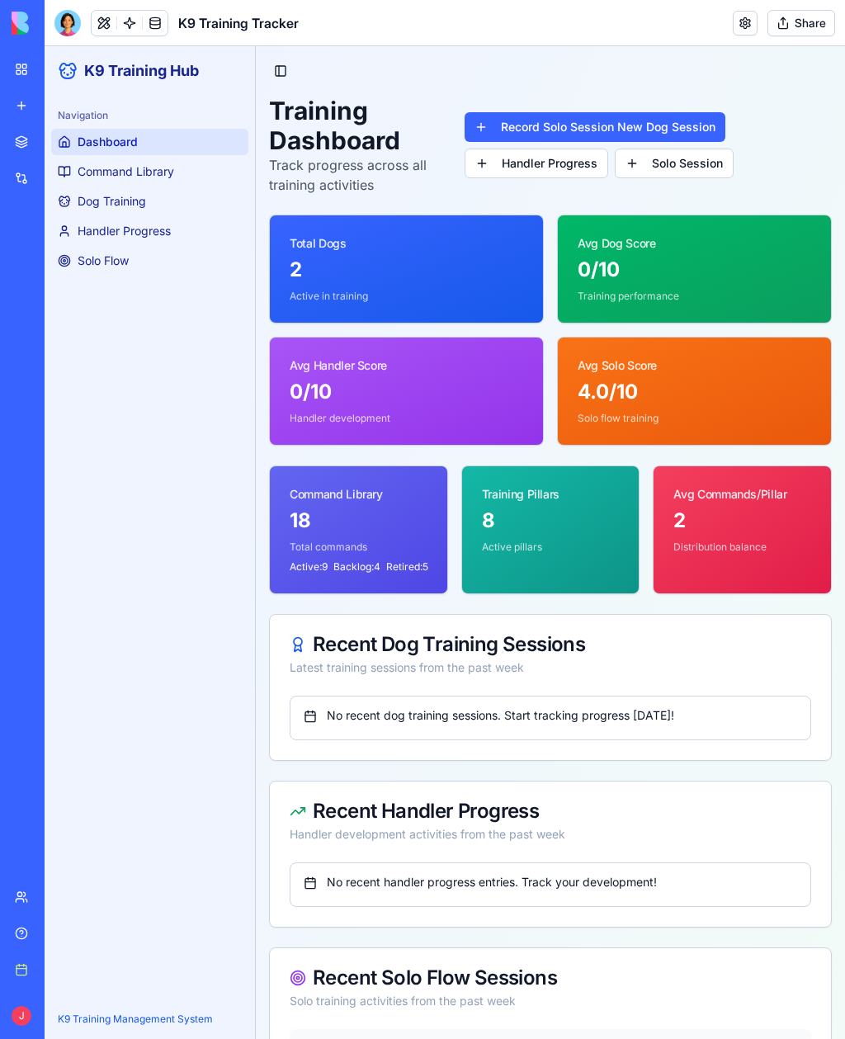
click at [742, 531] on div "2" at bounding box center [743, 521] width 138 height 26
click at [740, 529] on div "2" at bounding box center [743, 521] width 138 height 26
click at [596, 546] on p "Active pillars" at bounding box center [551, 547] width 138 height 13
click at [159, 229] on span "Handler Progress" at bounding box center [124, 231] width 93 height 17
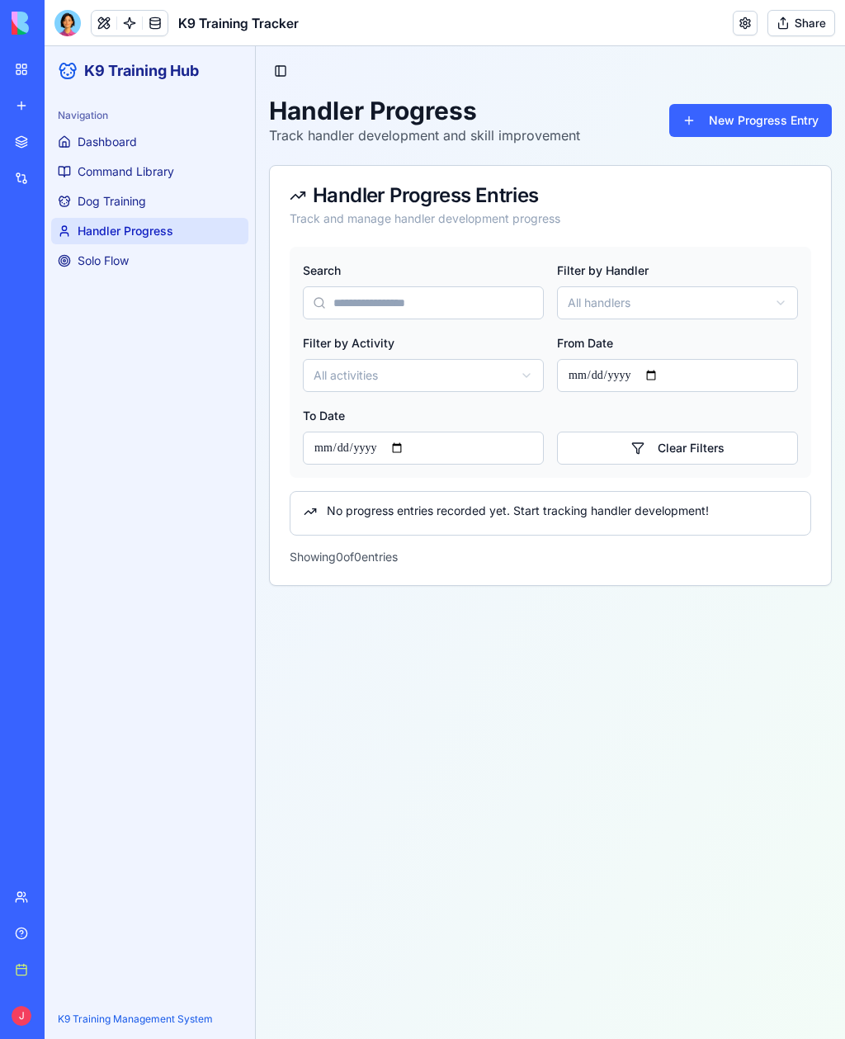
click at [129, 196] on span "Dog Training" at bounding box center [112, 201] width 69 height 17
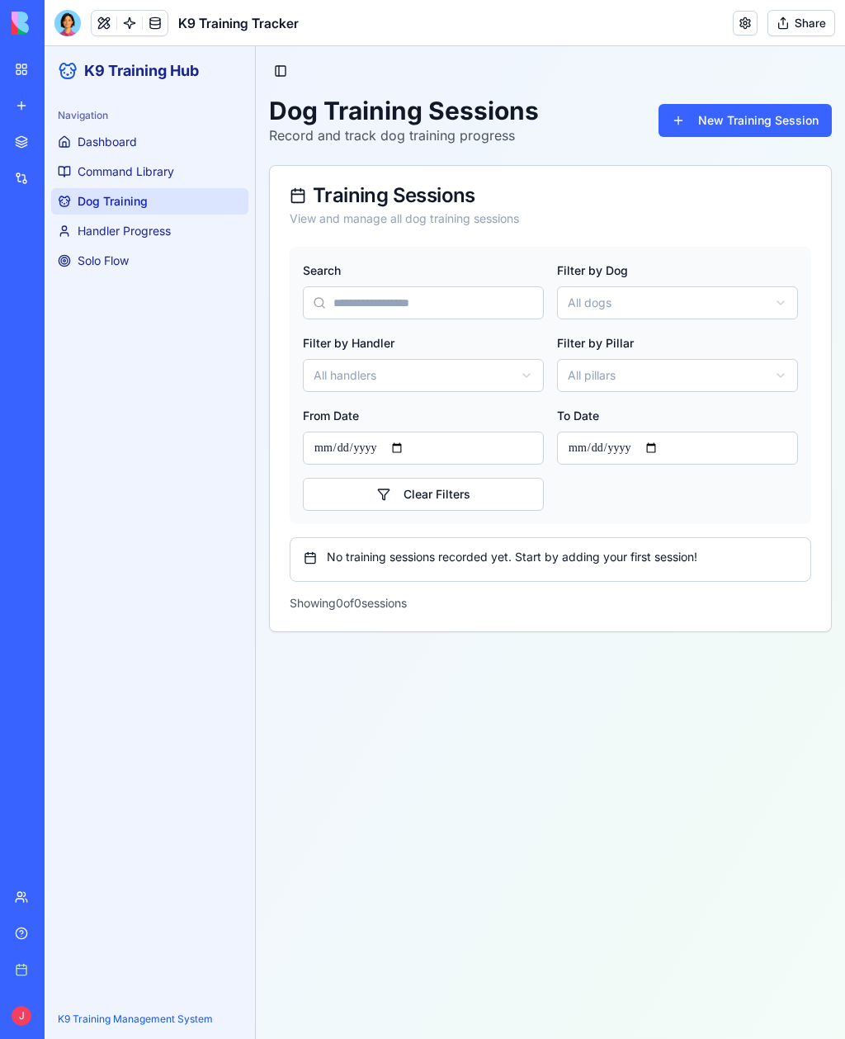
click at [29, 76] on link "My workspace" at bounding box center [38, 69] width 66 height 33
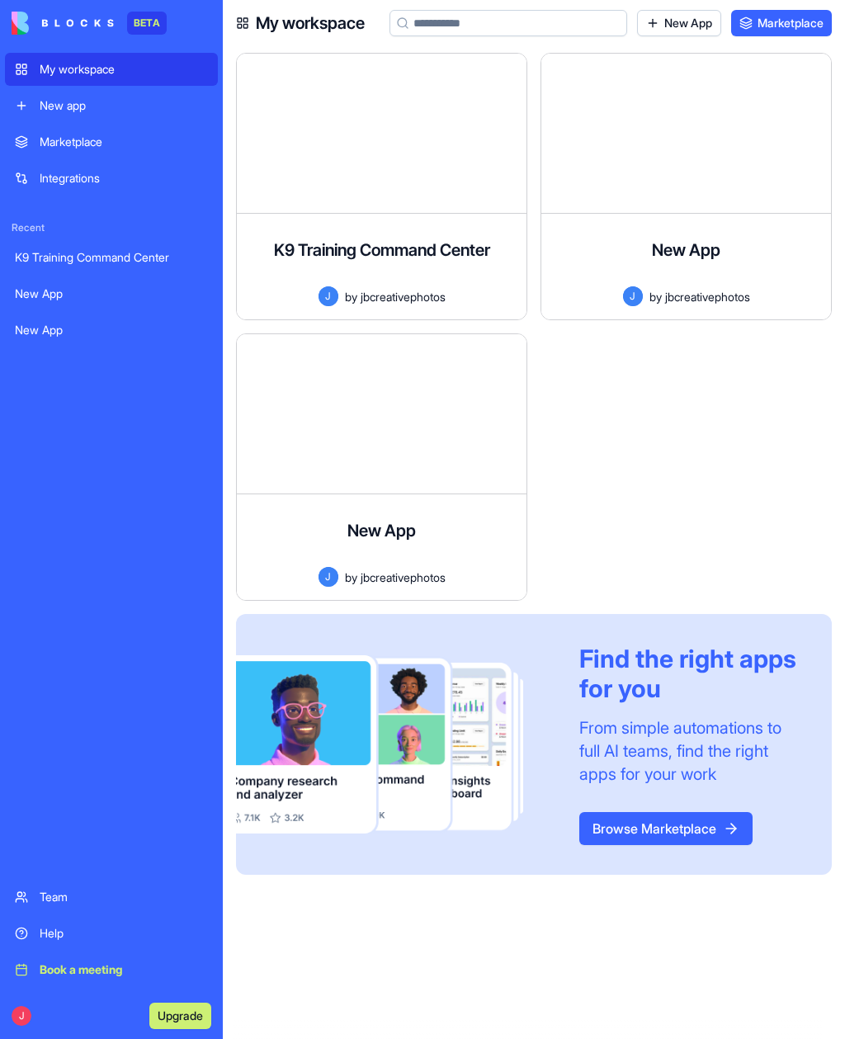
click at [447, 244] on h4 "K9 Training Command Center" at bounding box center [382, 250] width 216 height 23
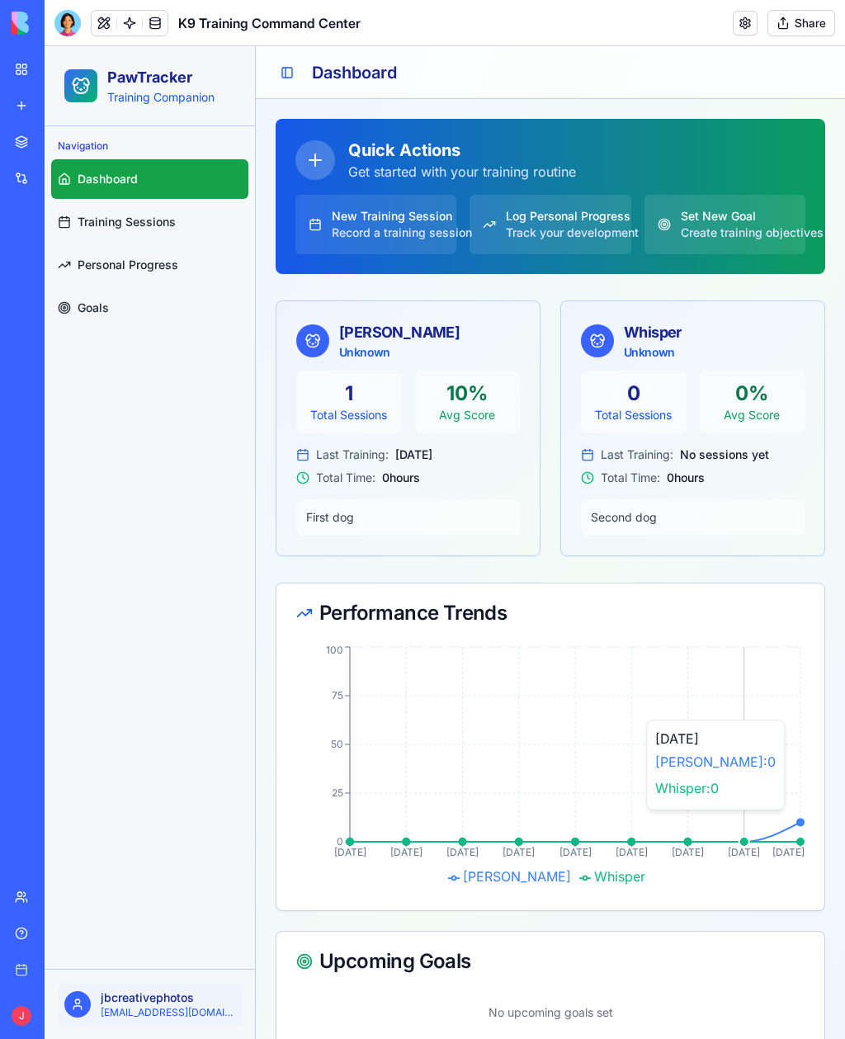
click at [25, 73] on link "My workspace" at bounding box center [38, 69] width 66 height 33
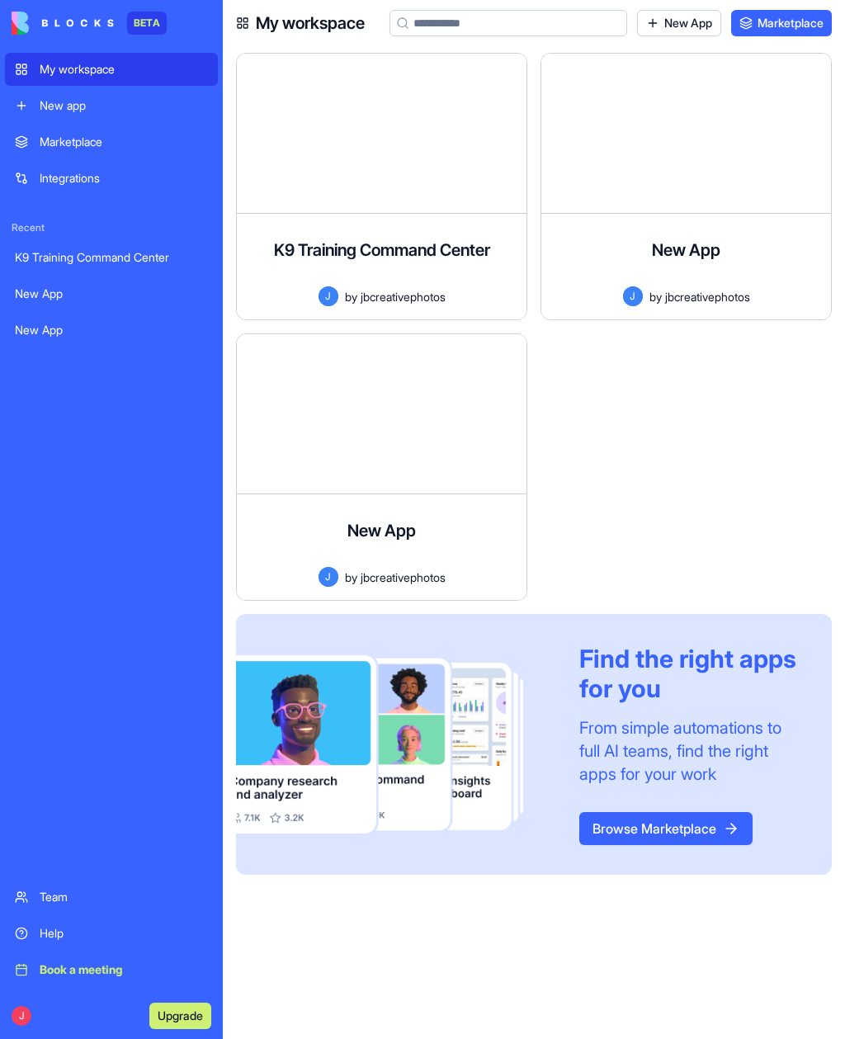
click at [423, 475] on div at bounding box center [382, 413] width 290 height 159
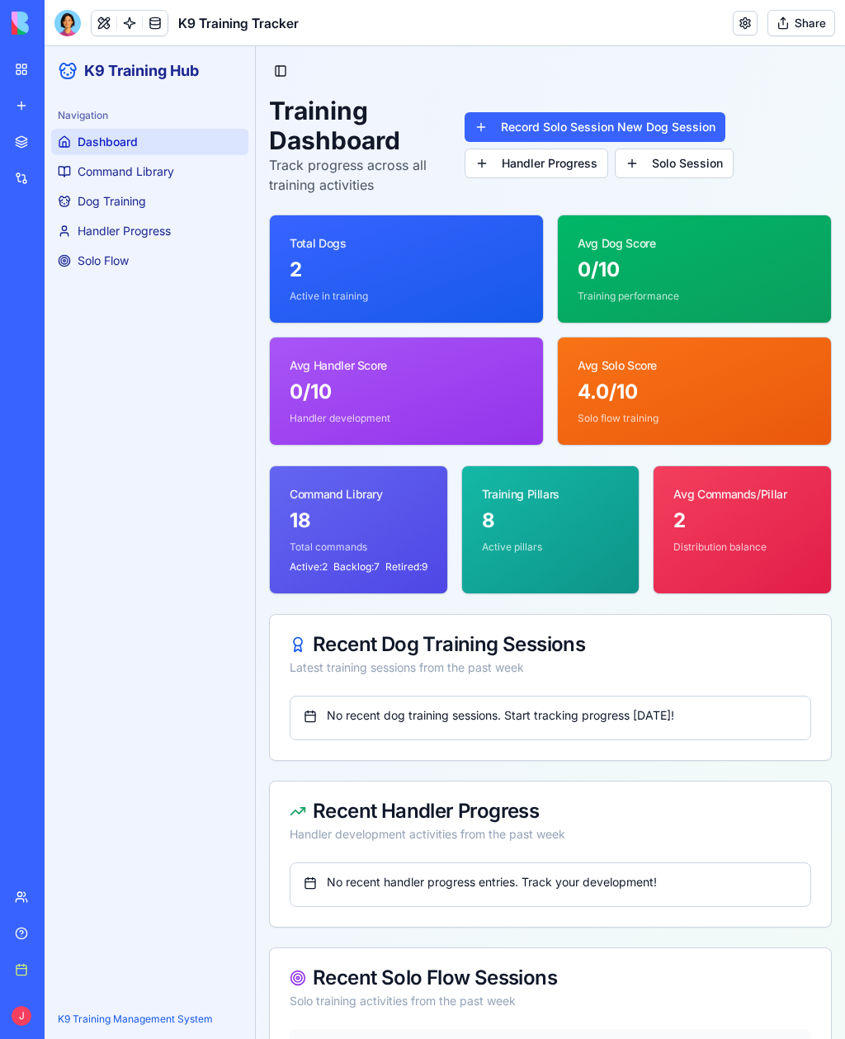
click at [121, 257] on span "Solo Flow" at bounding box center [103, 261] width 51 height 17
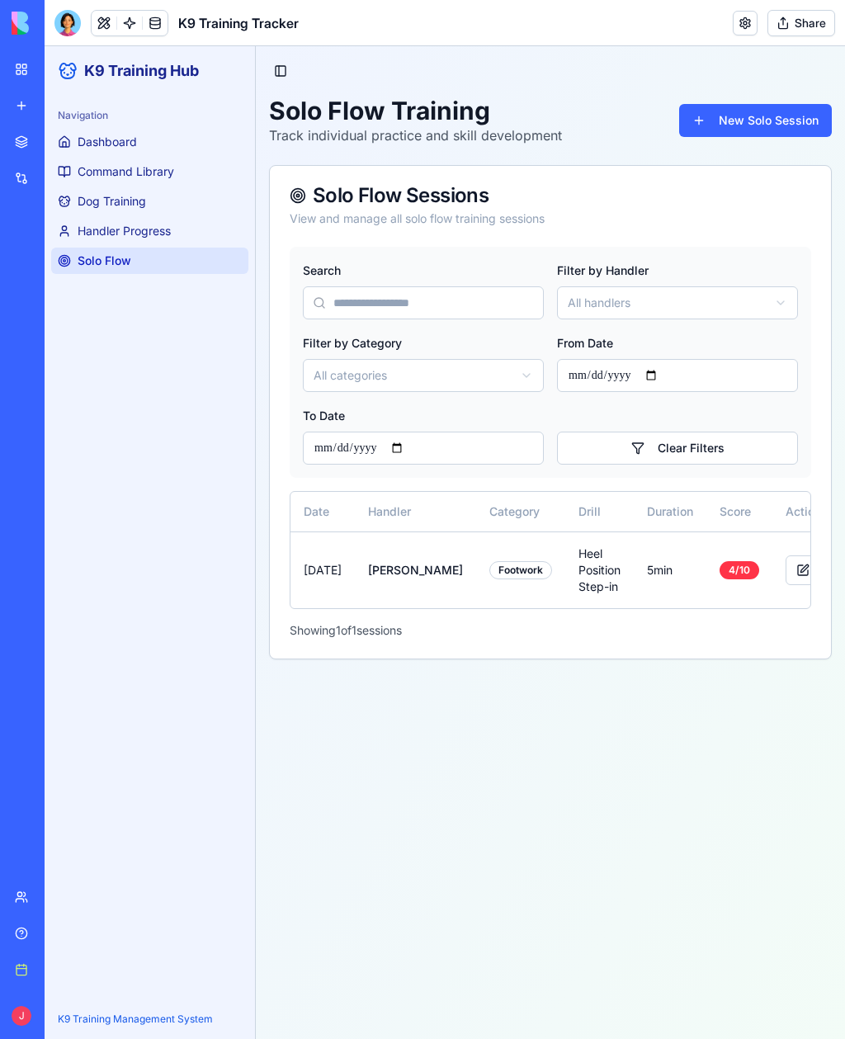
click at [776, 122] on button "New Solo Session" at bounding box center [755, 120] width 153 height 33
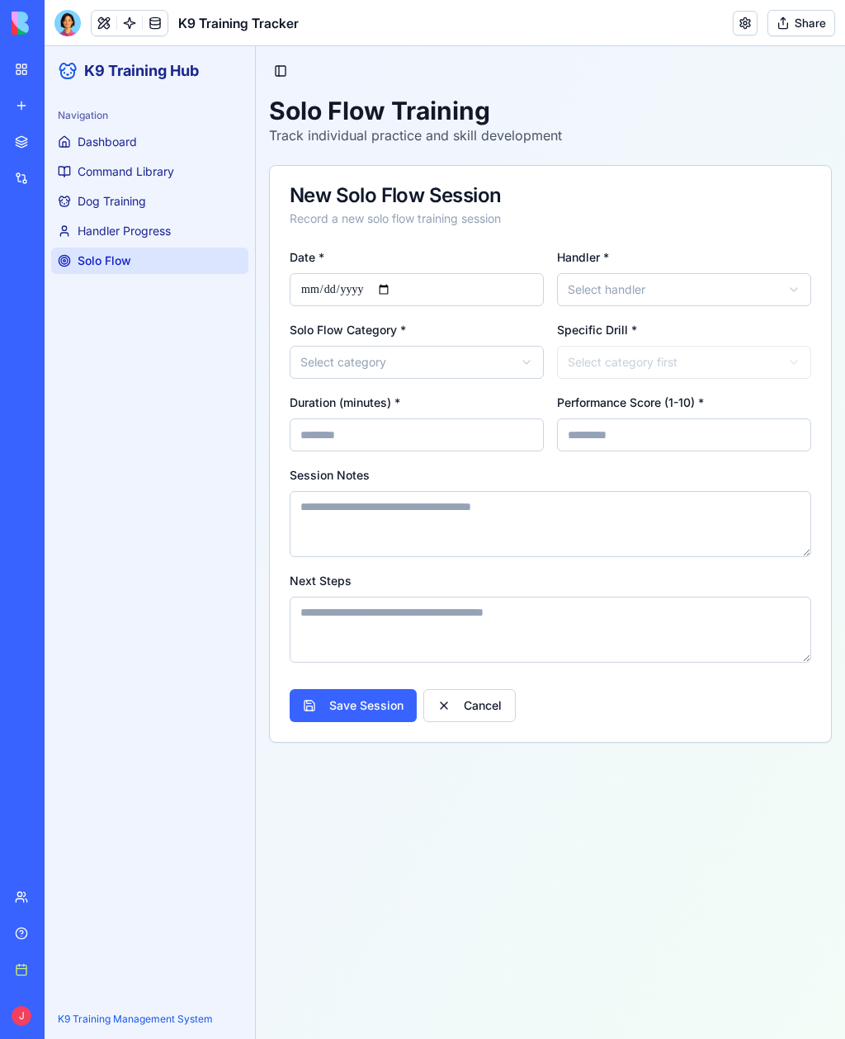
click at [788, 288] on icon "button" at bounding box center [794, 289] width 13 height 13
click at [634, 338] on div "[PERSON_NAME]" at bounding box center [685, 327] width 248 height 26
click at [511, 362] on button "Select category" at bounding box center [417, 362] width 254 height 33
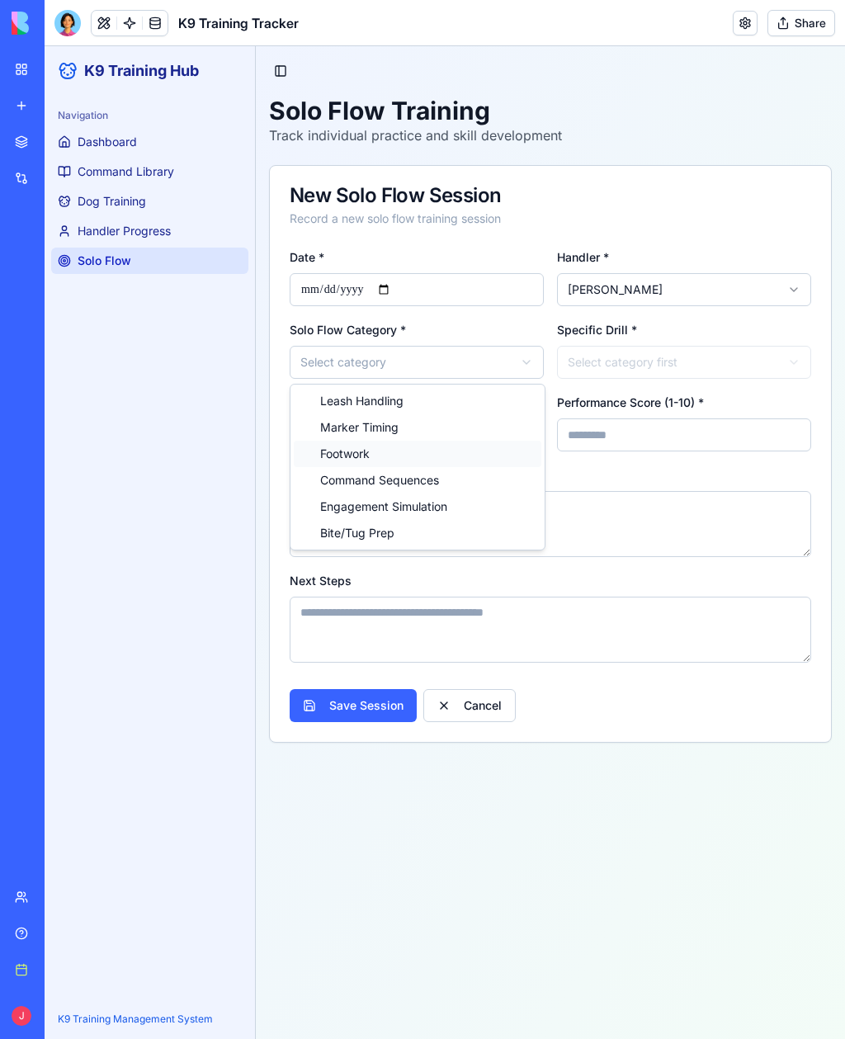
click at [385, 456] on div "Footwork" at bounding box center [418, 454] width 248 height 26
select select "*****"
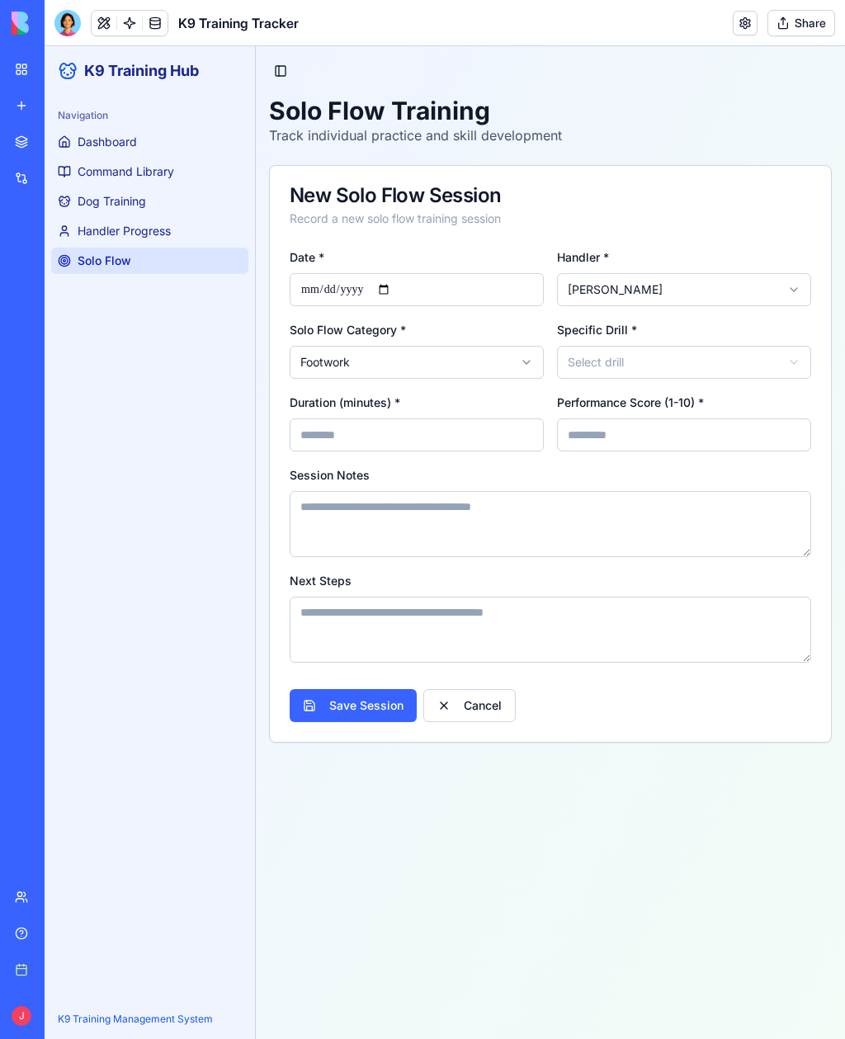
click at [506, 371] on button "Footwork" at bounding box center [417, 362] width 254 height 33
click at [673, 532] on html "**********" at bounding box center [445, 542] width 801 height 993
click at [699, 371] on button "Select drill" at bounding box center [684, 362] width 254 height 33
click at [716, 421] on div "Heel Position Step-in" at bounding box center [685, 427] width 248 height 26
select select "*****"
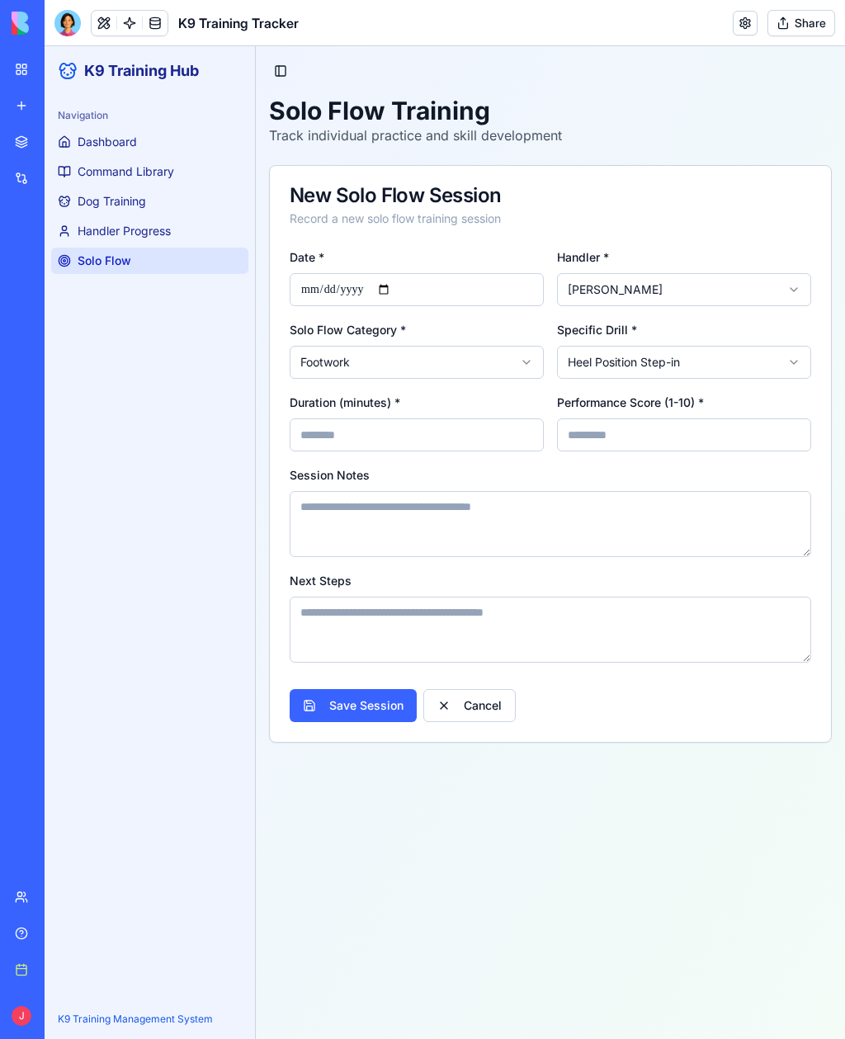
click at [485, 439] on input "Duration (minutes) *" at bounding box center [417, 435] width 254 height 33
click at [660, 617] on textarea "Next Steps" at bounding box center [551, 630] width 522 height 66
click at [164, 236] on span "Handler Progress" at bounding box center [124, 231] width 93 height 17
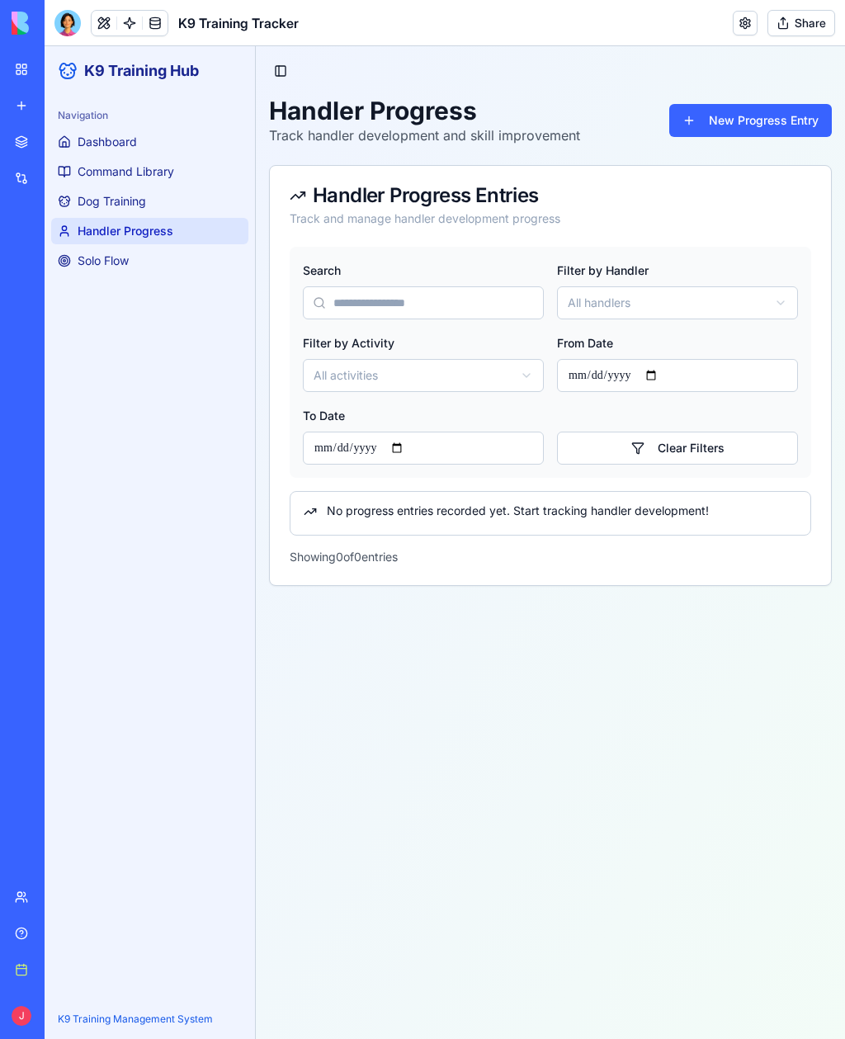
click at [118, 204] on span "Dog Training" at bounding box center [112, 201] width 69 height 17
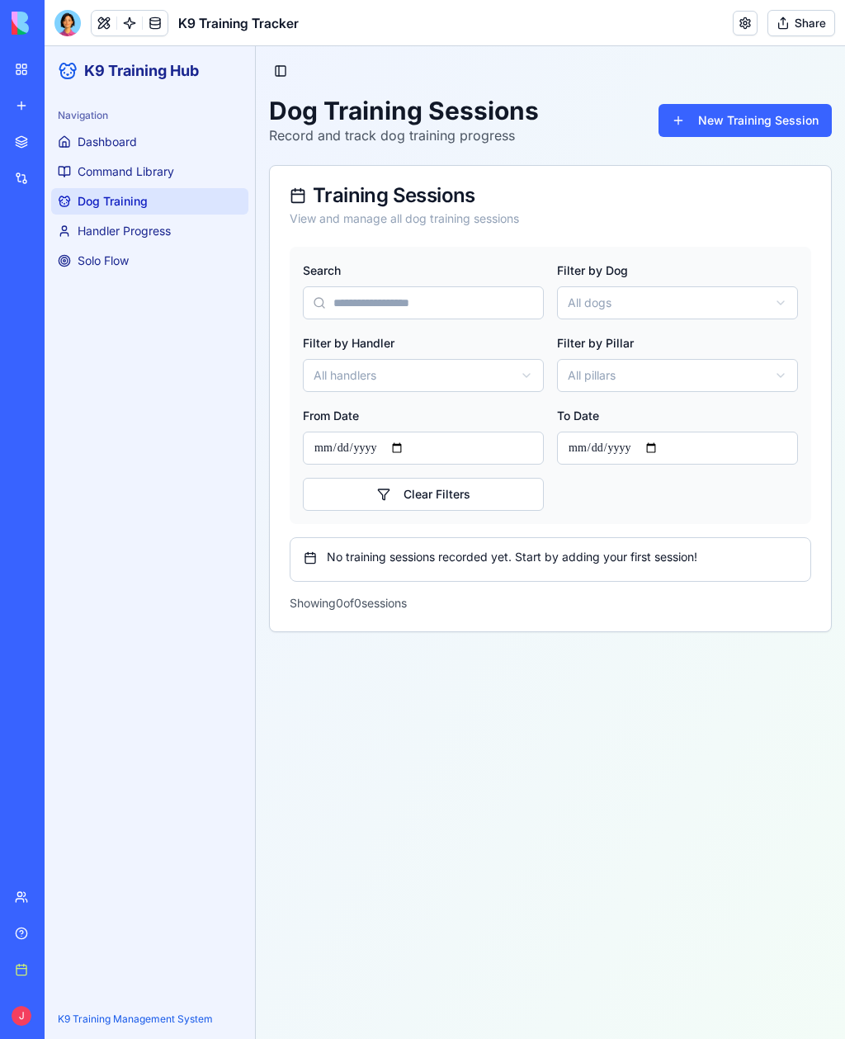
click at [177, 169] on link "Command Library" at bounding box center [149, 171] width 197 height 26
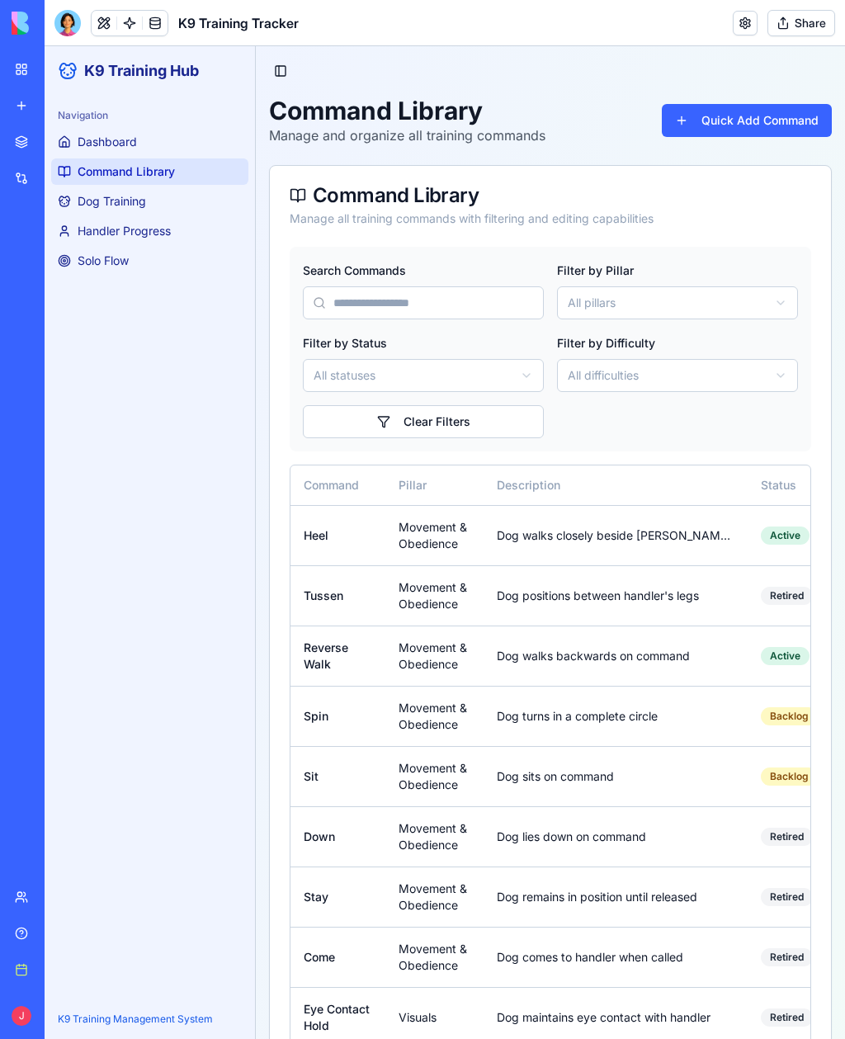
click at [121, 134] on span "Dashboard" at bounding box center [107, 142] width 59 height 17
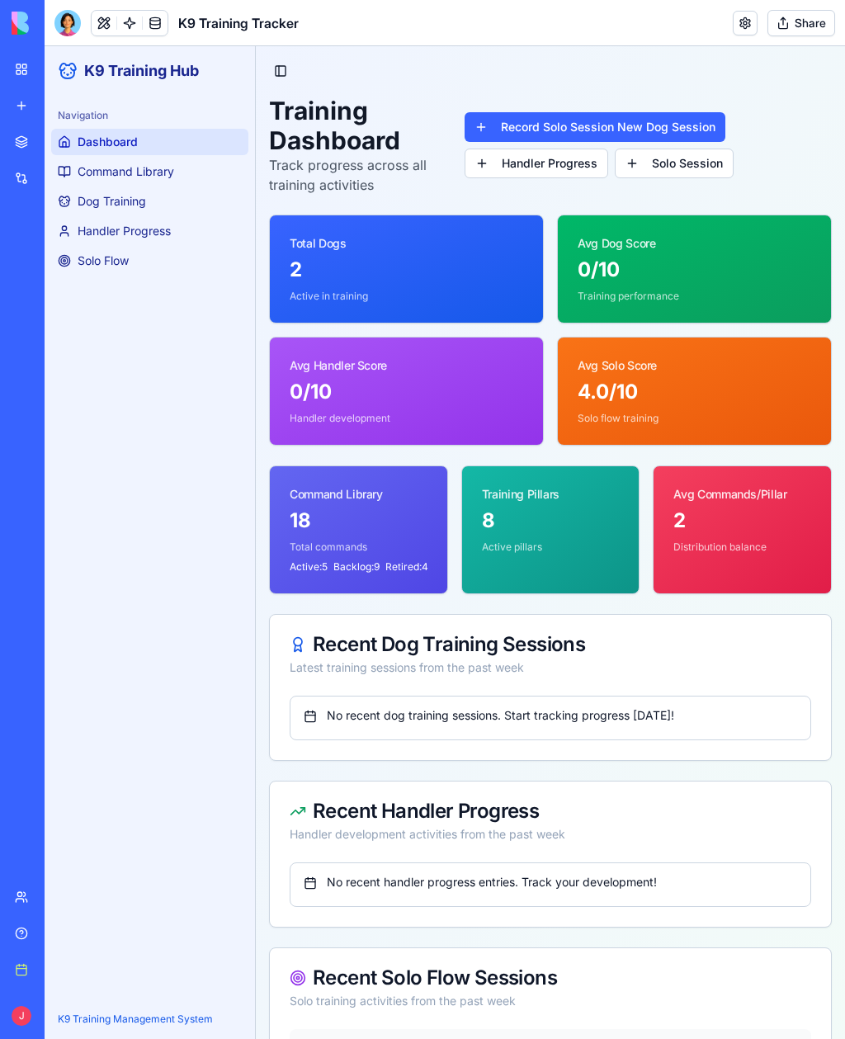
click at [560, 158] on link "Handler Progress" at bounding box center [537, 164] width 144 height 30
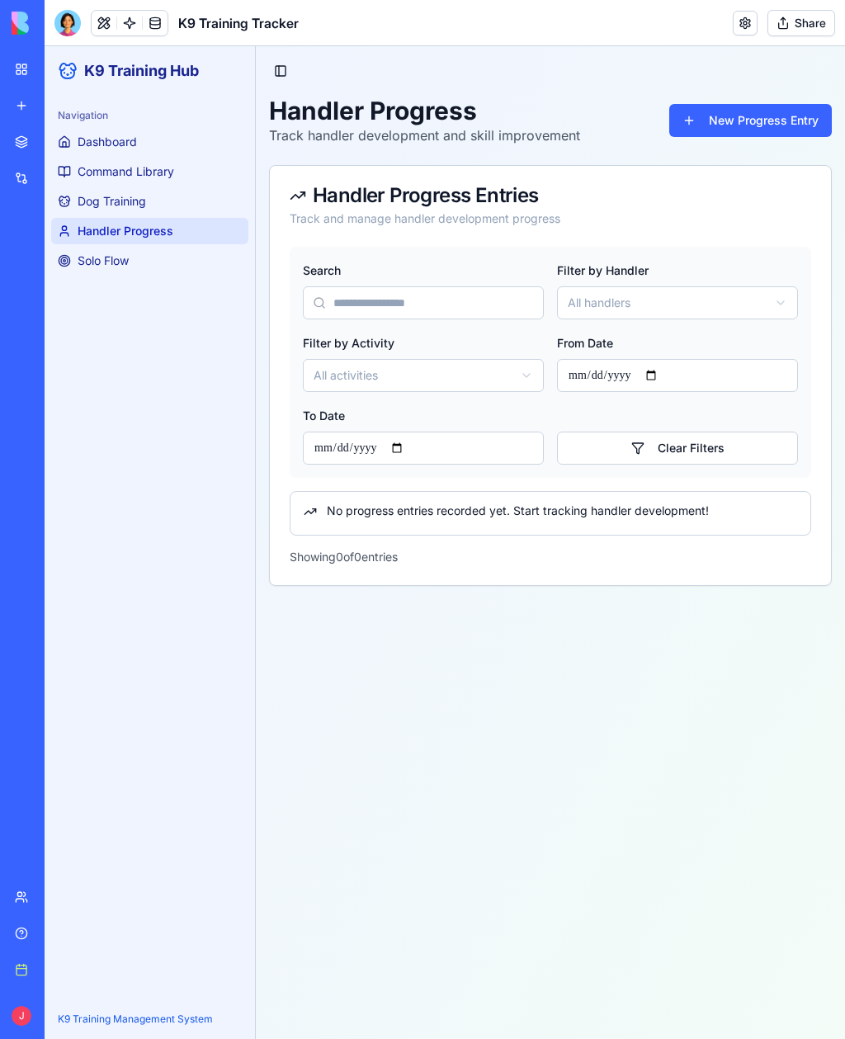
click at [132, 139] on span "Dashboard" at bounding box center [107, 142] width 59 height 17
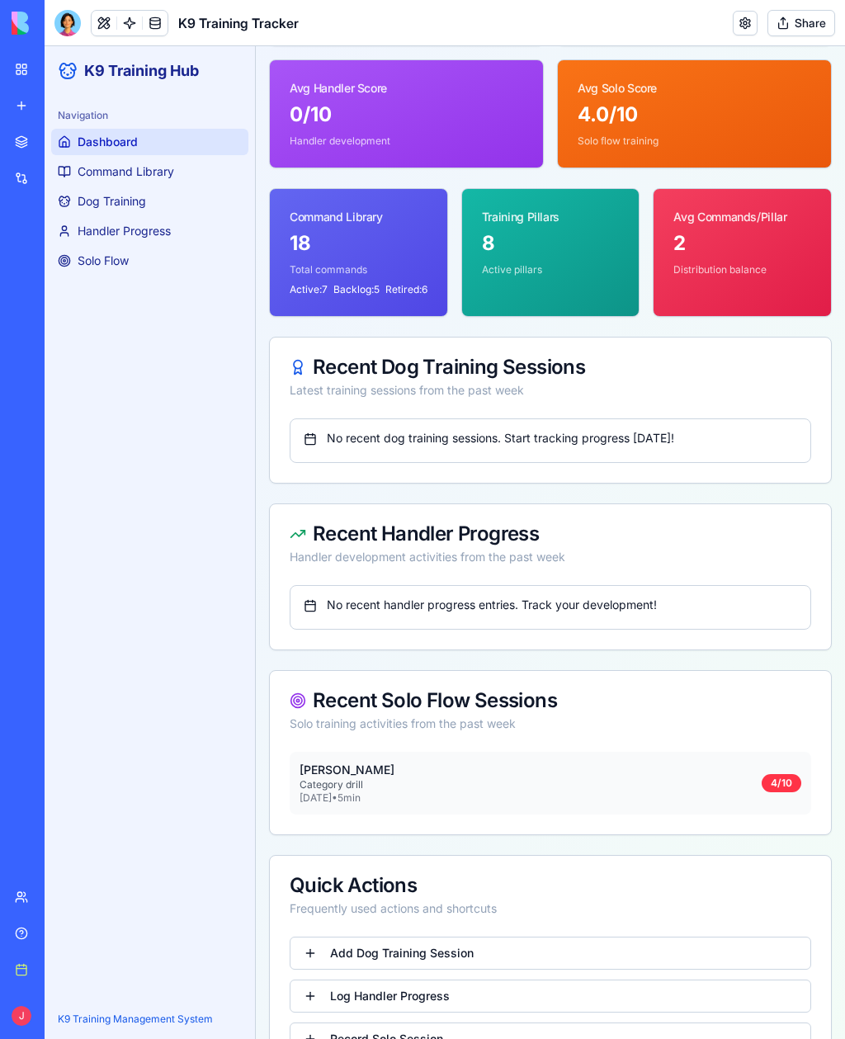
scroll to position [280, 0]
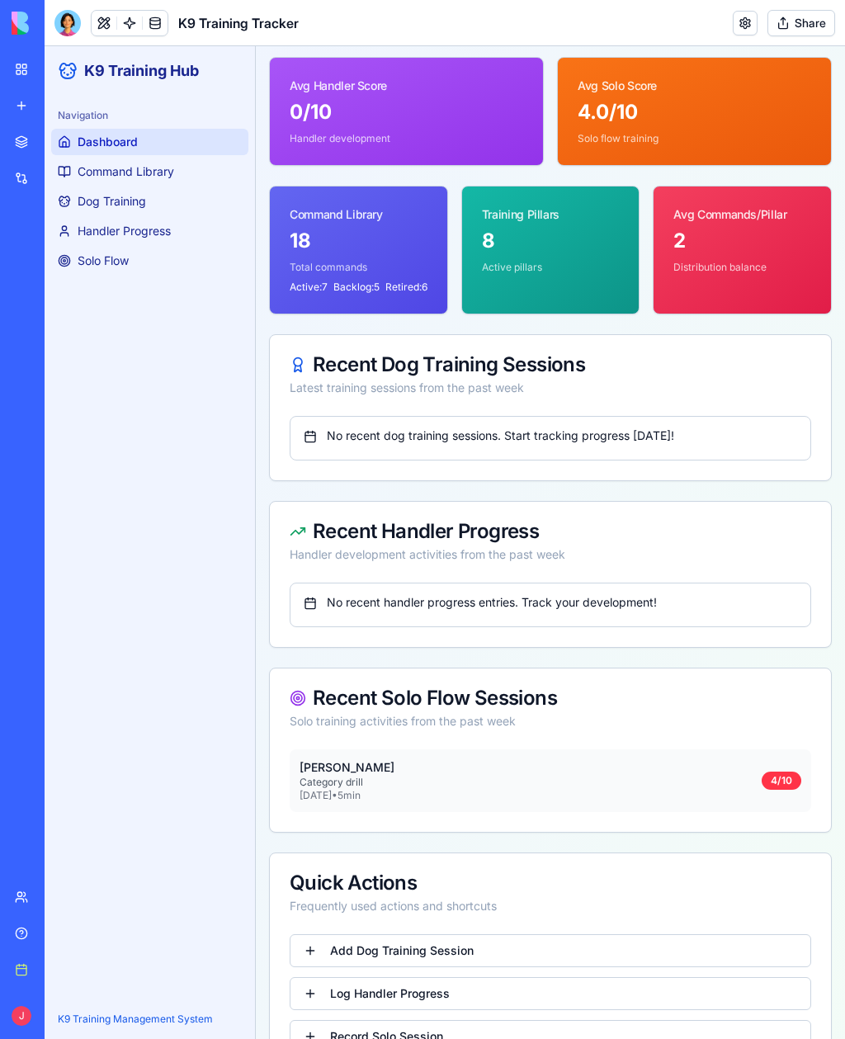
click at [139, 220] on link "Handler Progress" at bounding box center [149, 231] width 197 height 26
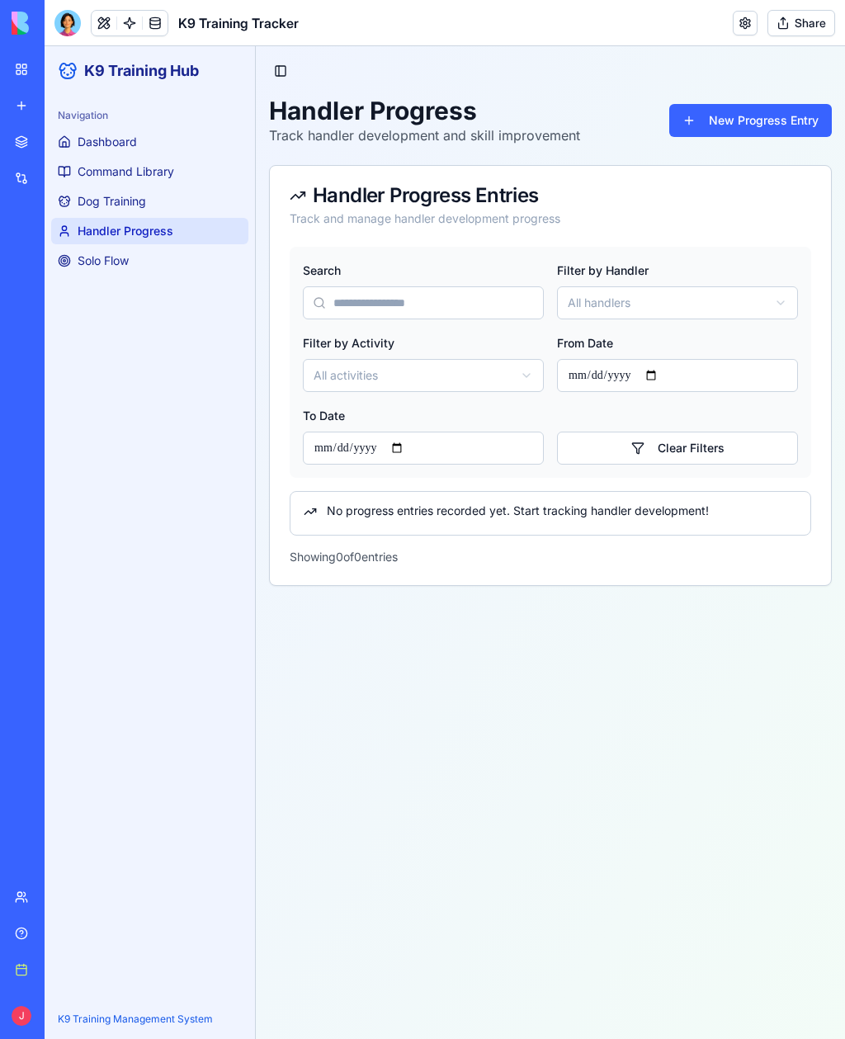
click at [774, 116] on button "New Progress Entry" at bounding box center [750, 120] width 163 height 33
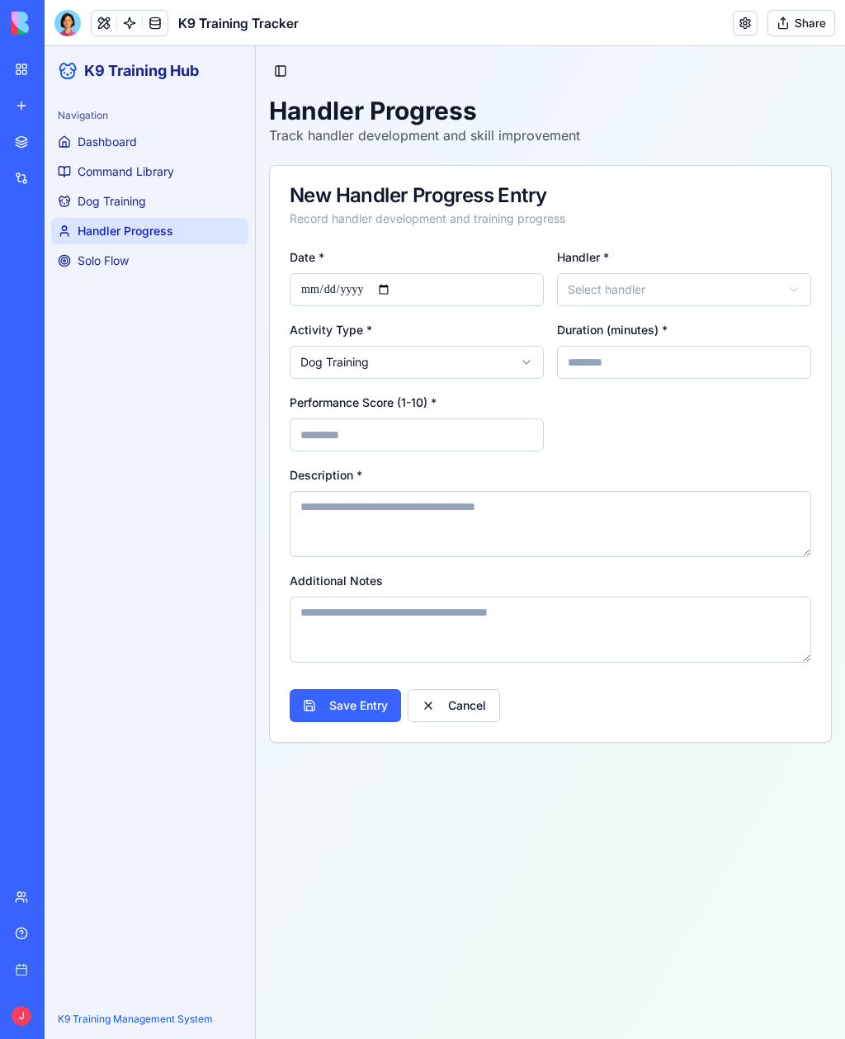
click at [765, 299] on button "Select handler" at bounding box center [684, 289] width 254 height 33
click at [764, 290] on html "**********" at bounding box center [445, 542] width 801 height 993
click at [708, 293] on button "Select handler" at bounding box center [684, 289] width 254 height 33
click at [773, 215] on html "**********" at bounding box center [445, 542] width 801 height 993
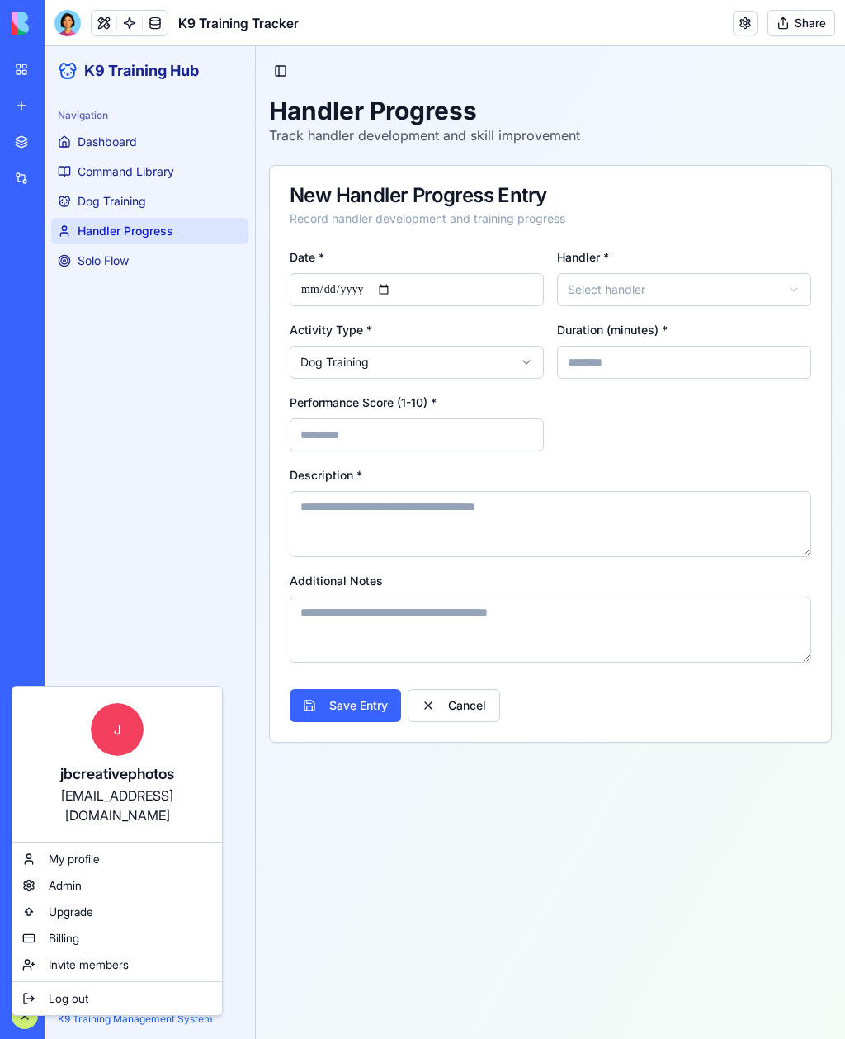
click at [381, 756] on html "BETA My workspace New app Marketplace Integrations Recent K9 Training Command C…" at bounding box center [422, 519] width 845 height 1039
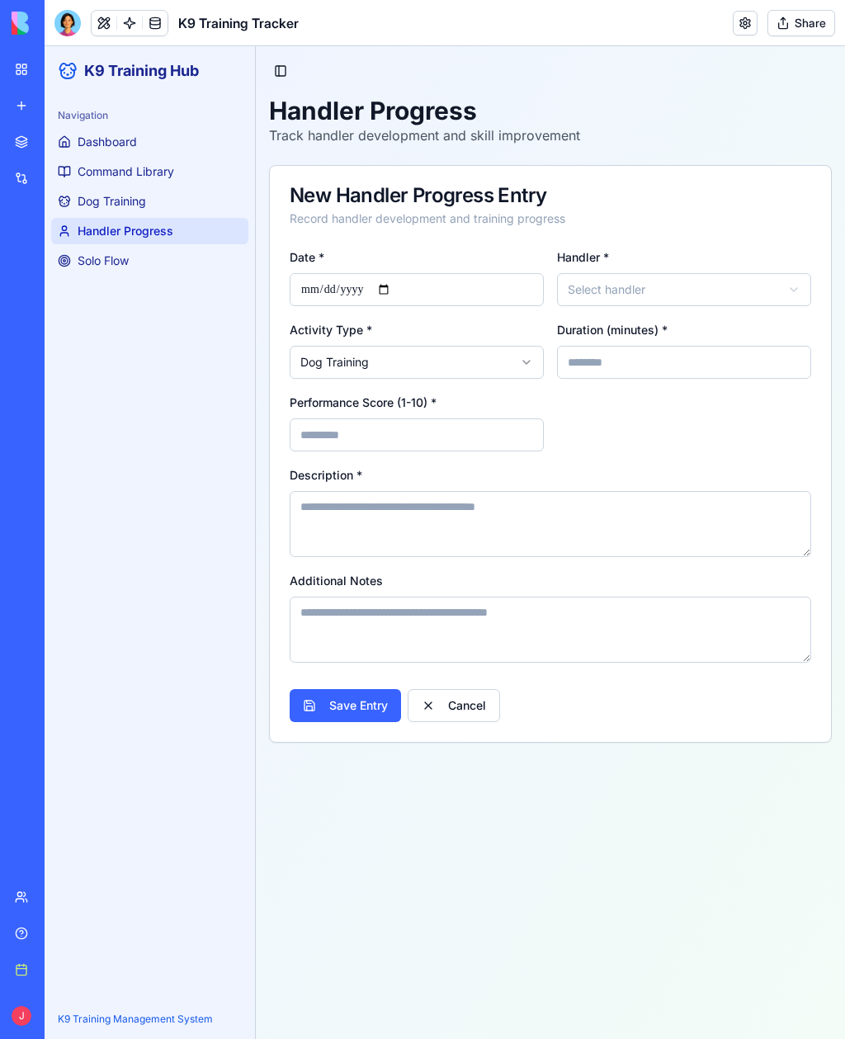
click at [30, 176] on link "Integrations" at bounding box center [38, 178] width 66 height 33
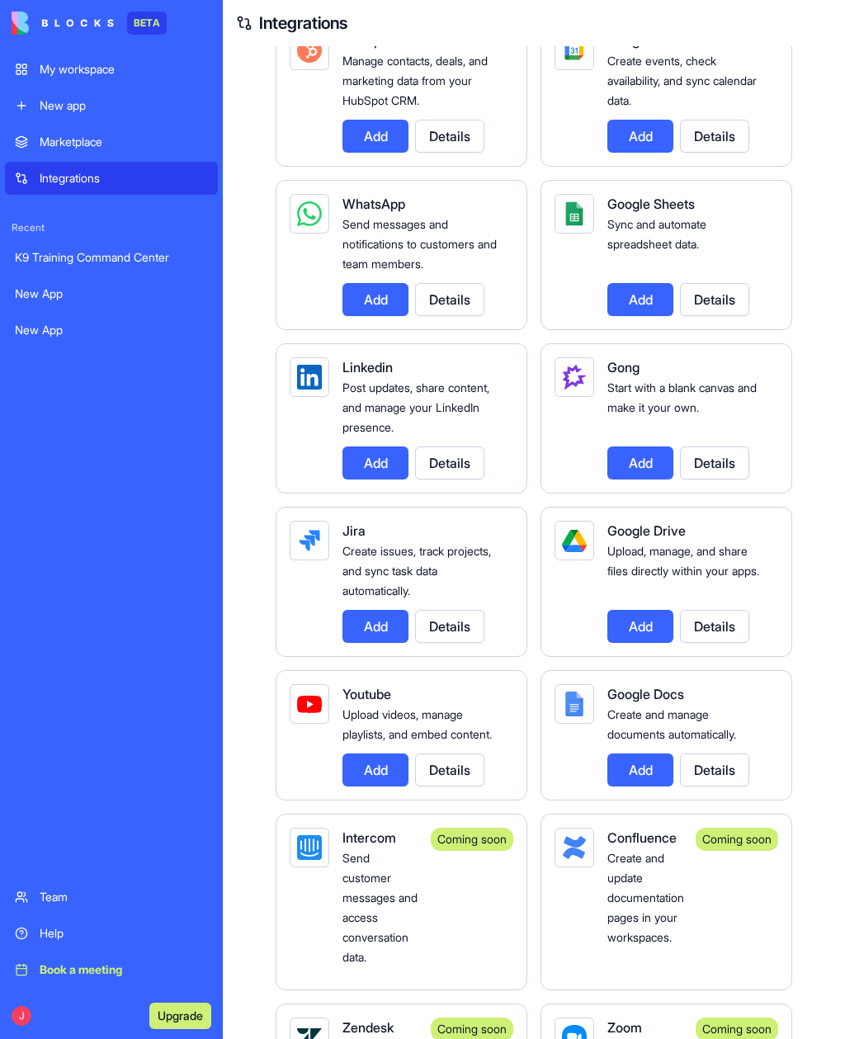
scroll to position [623, 0]
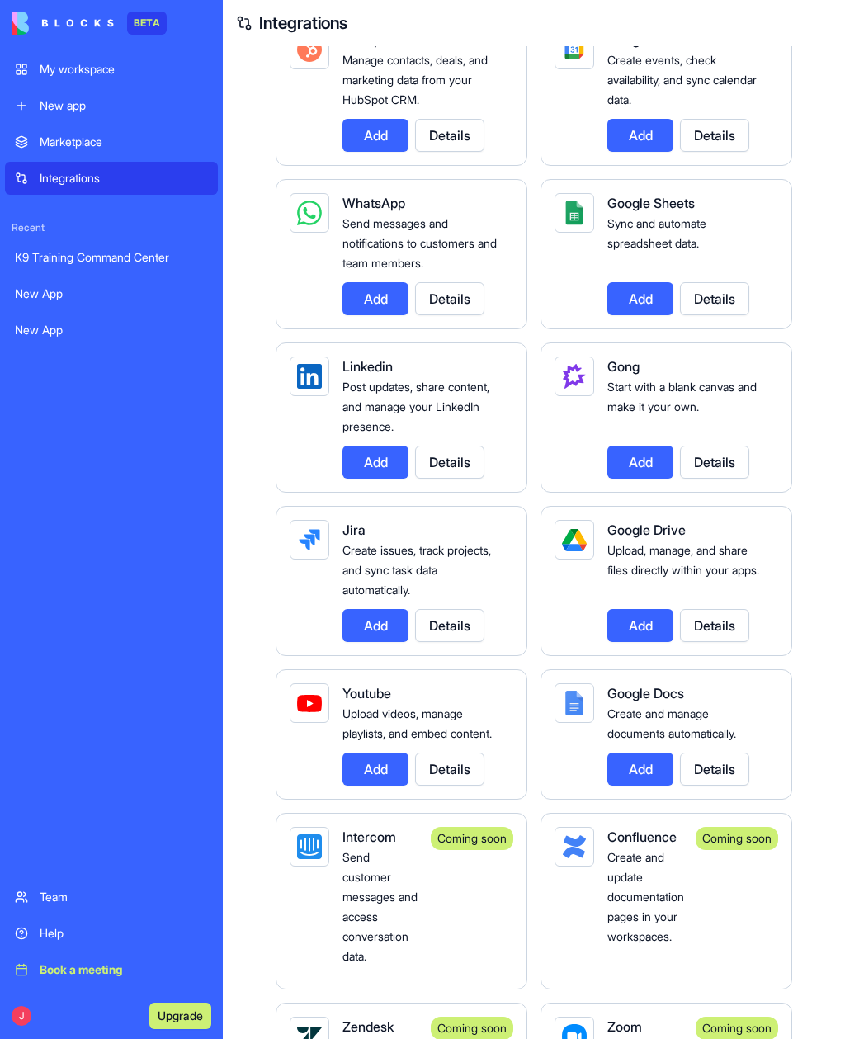
click at [643, 315] on button "Add" at bounding box center [641, 298] width 66 height 33
